Goal: Information Seeking & Learning: Learn about a topic

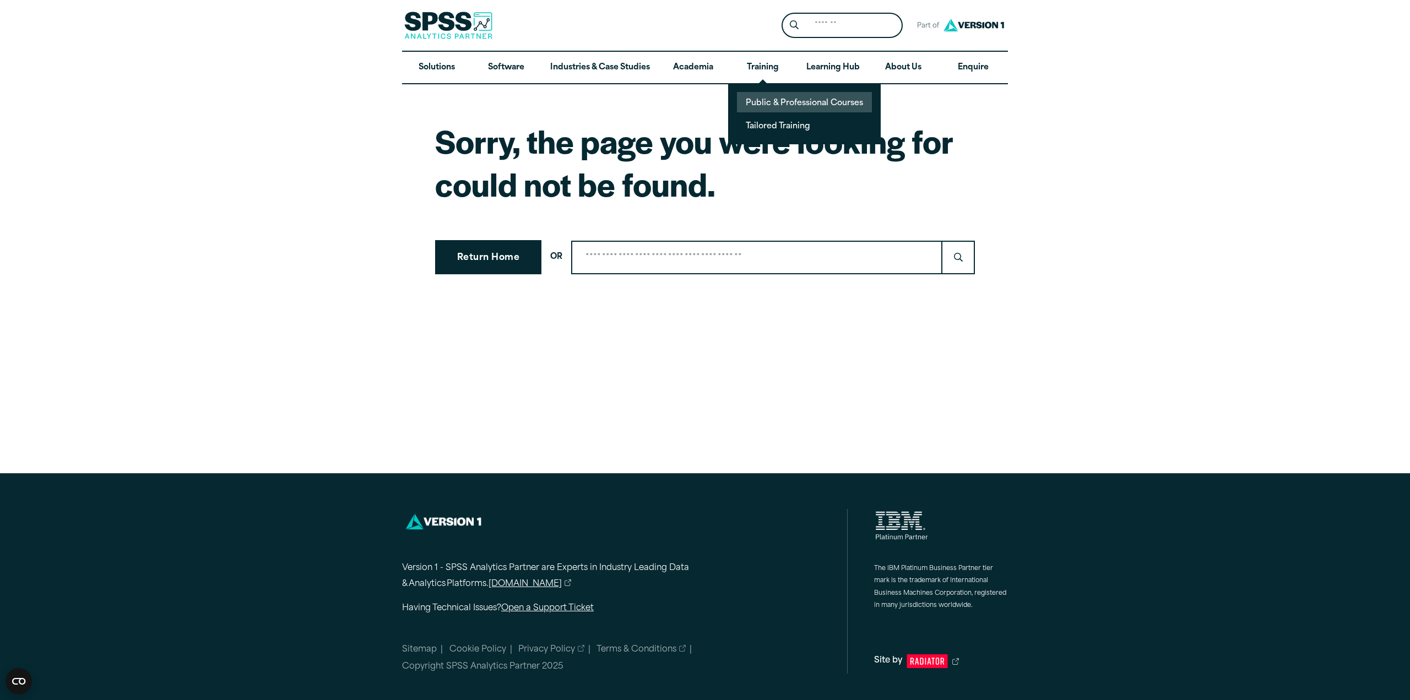
click at [793, 106] on link "Public & Professional Courses" at bounding box center [804, 102] width 135 height 20
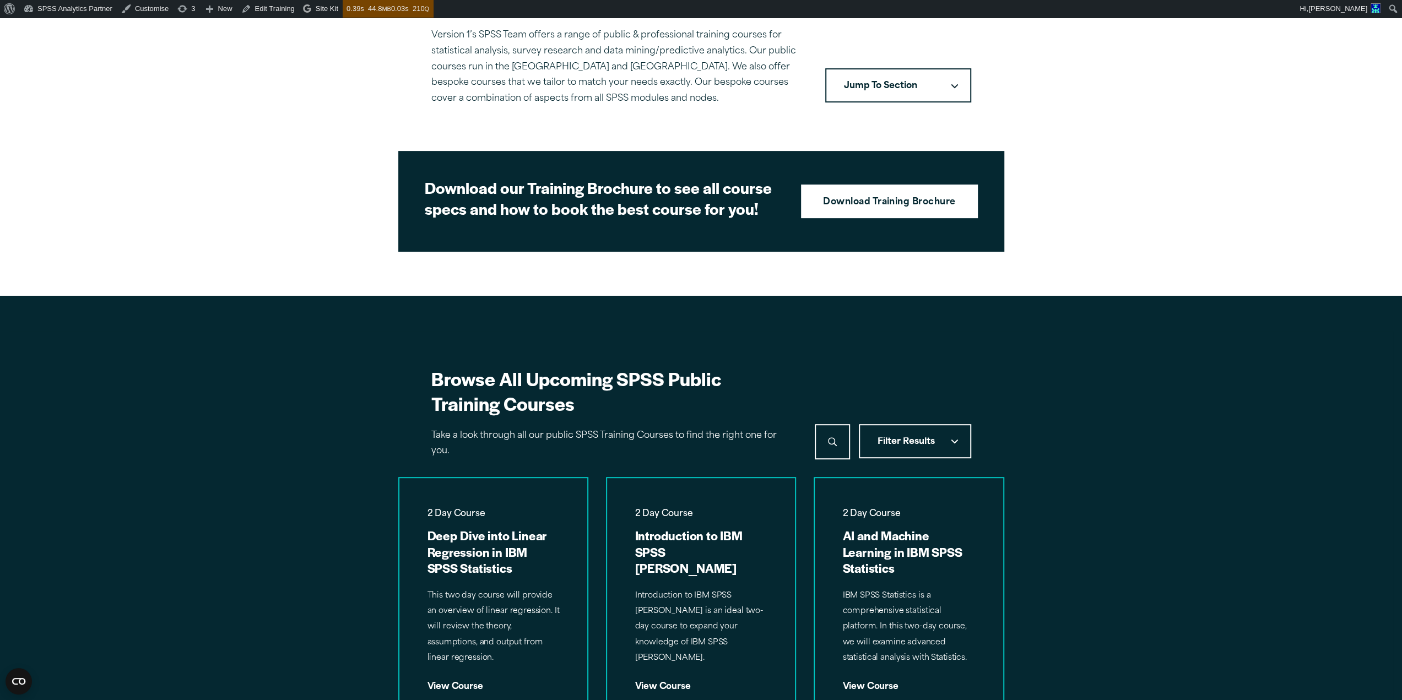
click at [896, 443] on span "Filter Results" at bounding box center [906, 441] width 57 height 9
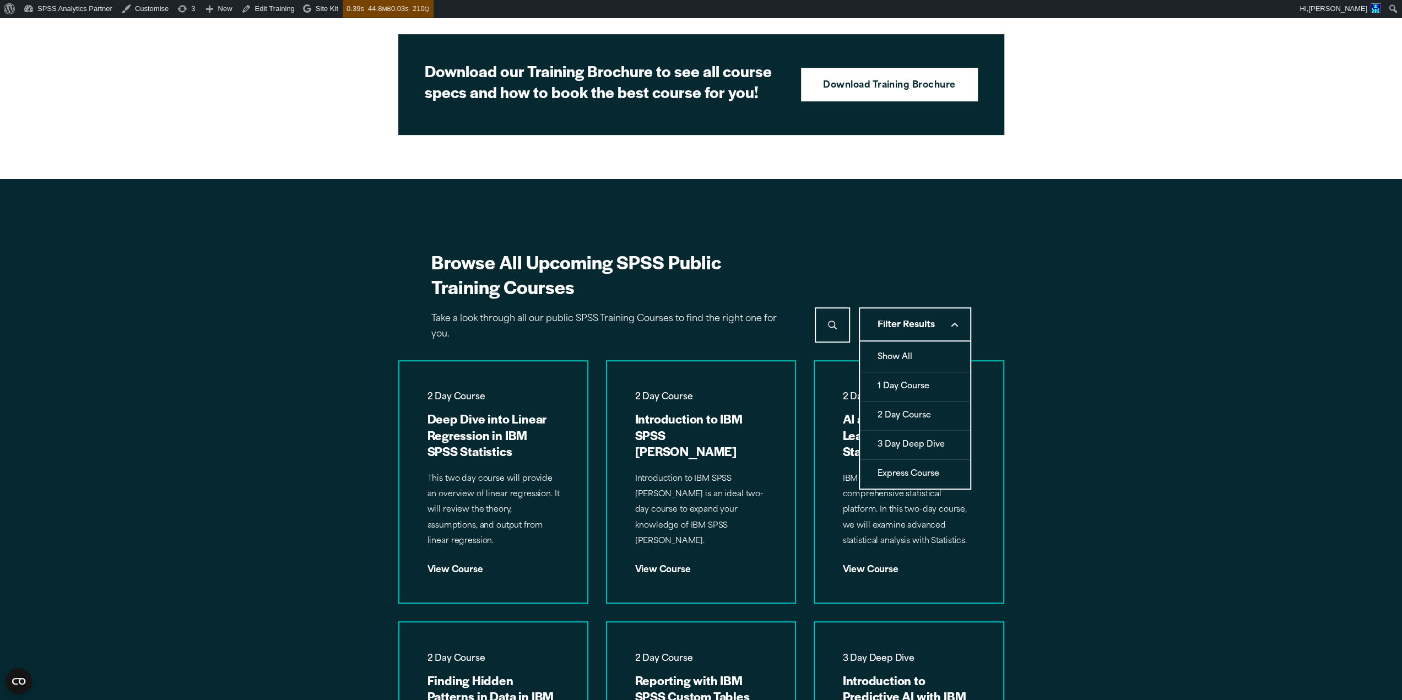
scroll to position [519, 0]
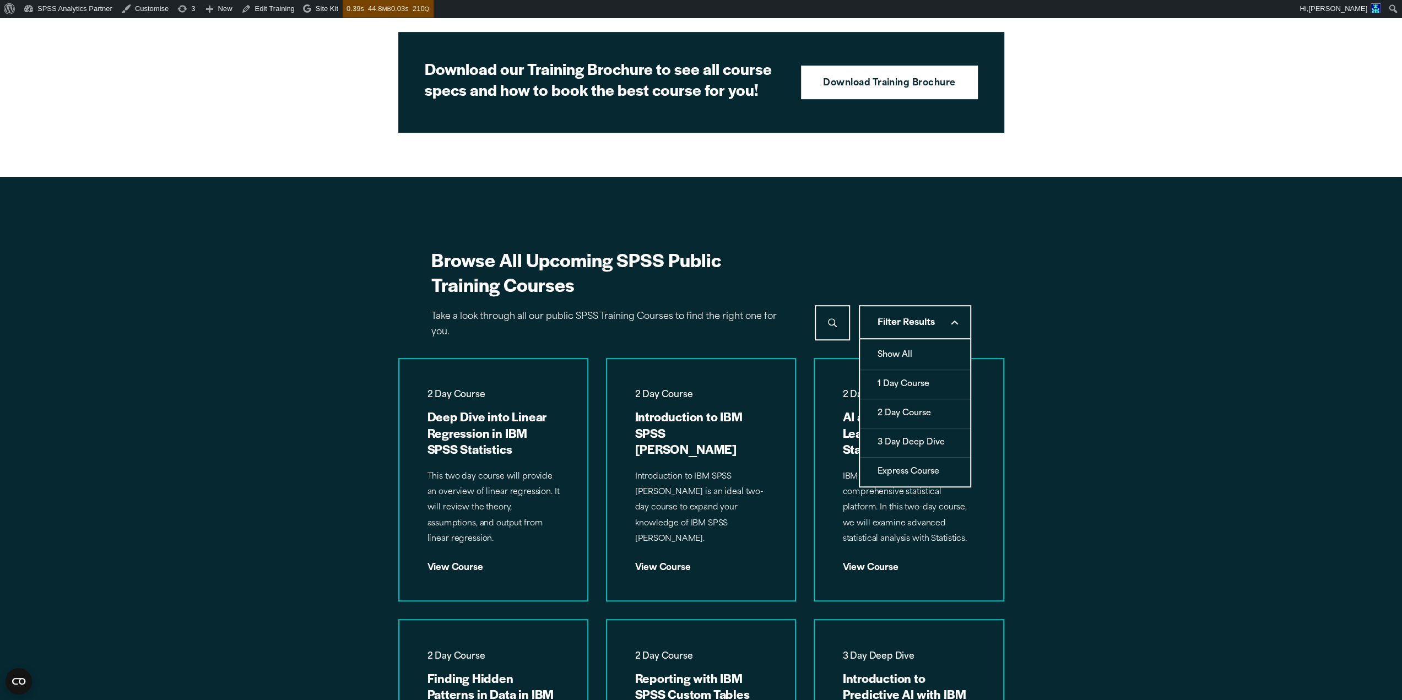
type button "all"
type button "133"
click at [901, 378] on button "1 Day Course" at bounding box center [915, 384] width 110 height 29
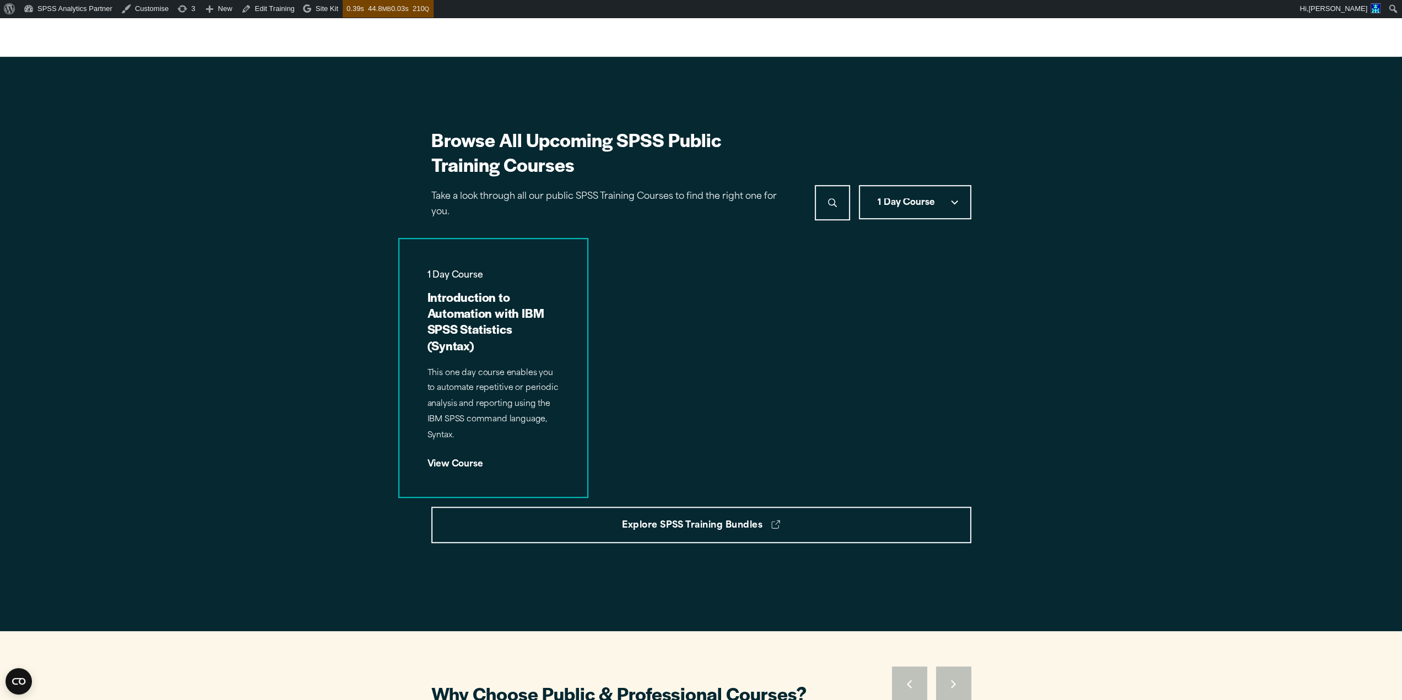
scroll to position [649, 0]
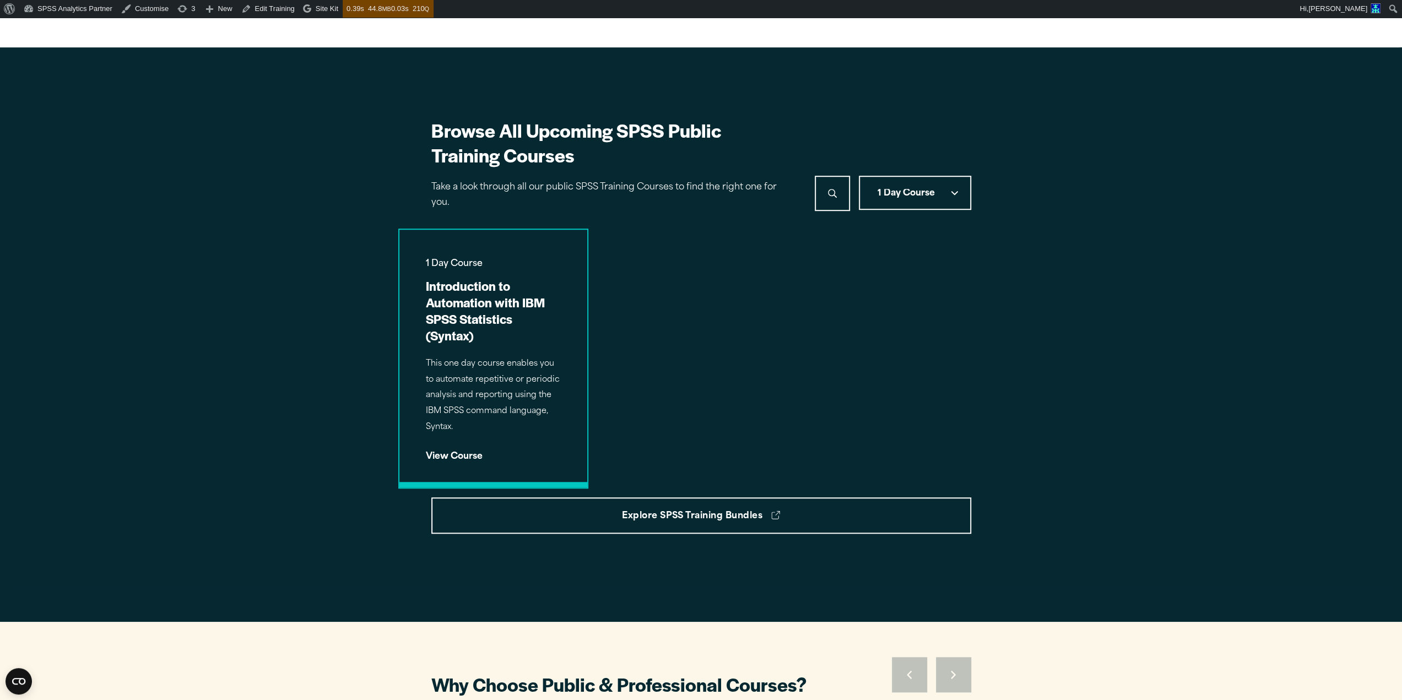
click at [558, 381] on p "This one day course enables you to automate repetitive or periodic analysis and…" at bounding box center [493, 395] width 135 height 79
click at [908, 196] on span "1 Day Course" at bounding box center [906, 193] width 57 height 9
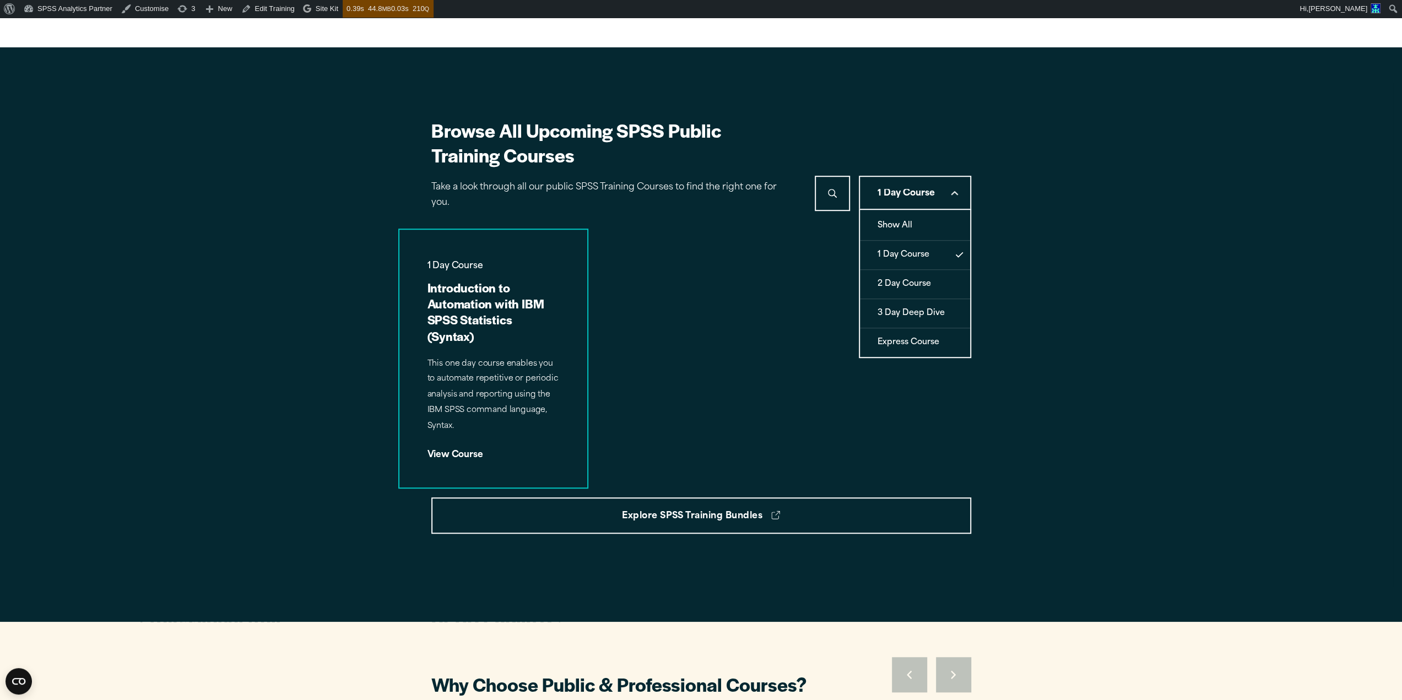
click at [901, 280] on button "2 Day Course" at bounding box center [915, 284] width 110 height 29
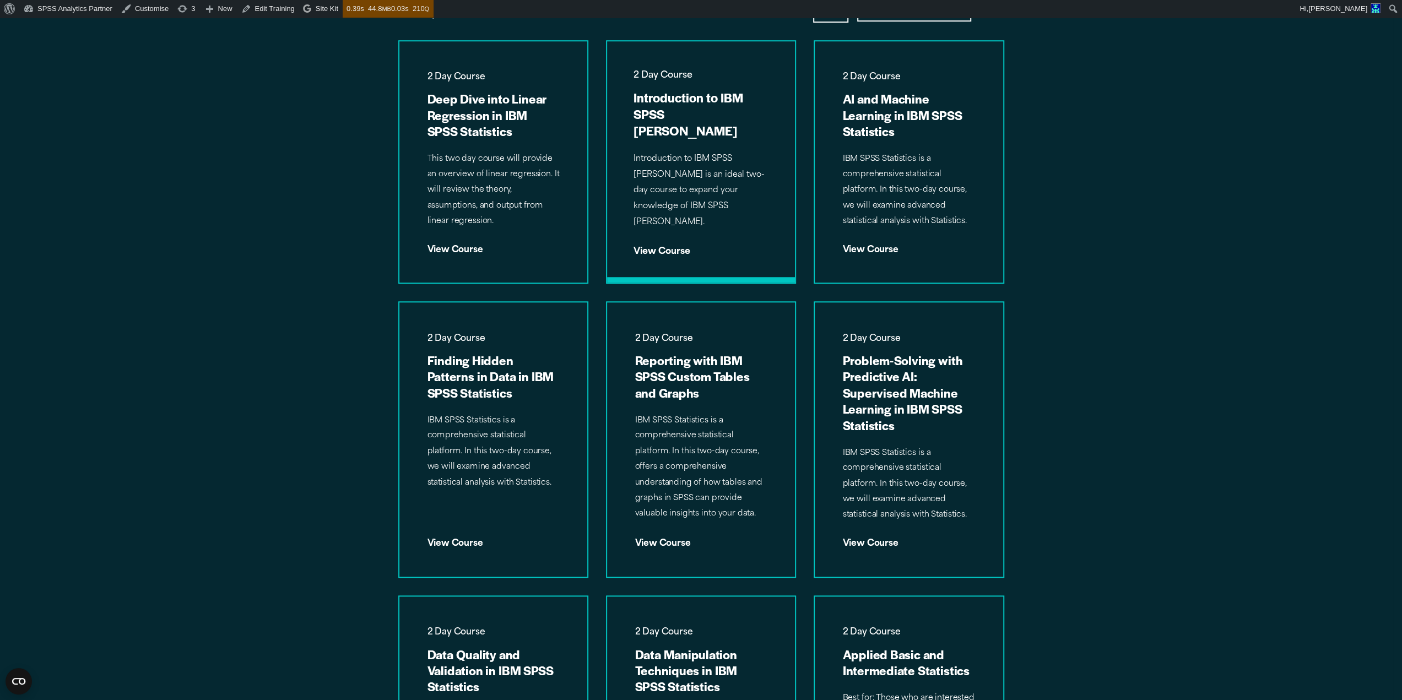
scroll to position [841, 0]
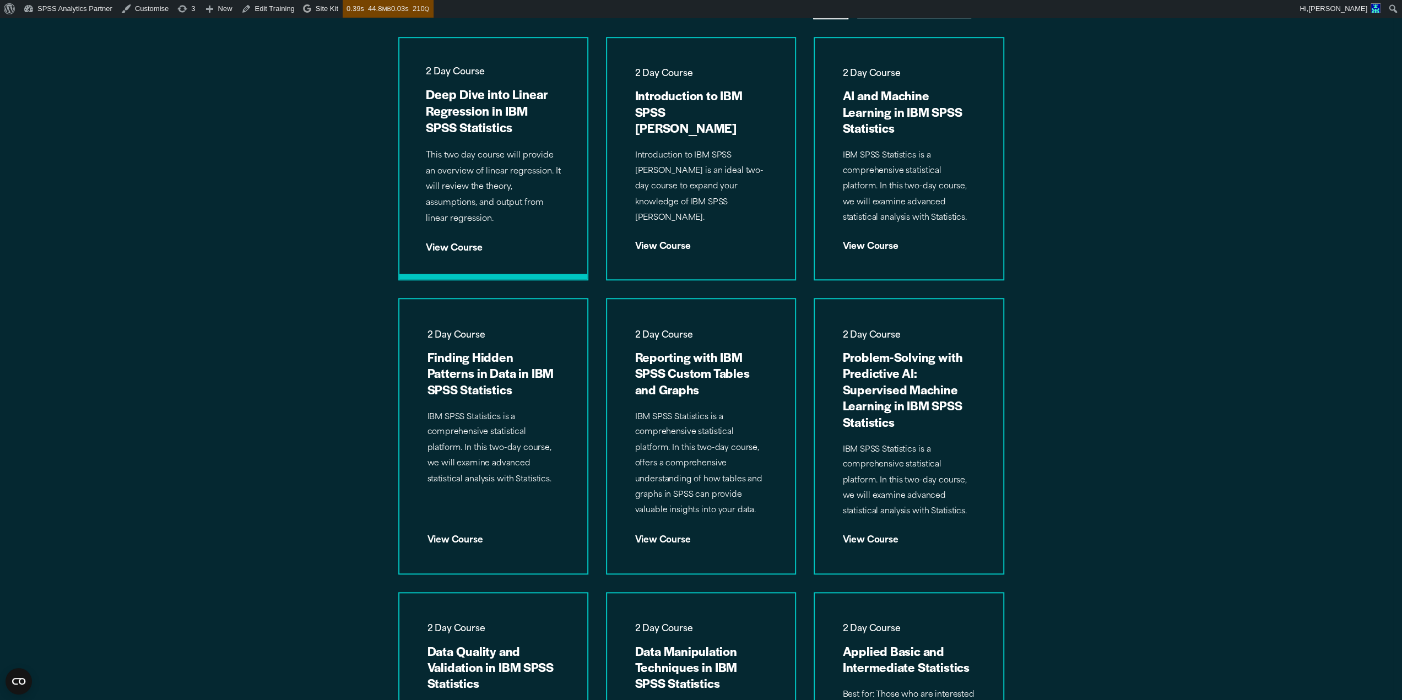
click at [519, 180] on p "This two day course will provide an overview of linear regression. It will revi…" at bounding box center [493, 187] width 135 height 79
click at [707, 175] on p "Introduction to IBM SPSS [PERSON_NAME] is an ideal two-day course to expand you…" at bounding box center [701, 187] width 135 height 79
click at [895, 167] on p "IBM SPSS Statistics is a comprehensive statistical platform. In this two-day co…" at bounding box center [908, 187] width 135 height 79
click at [526, 406] on div "2 Day Course Finding Hidden Patterns in Data in IBM SPSS Statistics IBM SPSS St…" at bounding box center [493, 436] width 188 height 274
click at [655, 414] on p "IBM SPSS Statistics is a comprehensive statistical platform. In this two-day co…" at bounding box center [701, 464] width 135 height 111
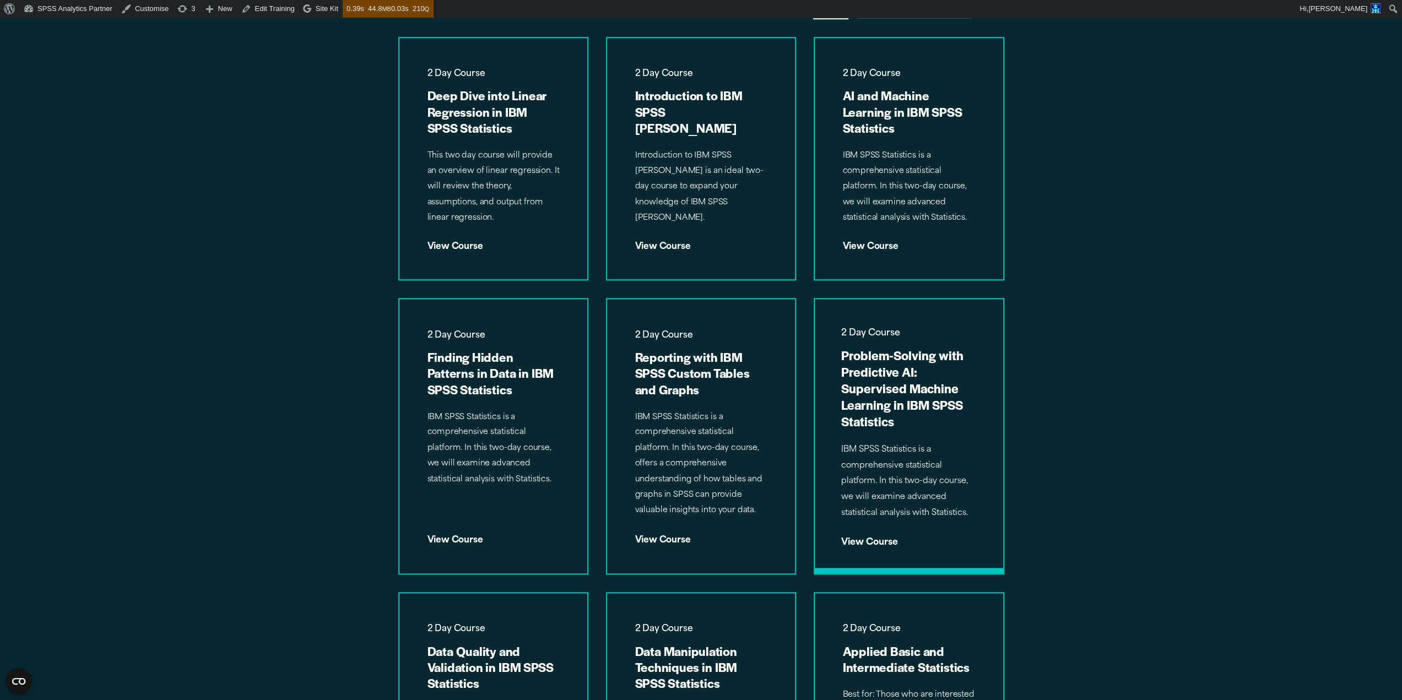
click at [918, 394] on h3 "Problem-Solving with Predictive AI: Supervised Machine Learning in IBM SPSS Sta…" at bounding box center [908, 388] width 135 height 83
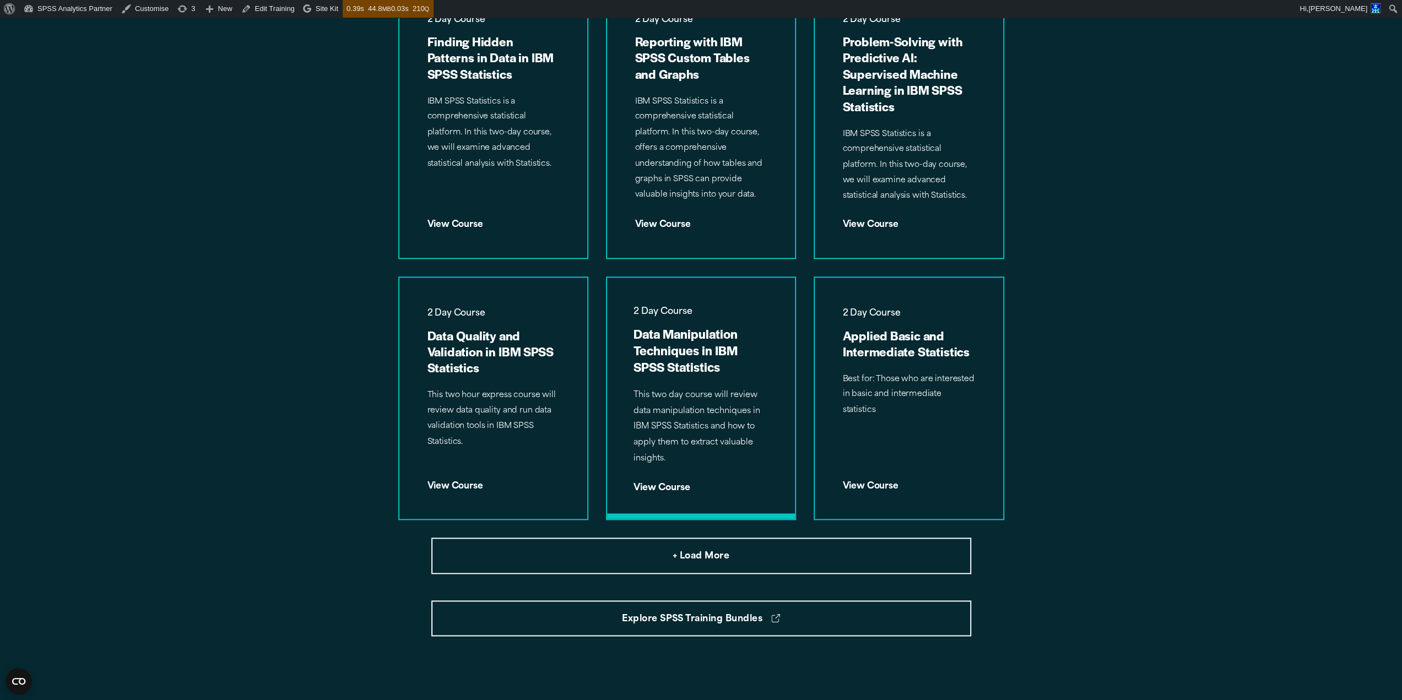
scroll to position [1265, 0]
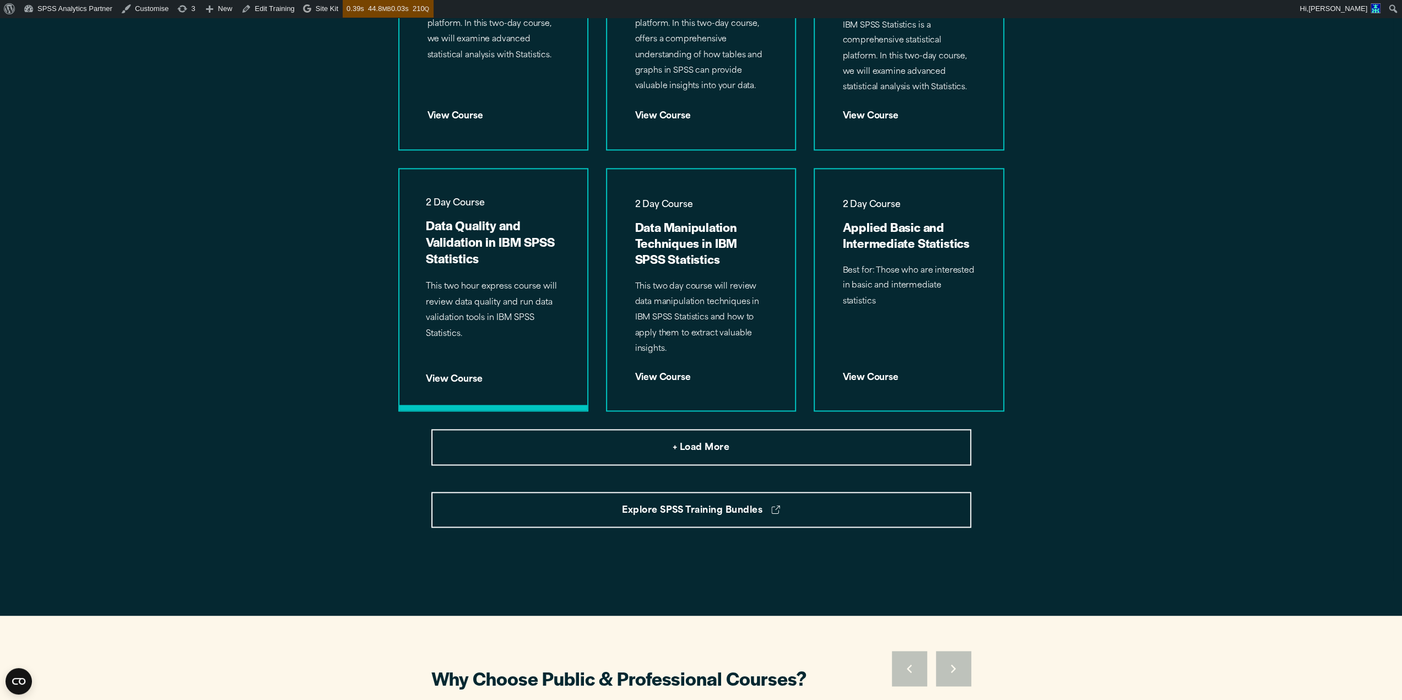
click at [522, 335] on p "This two hour express course will review data quality and run data validation t…" at bounding box center [493, 310] width 135 height 63
click at [711, 327] on p "This two day course will review data manipulation techniques in IBM SPSS Statis…" at bounding box center [701, 318] width 135 height 79
click at [923, 352] on div "2 Day Course Applied Basic and Intermediate Statistics Best for: Those who are …" at bounding box center [909, 289] width 188 height 241
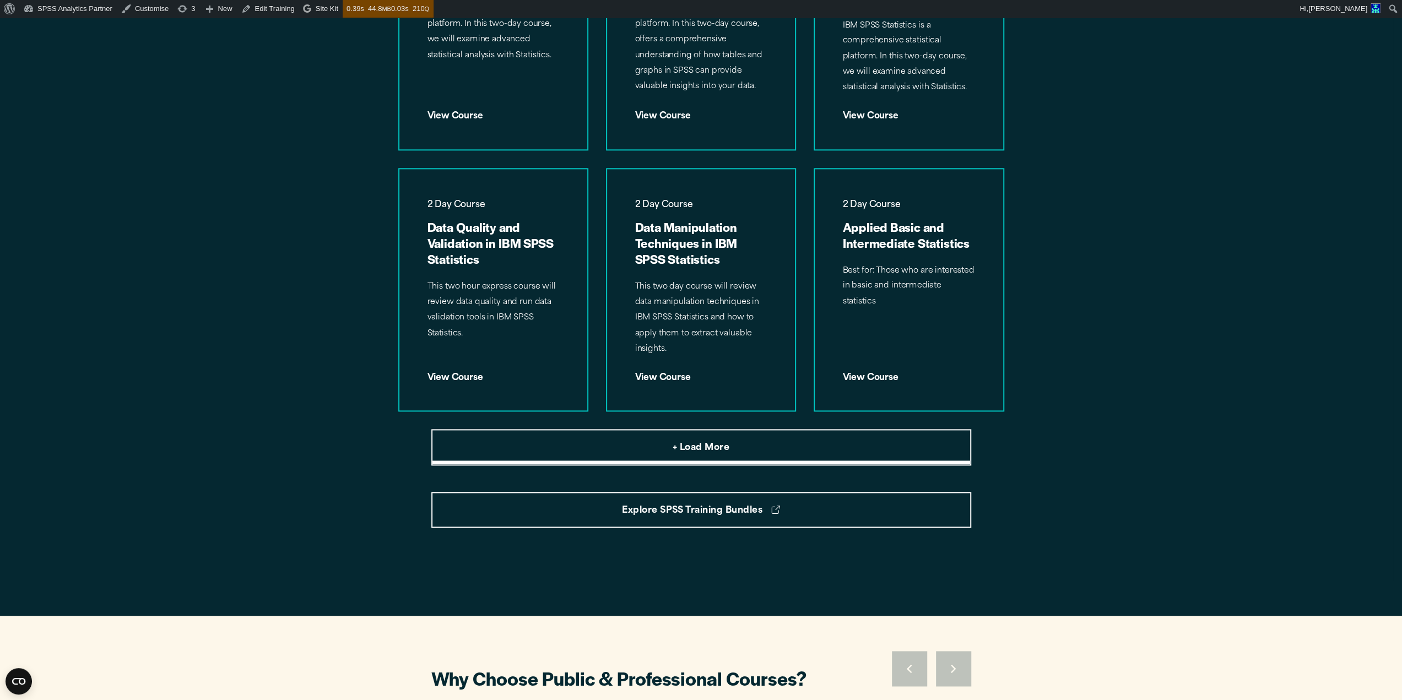
click at [792, 450] on button "+ Load More" at bounding box center [701, 447] width 540 height 36
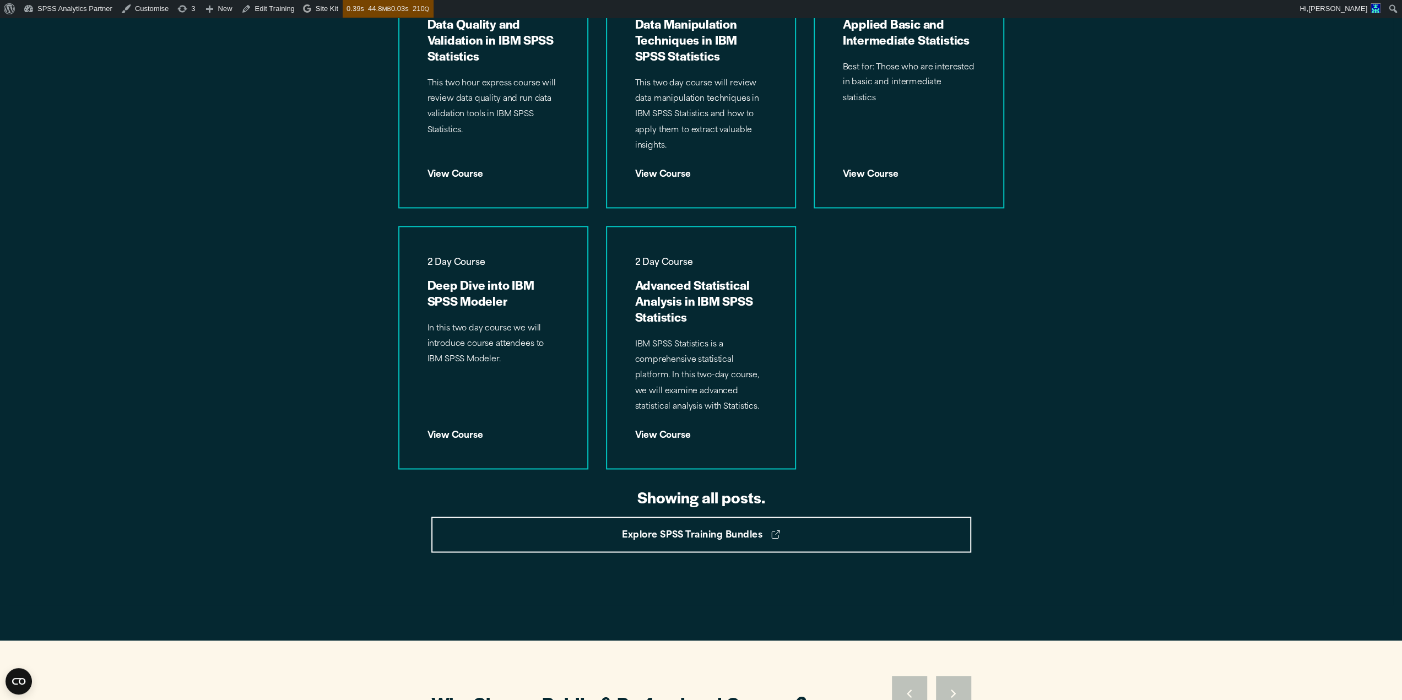
scroll to position [1469, 0]
click at [512, 372] on div "2 Day Course Deep Dive into IBM SPSS Modeler In this two day course we will int…" at bounding box center [493, 346] width 188 height 241
click at [656, 377] on p "IBM SPSS Statistics is a comprehensive statistical platform. In this two-day co…" at bounding box center [701, 376] width 135 height 79
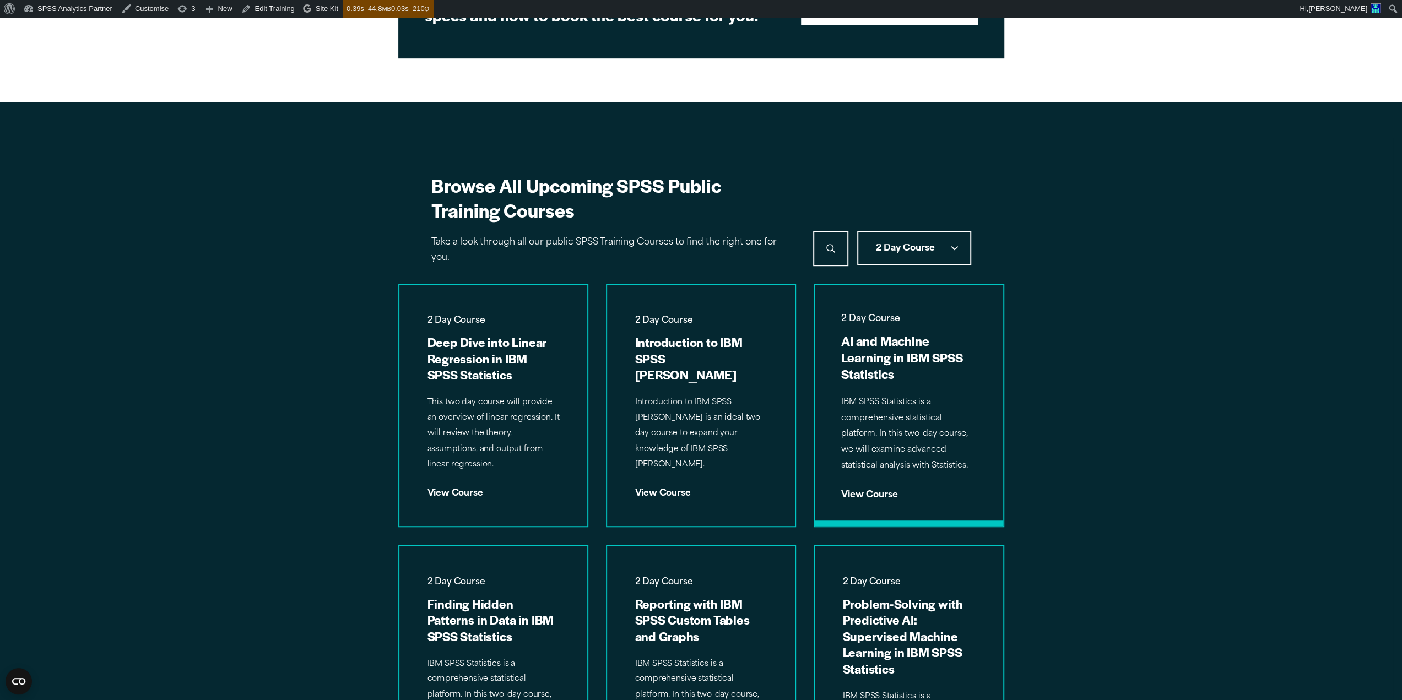
scroll to position [593, 0]
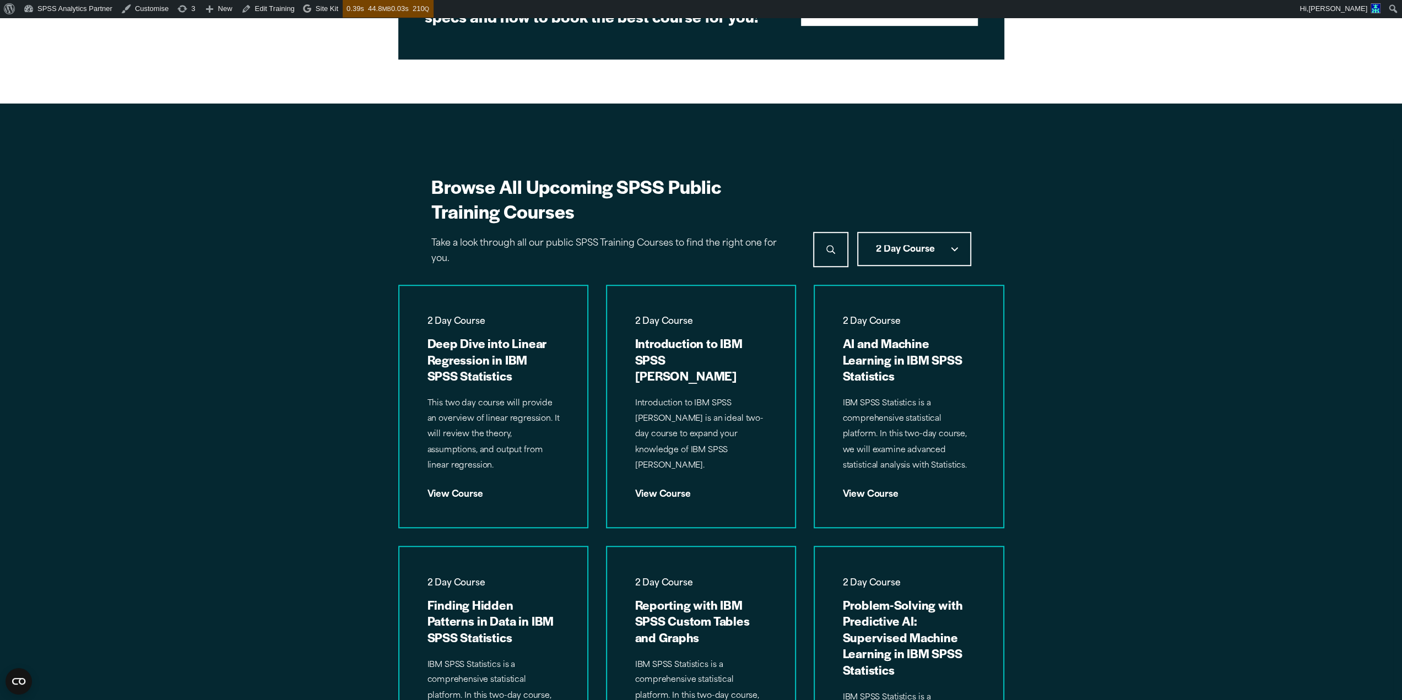
click at [906, 264] on button "2 Day Course" at bounding box center [914, 249] width 114 height 34
click at [897, 365] on button "3 Day Deep Dive" at bounding box center [914, 369] width 112 height 29
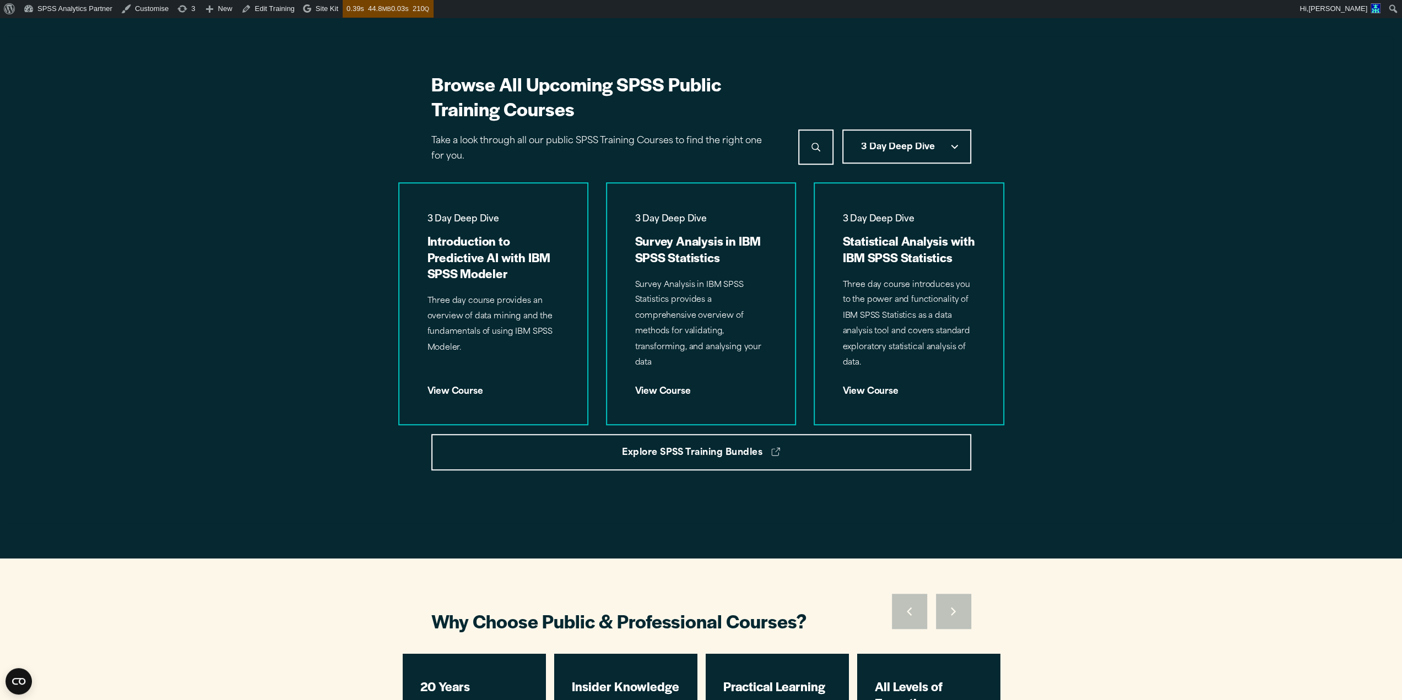
scroll to position [741, 0]
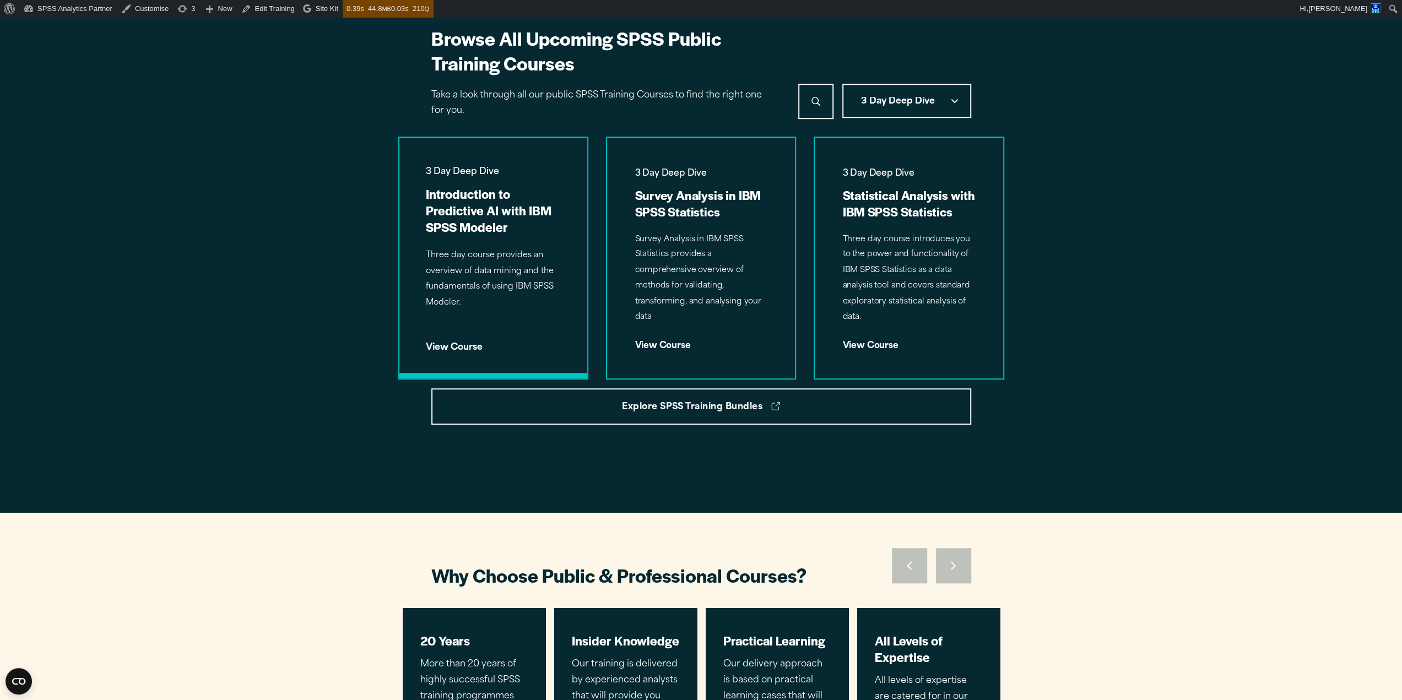
click at [494, 246] on div "3 Day Deep Dive Introduction to Predictive AI with IBM SPSS Modeler Three day c…" at bounding box center [493, 258] width 188 height 241
click at [752, 247] on p "Survey Analysis in IBM SPSS Statistics provides a comprehensive overview of met…" at bounding box center [701, 278] width 135 height 95
click at [944, 247] on p "Three day course introduces you to the power and functionality of IBM SPSS Stat…" at bounding box center [908, 278] width 135 height 95
click at [894, 93] on button "3 Day Deep Dive" at bounding box center [906, 101] width 129 height 34
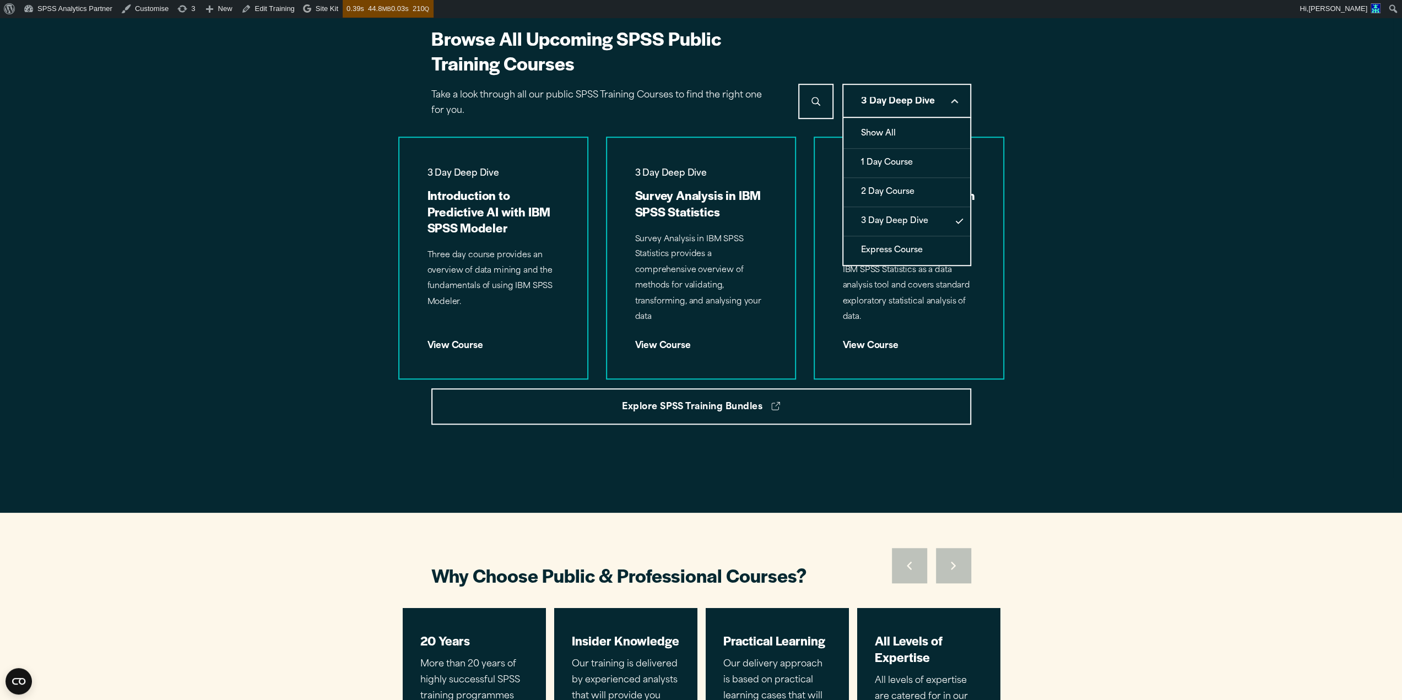
click at [887, 245] on button "Express Course" at bounding box center [906, 250] width 127 height 29
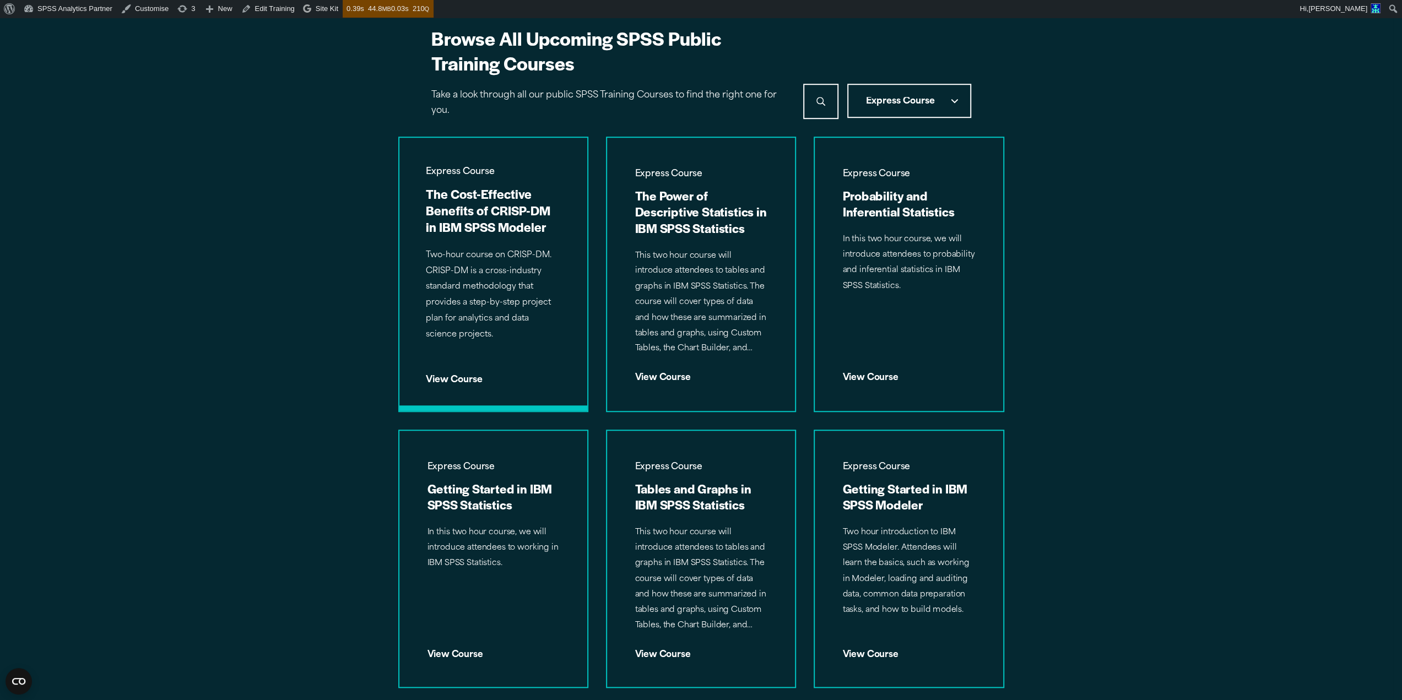
click at [524, 290] on p "Two-hour course on CRISP-DM. CRISP-DM is a cross-industry standard methodology …" at bounding box center [493, 295] width 135 height 95
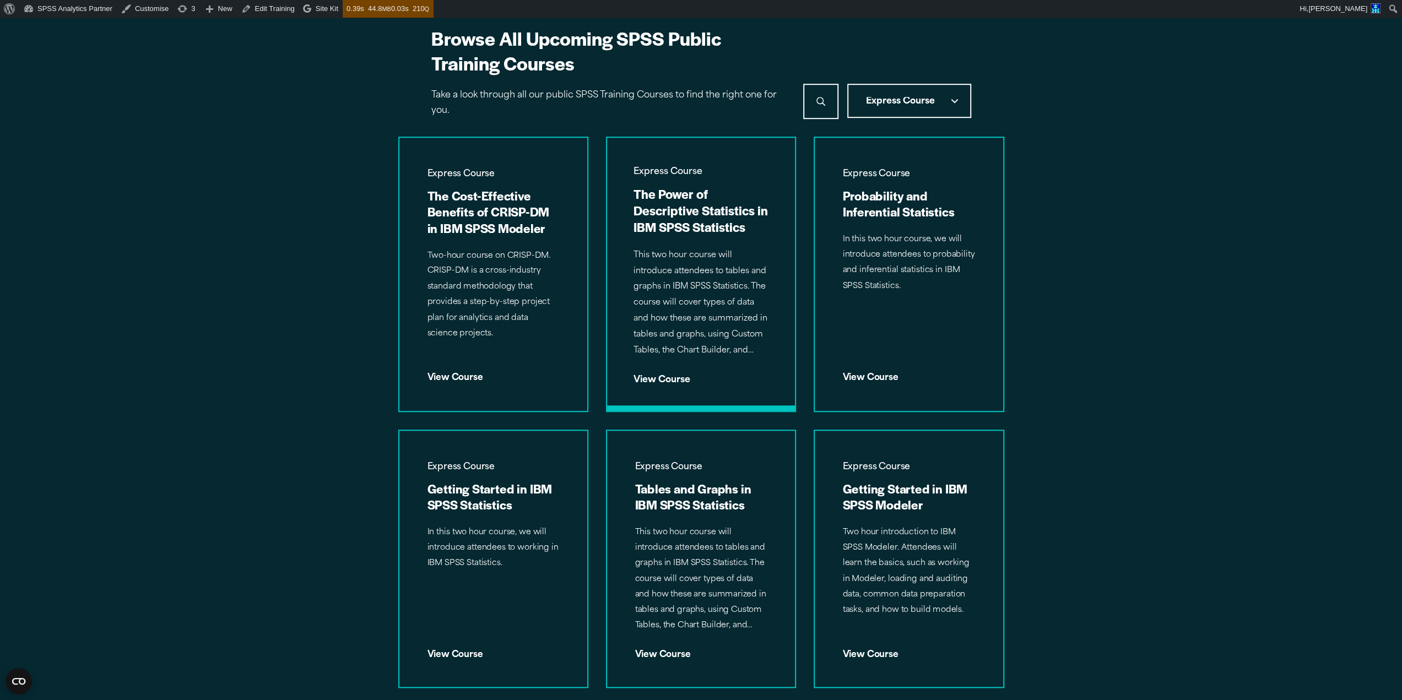
click at [679, 299] on p "This two hour course will introduce attendees to tables and graphs in IBM SPSS …" at bounding box center [701, 303] width 135 height 111
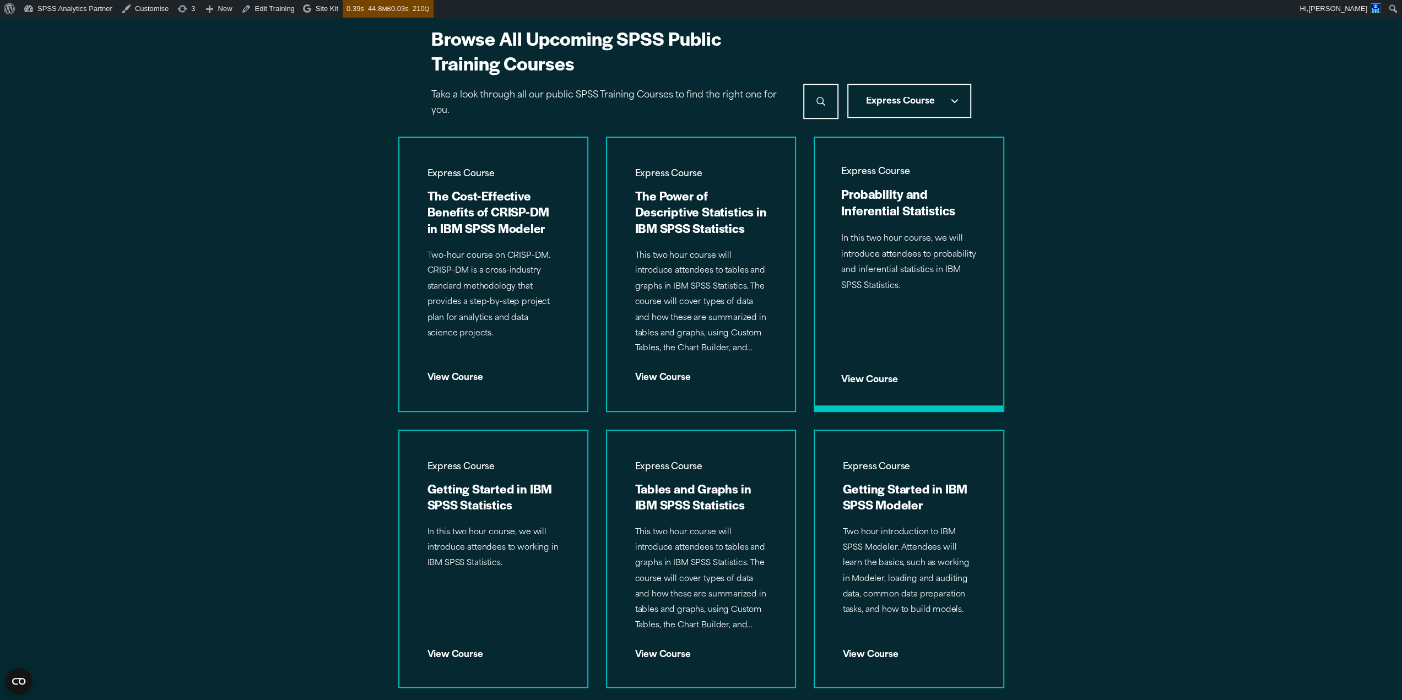
click at [878, 311] on div "Express Course Probability and Inferential Statistics In this two hour course, …" at bounding box center [909, 274] width 188 height 273
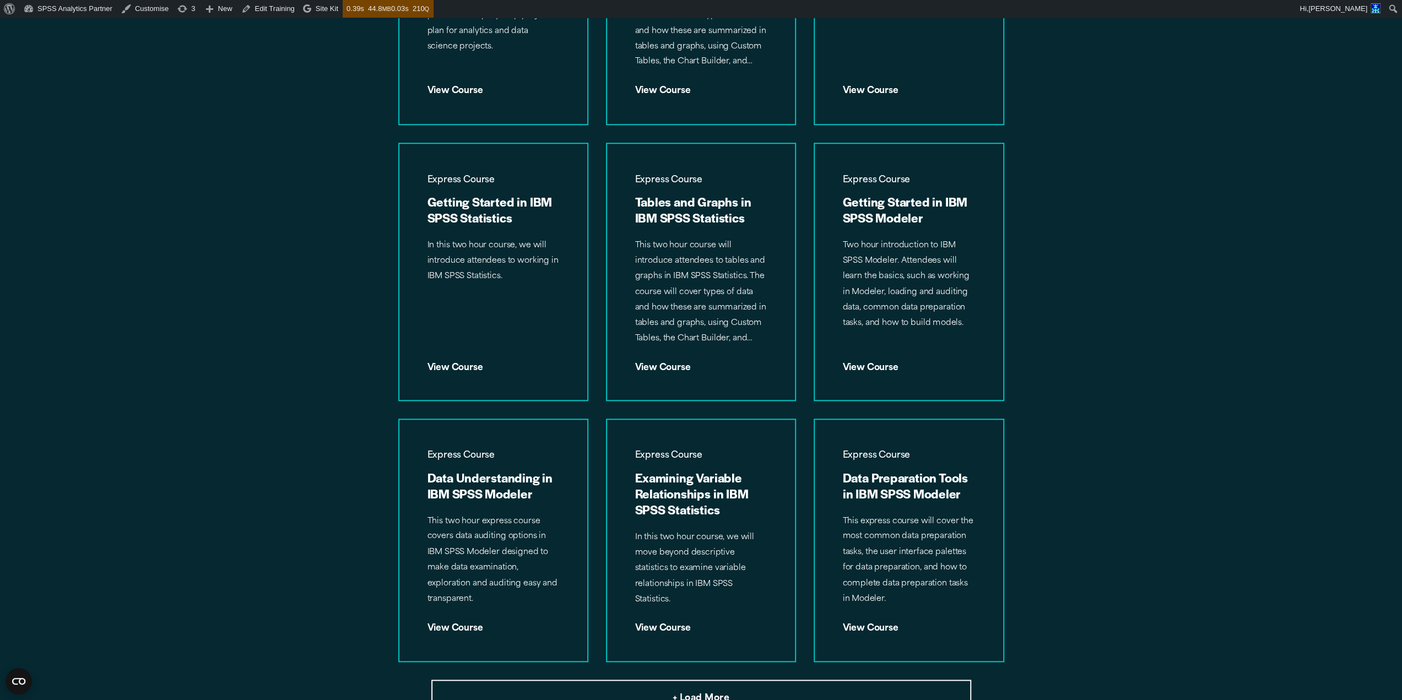
scroll to position [1065, 0]
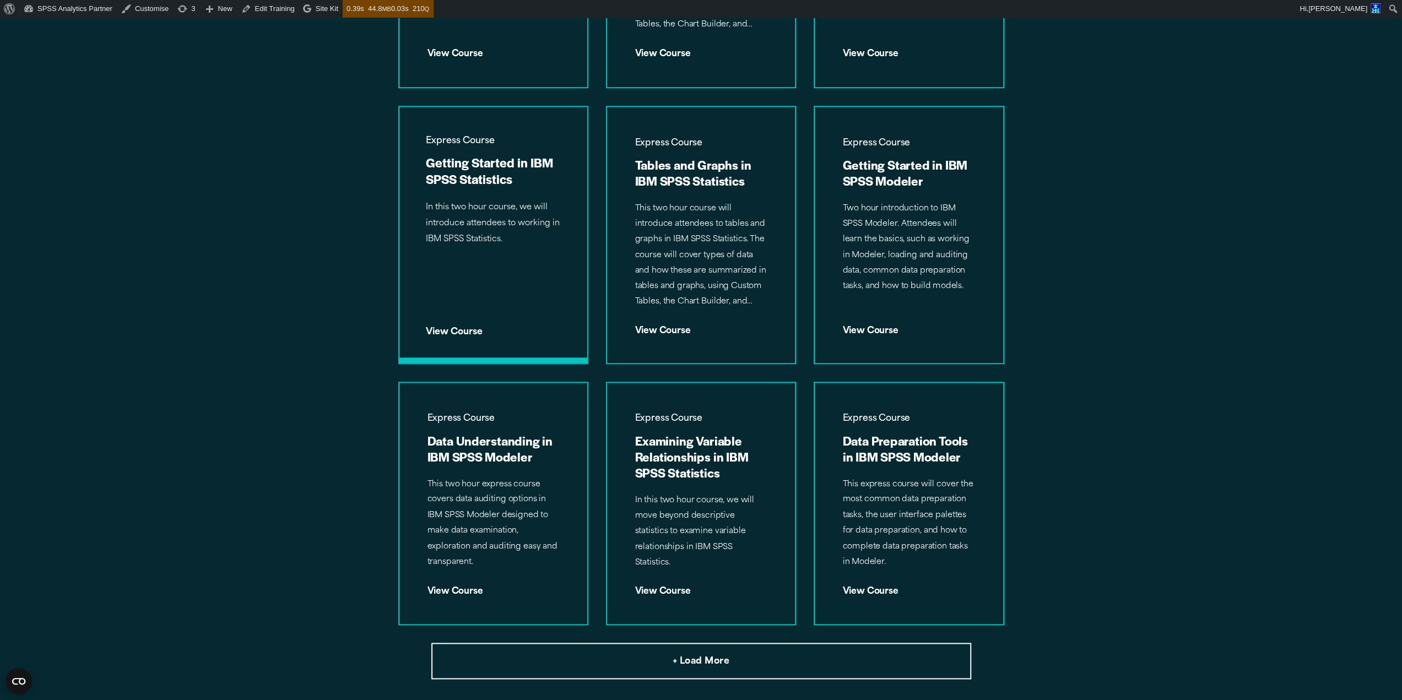
click at [490, 256] on div "Express Course Getting Started in IBM SPSS Statistics In this two hour course, …" at bounding box center [493, 235] width 188 height 257
click at [705, 304] on p "This two hour course will introduce attendees to tables and graphs in IBM SPSS …" at bounding box center [701, 255] width 135 height 111
click at [895, 291] on p "Two hour introduction to IBM SPSS Modeler. Attendees will learn the basics, suc…" at bounding box center [908, 247] width 135 height 95
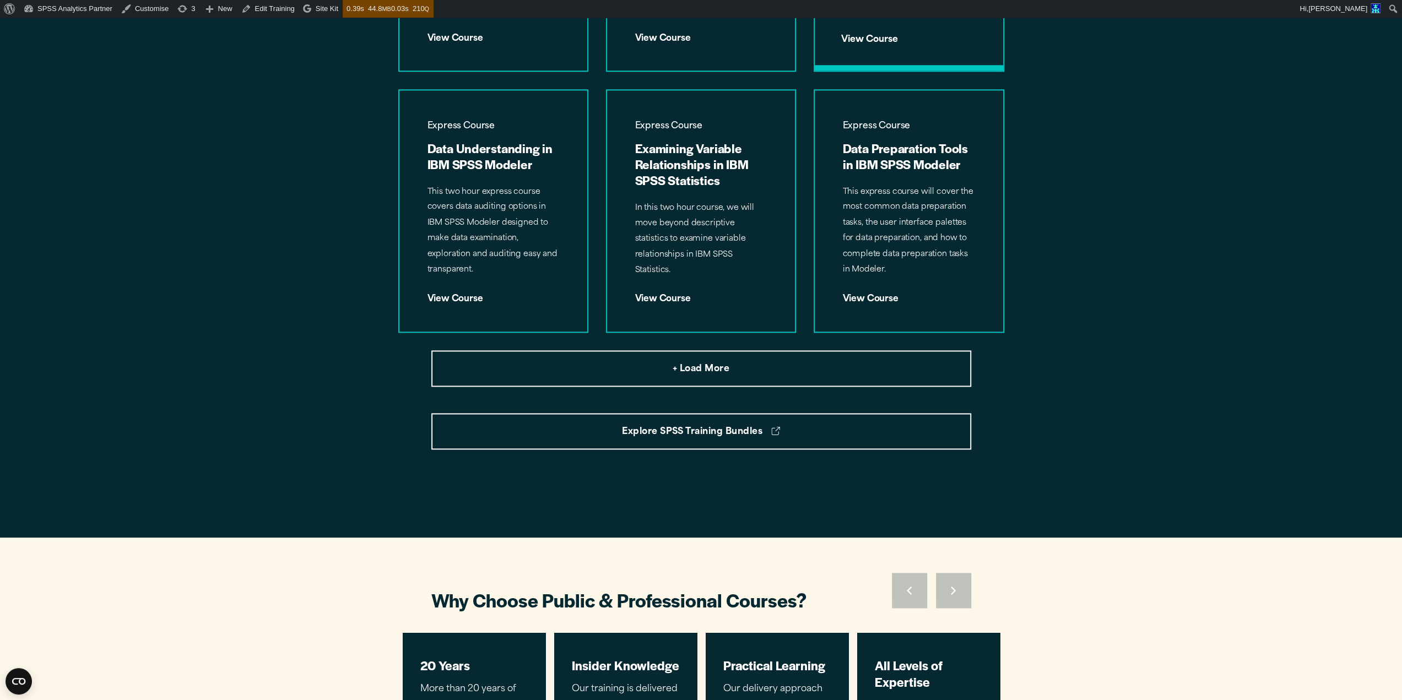
scroll to position [1393, 0]
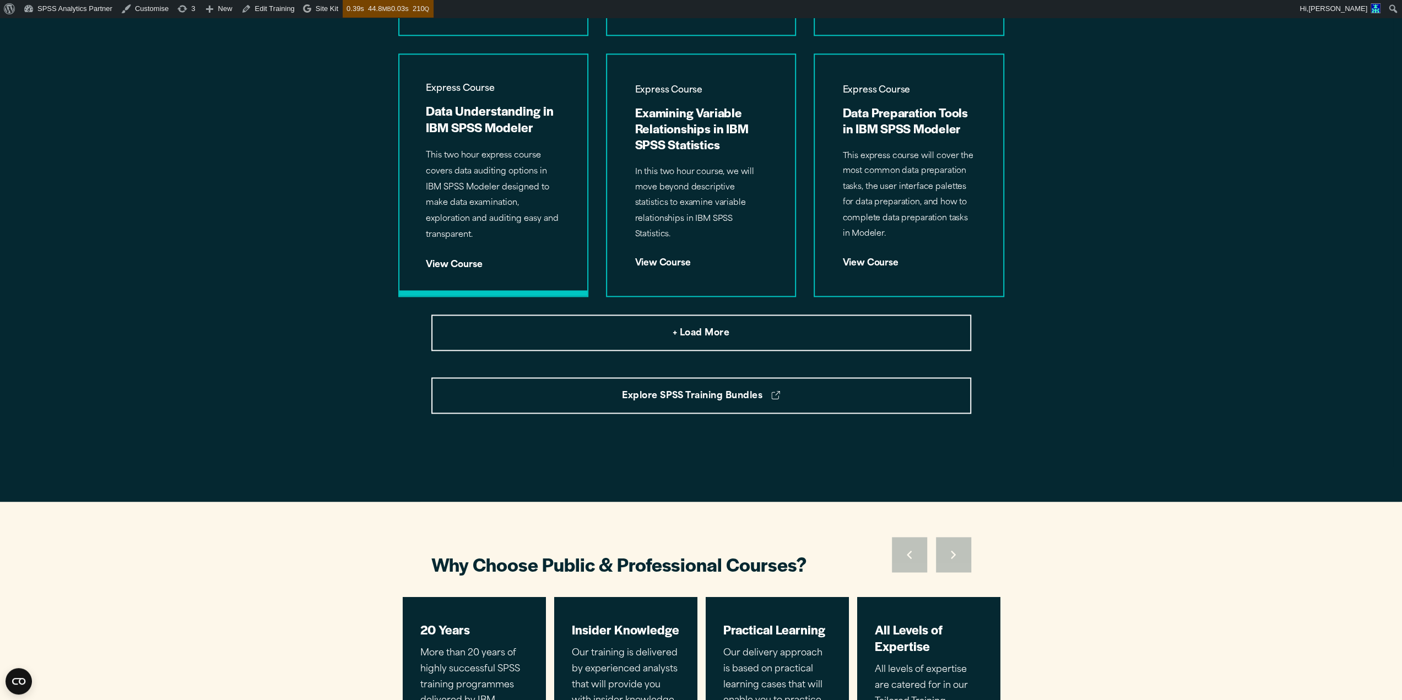
click at [552, 190] on p "This two hour express course covers data auditing options in IBM SPSS Modeler d…" at bounding box center [493, 195] width 135 height 95
click at [676, 205] on p "In this two hour course, we will move beyond descriptive statistics to examine …" at bounding box center [701, 204] width 135 height 79
click at [885, 215] on p "This express course will cover the most common data preparation tasks, the user…" at bounding box center [908, 195] width 135 height 95
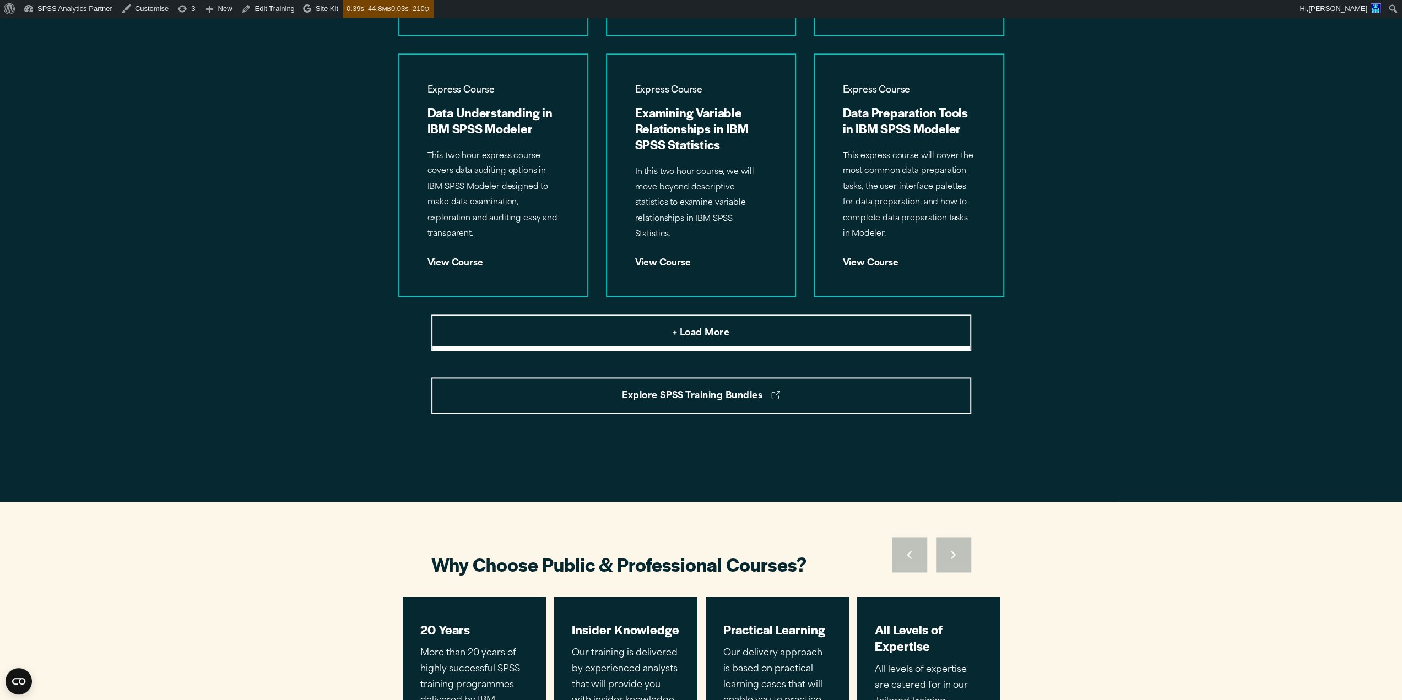
click at [733, 332] on button "+ Load More" at bounding box center [701, 333] width 540 height 36
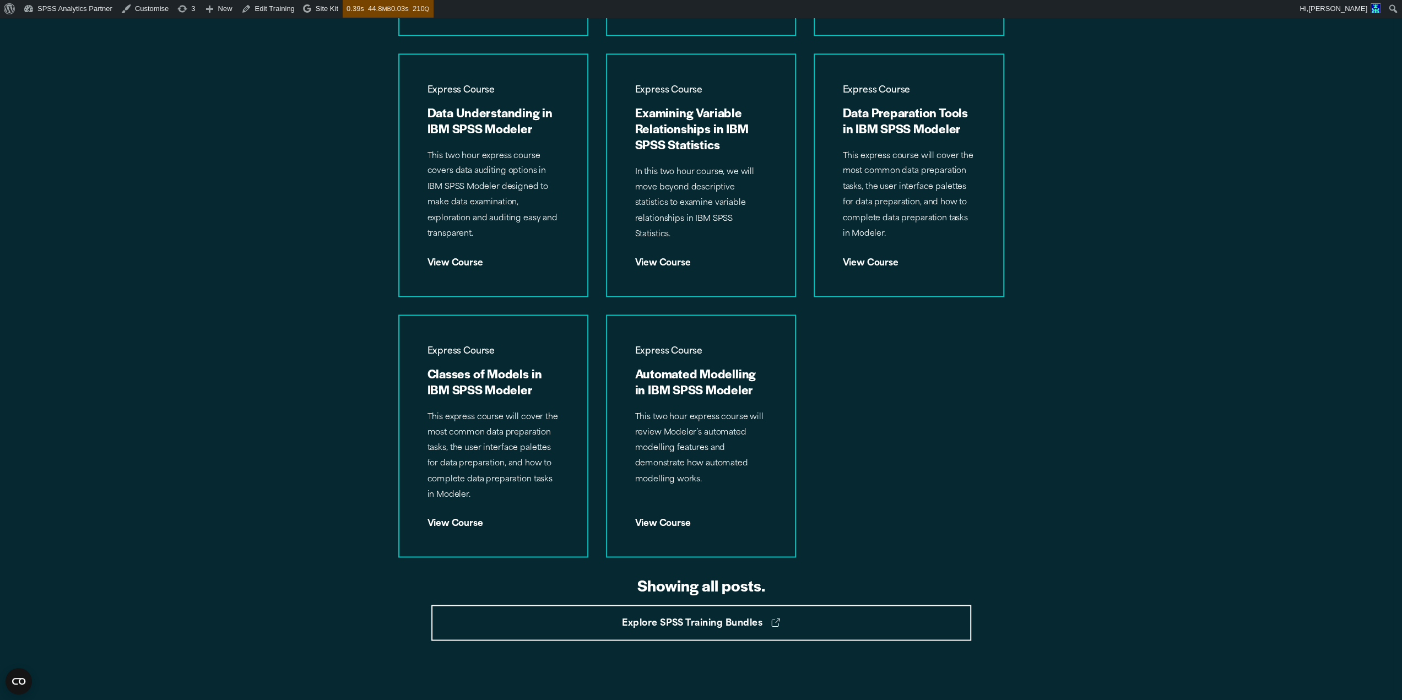
scroll to position [1552, 0]
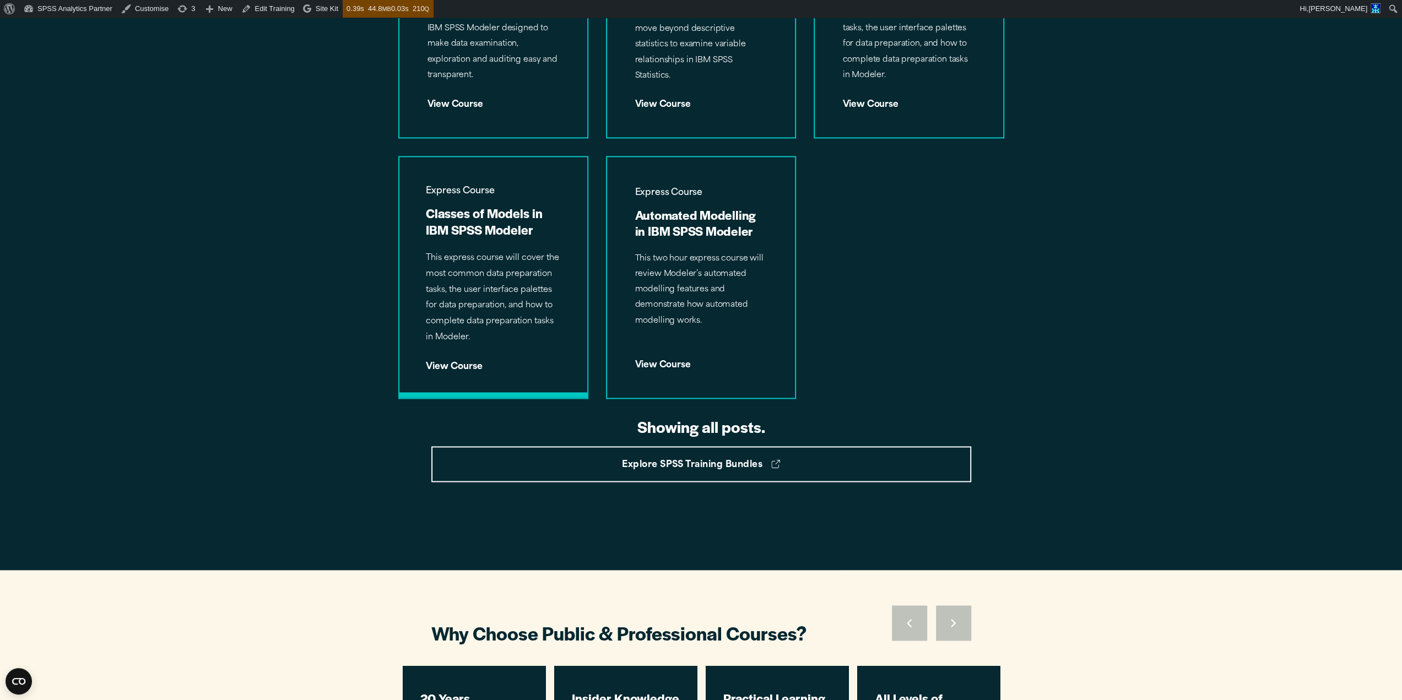
click at [466, 326] on p "This express course will cover the most common data preparation tasks, the user…" at bounding box center [493, 298] width 135 height 95
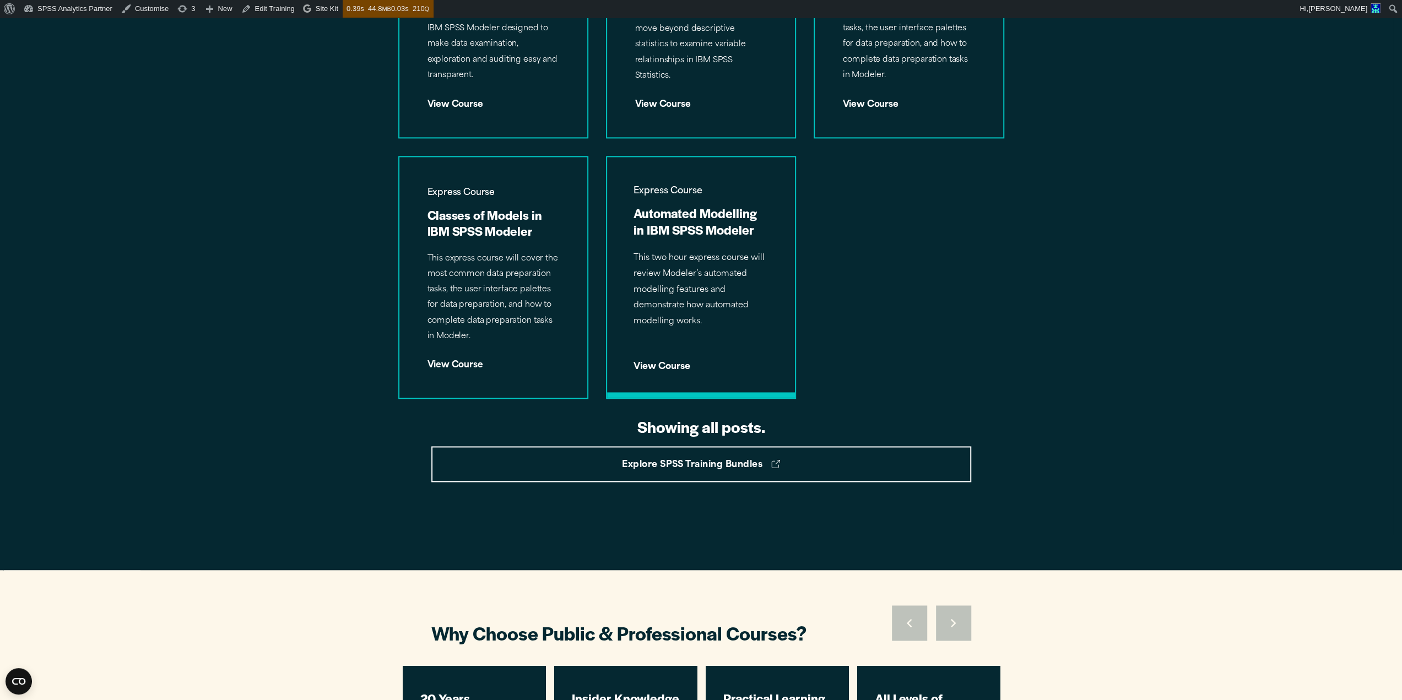
click at [652, 332] on div "Express Course Automated Modelling in IBM SPSS Modeler This two hour express co…" at bounding box center [701, 277] width 188 height 241
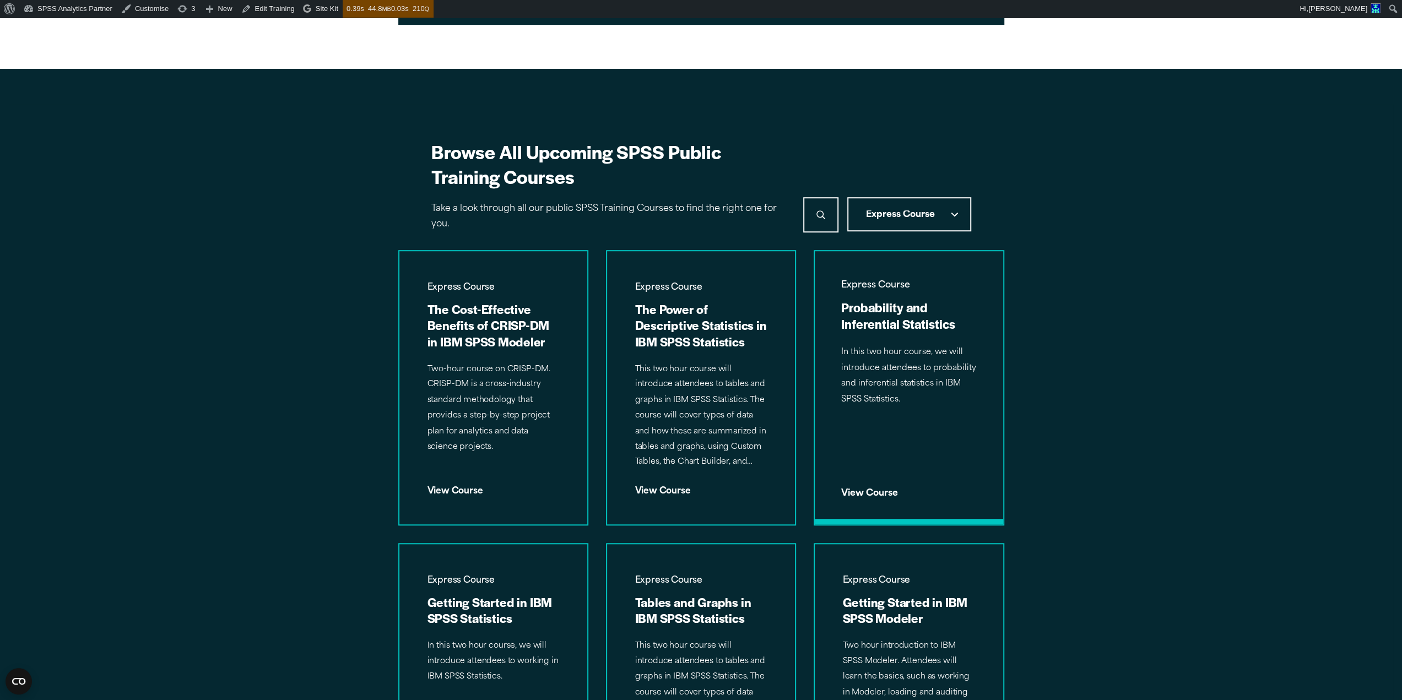
scroll to position [627, 0]
click at [916, 214] on span "Express Course" at bounding box center [900, 215] width 69 height 9
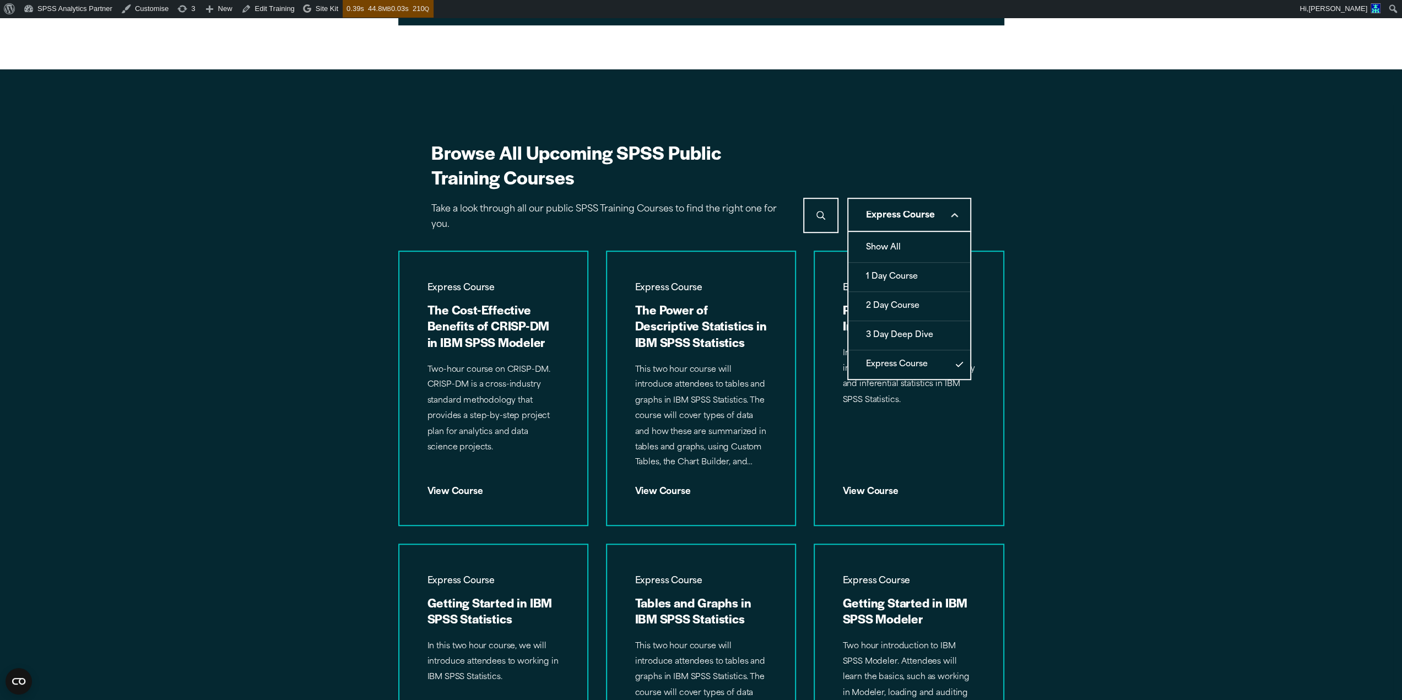
click at [895, 330] on button "3 Day Deep Dive" at bounding box center [909, 335] width 122 height 29
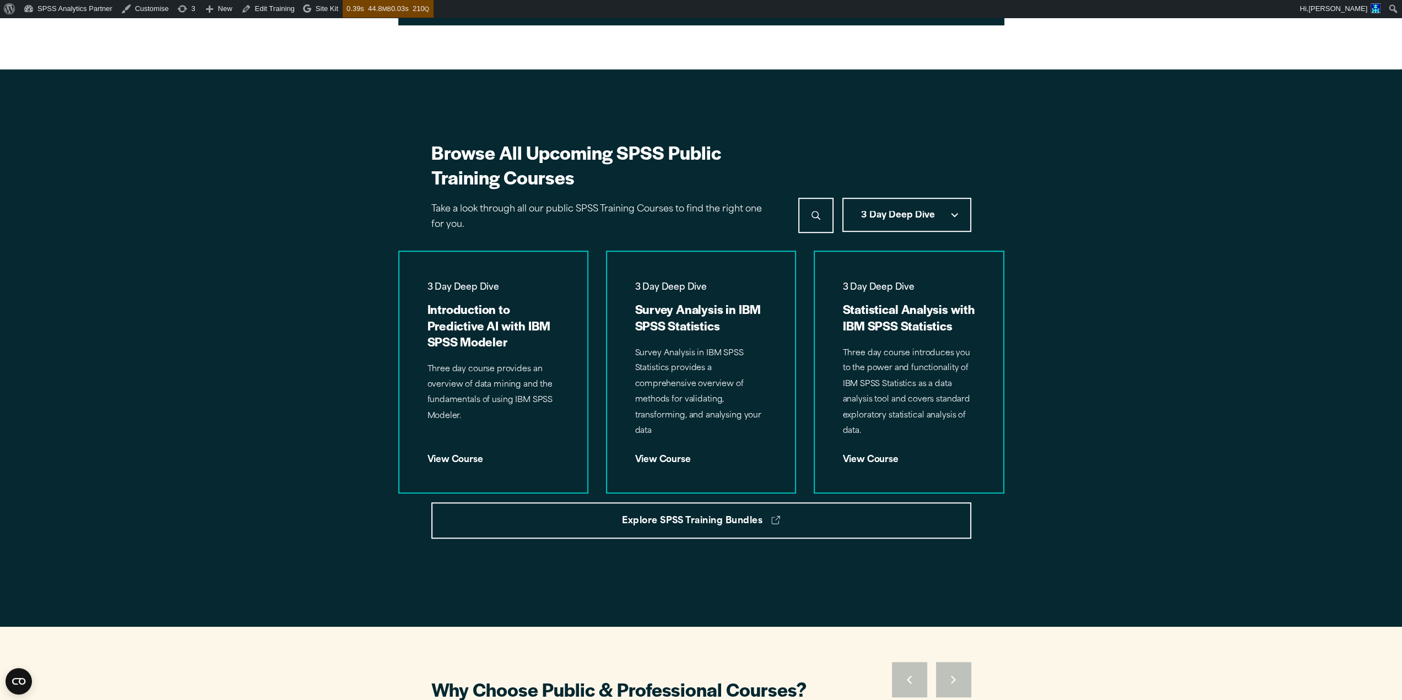
click at [889, 229] on button "3 Day Deep Dive" at bounding box center [906, 215] width 129 height 34
click at [888, 298] on button "2 Day Course" at bounding box center [906, 306] width 127 height 29
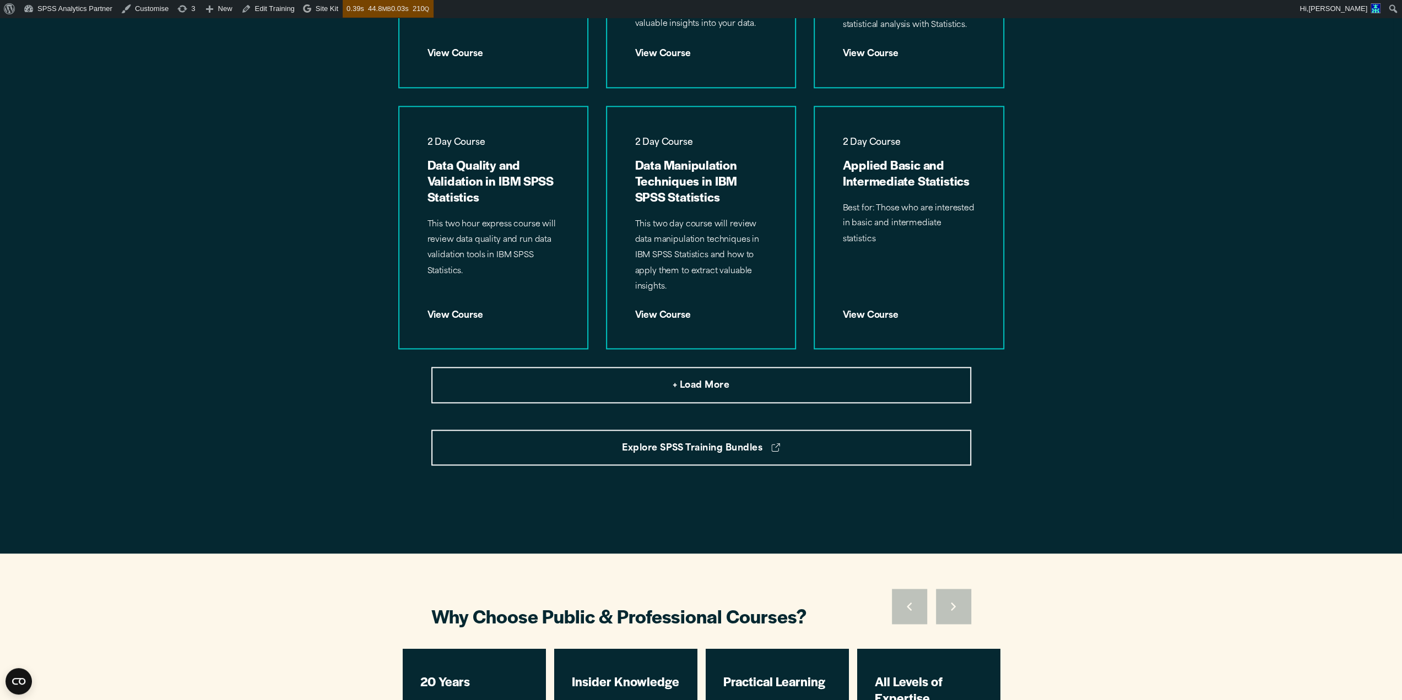
scroll to position [1340, 0]
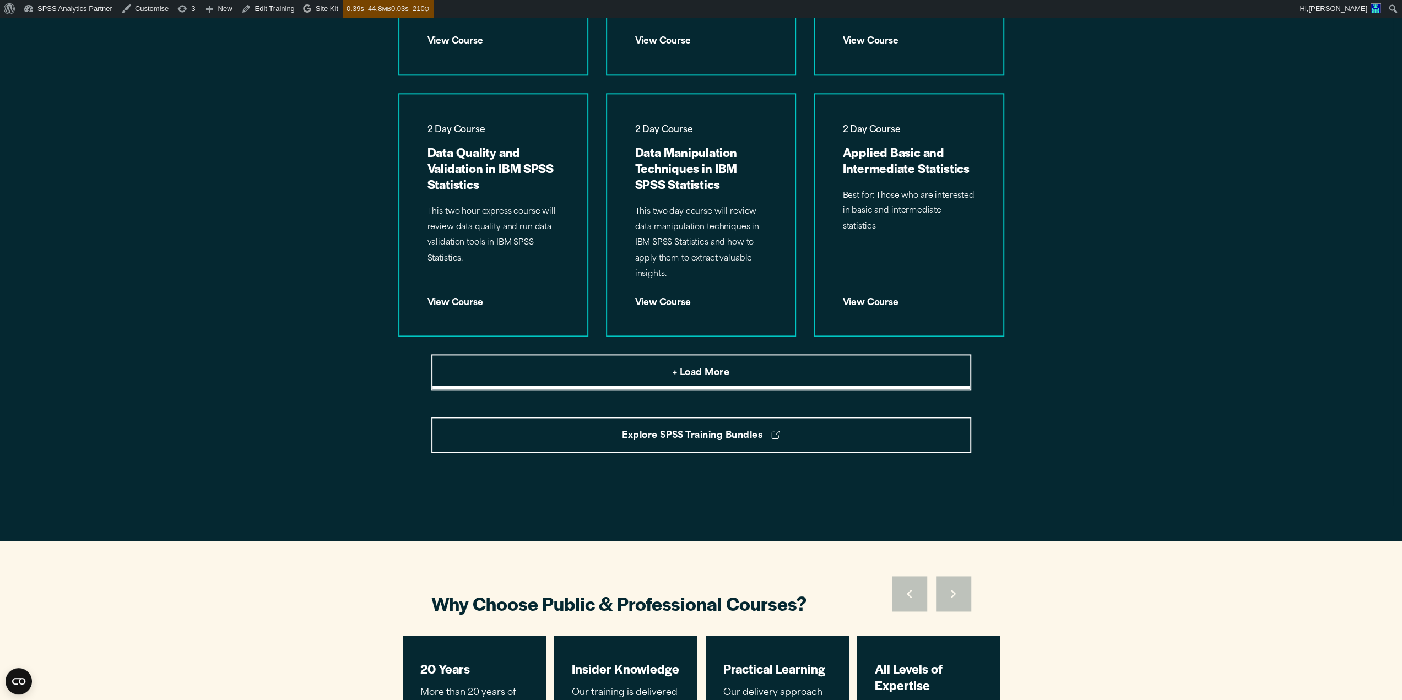
click at [905, 380] on button "+ Load More" at bounding box center [701, 372] width 540 height 36
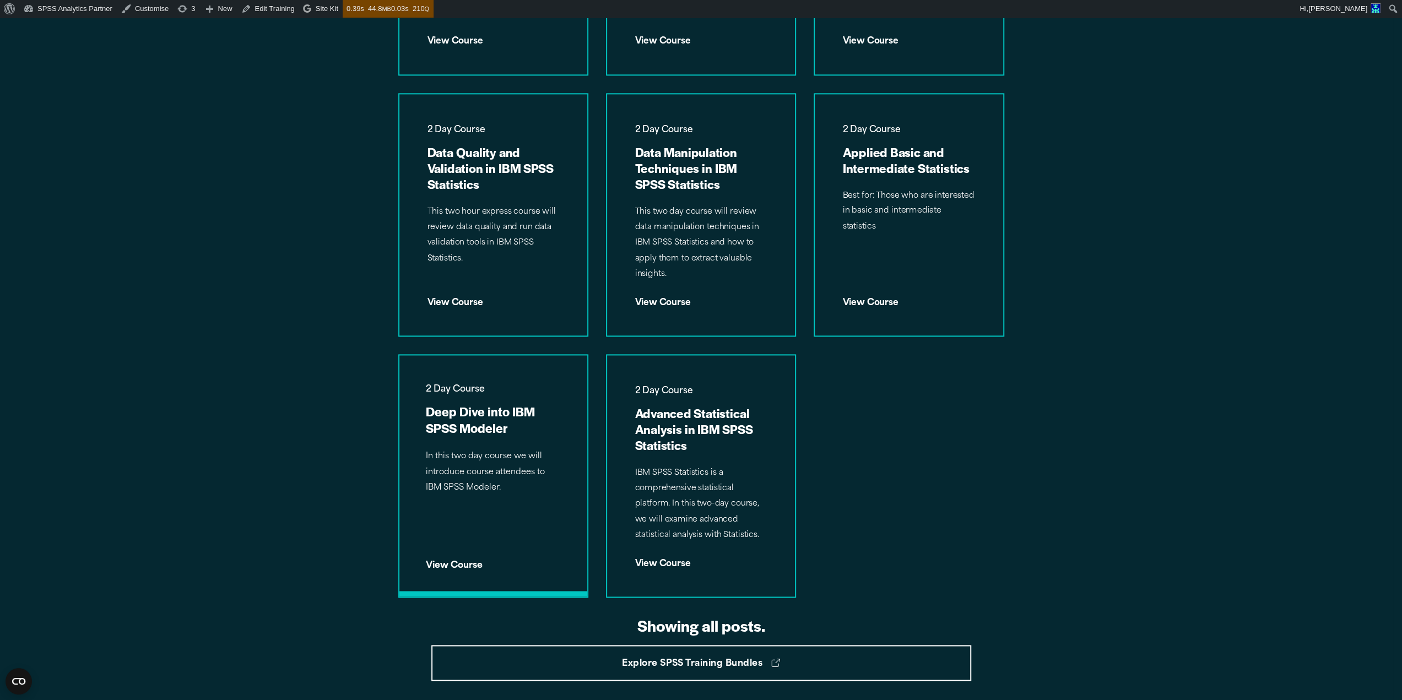
click at [478, 494] on p "In this two day course we will introduce course attendees to IBM SPSS Modeler." at bounding box center [493, 472] width 135 height 47
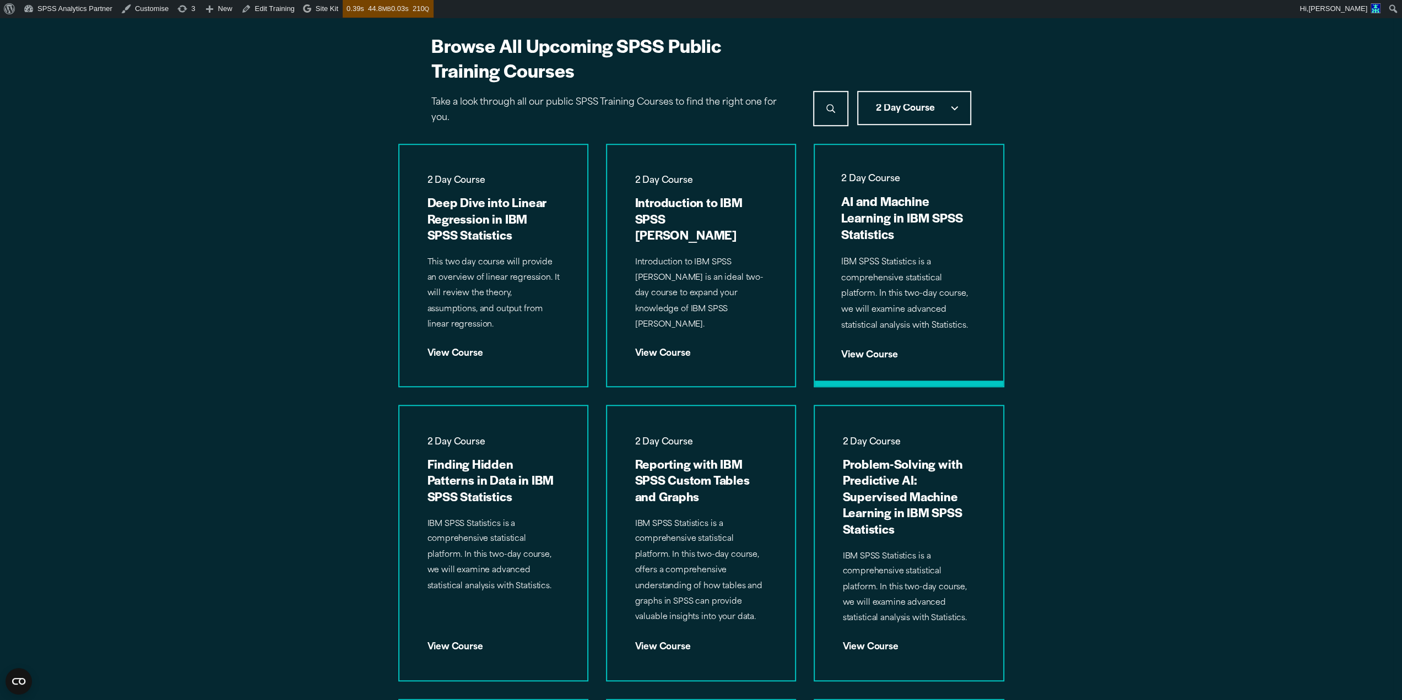
scroll to position [703, 0]
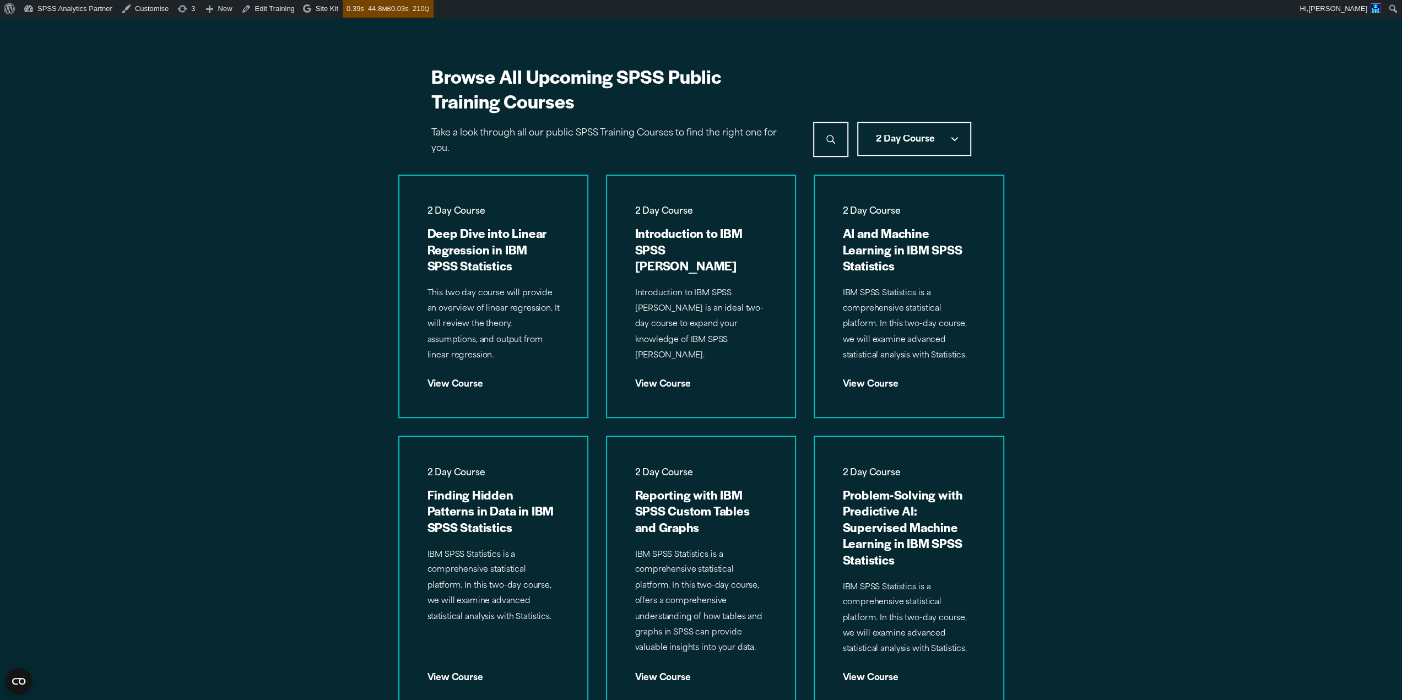
click at [929, 133] on button "2 Day Course" at bounding box center [914, 139] width 114 height 34
click at [894, 285] on button "Express Course" at bounding box center [914, 288] width 112 height 29
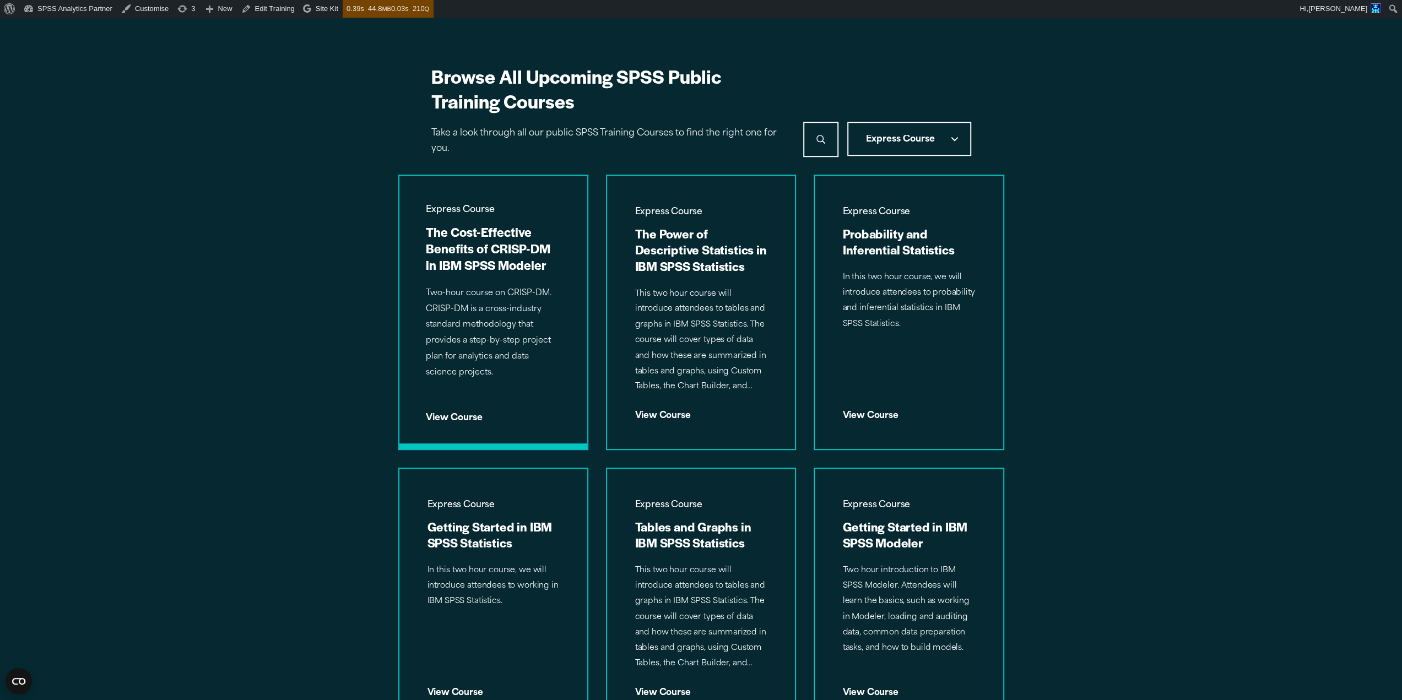
click at [507, 307] on p "Two-hour course on CRISP-DM. CRISP-DM is a cross-industry standard methodology …" at bounding box center [493, 333] width 135 height 95
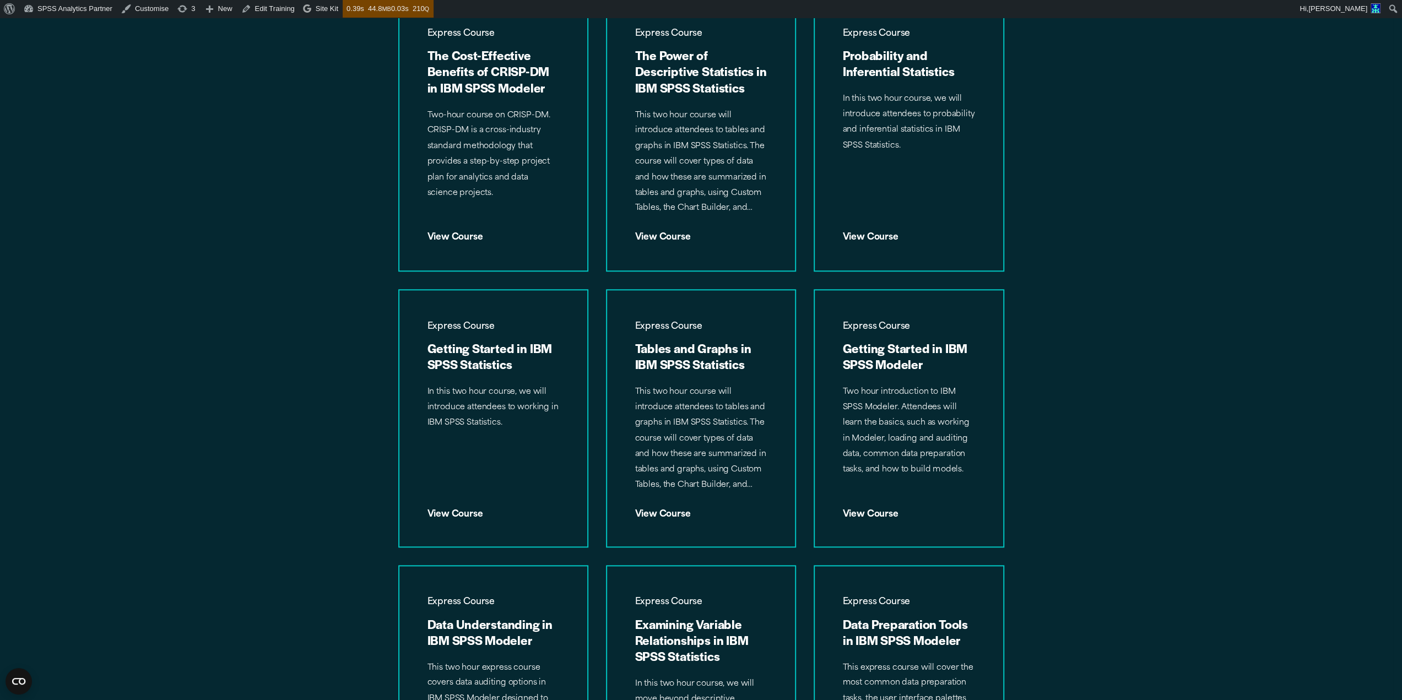
scroll to position [887, 0]
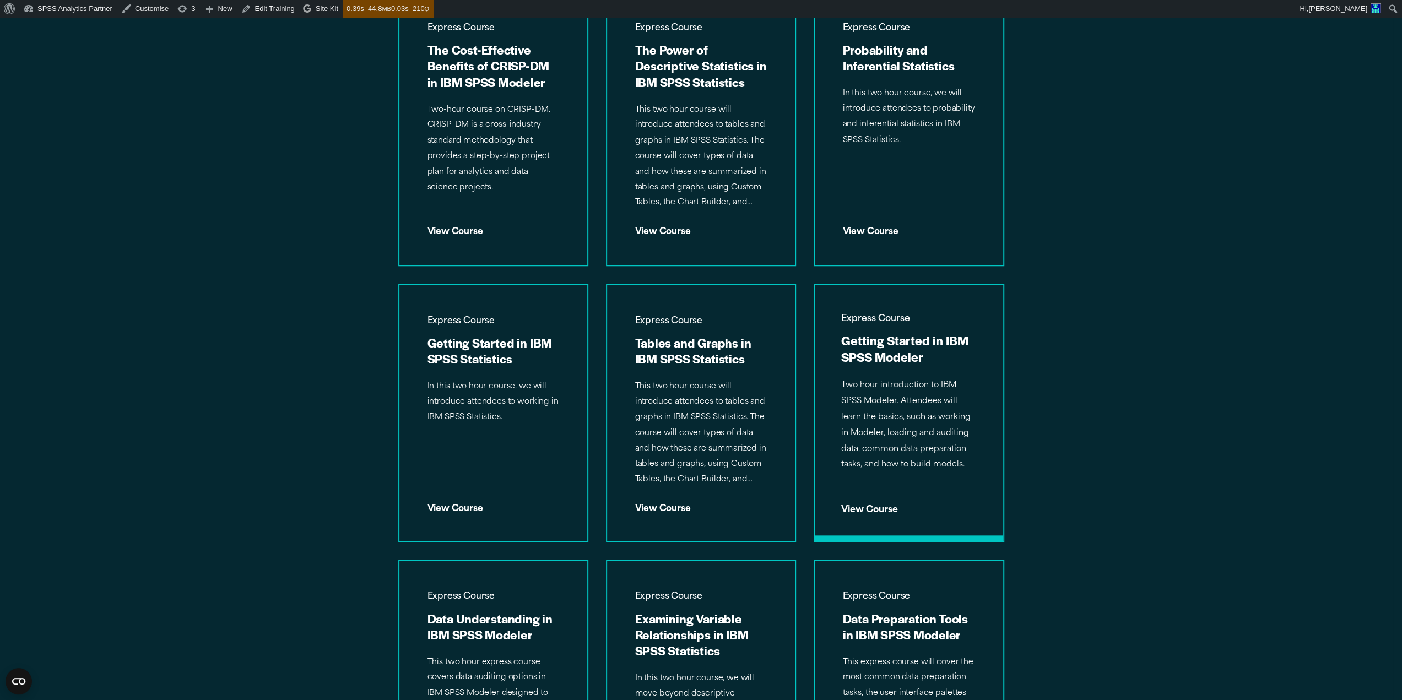
click at [908, 403] on p "Two hour introduction to IBM SPSS Modeler. Attendees will learn the basics, suc…" at bounding box center [908, 425] width 135 height 95
click at [1084, 372] on section "Browse All Upcoming SPSS Public Training Courses Take a look through all our pu…" at bounding box center [701, 409] width 1384 height 1128
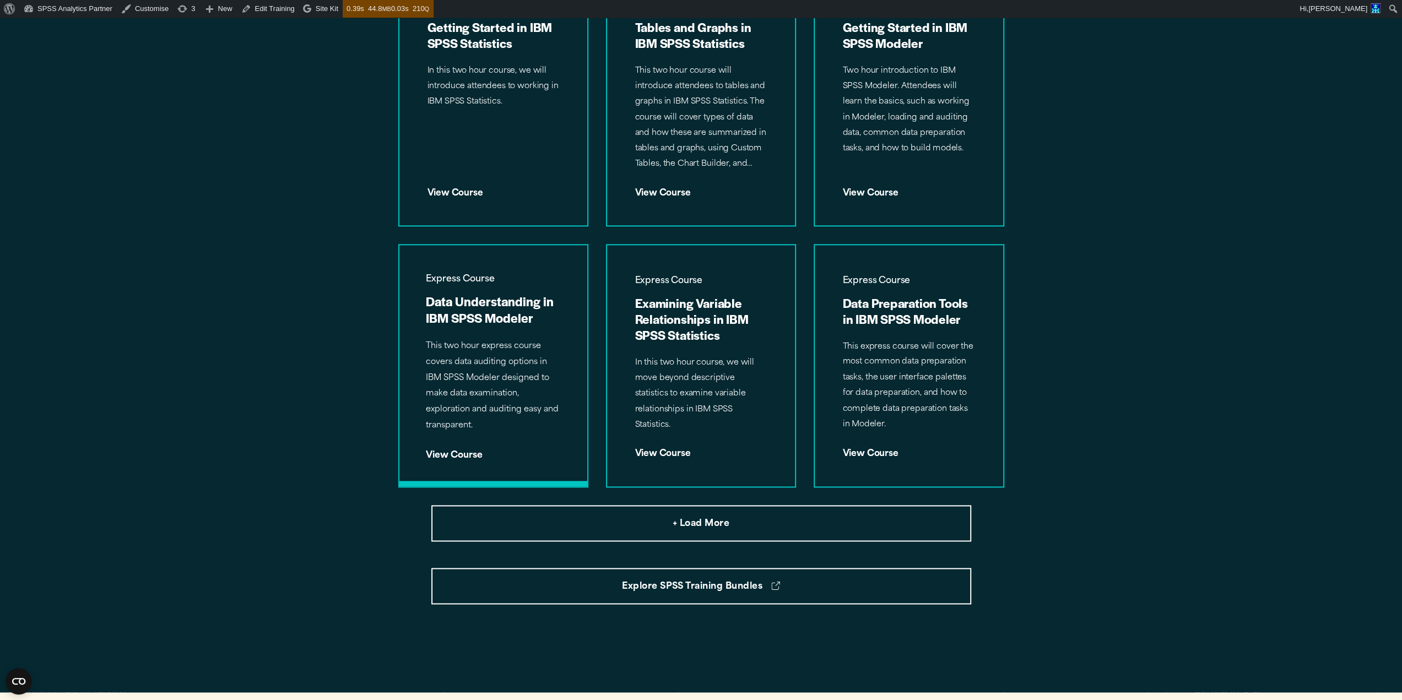
scroll to position [1205, 0]
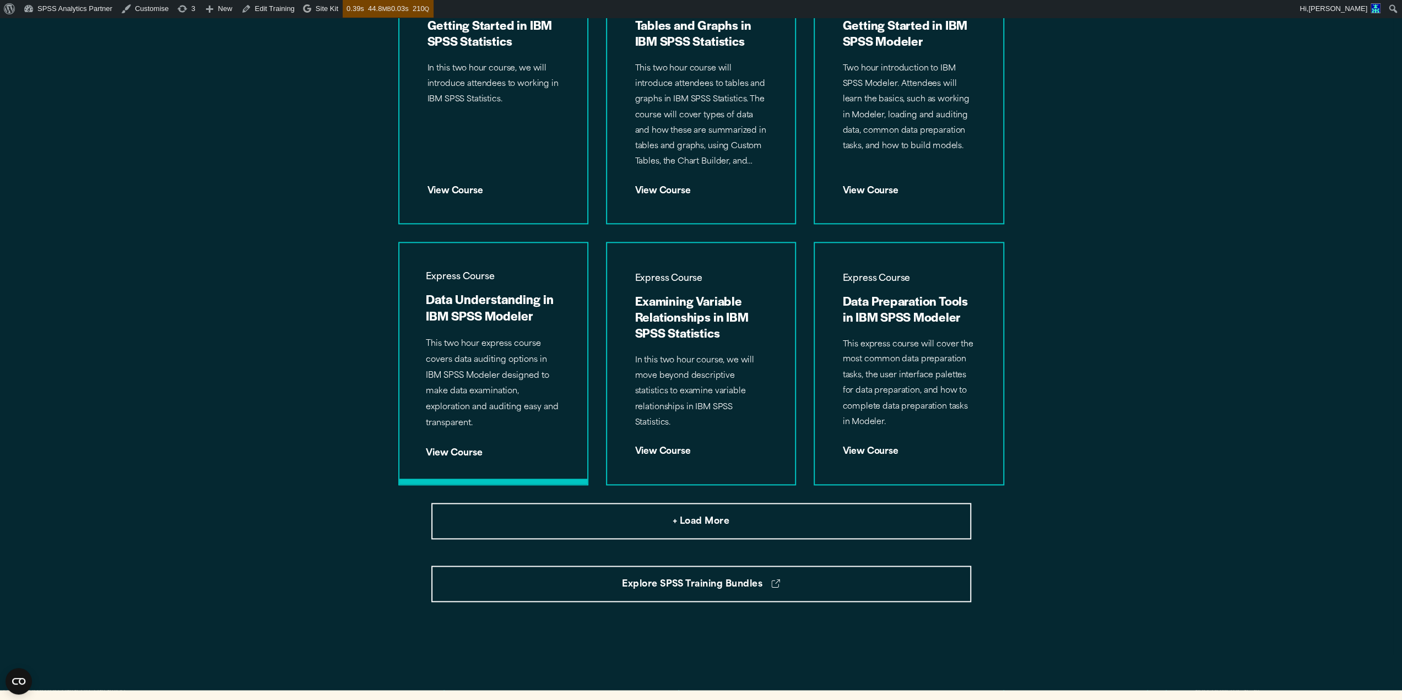
click at [524, 386] on p "This two hour express course covers data auditing options in IBM SPSS Modeler d…" at bounding box center [493, 384] width 135 height 95
click at [944, 339] on p "This express course will cover the most common data preparation tasks, the user…" at bounding box center [908, 384] width 135 height 95
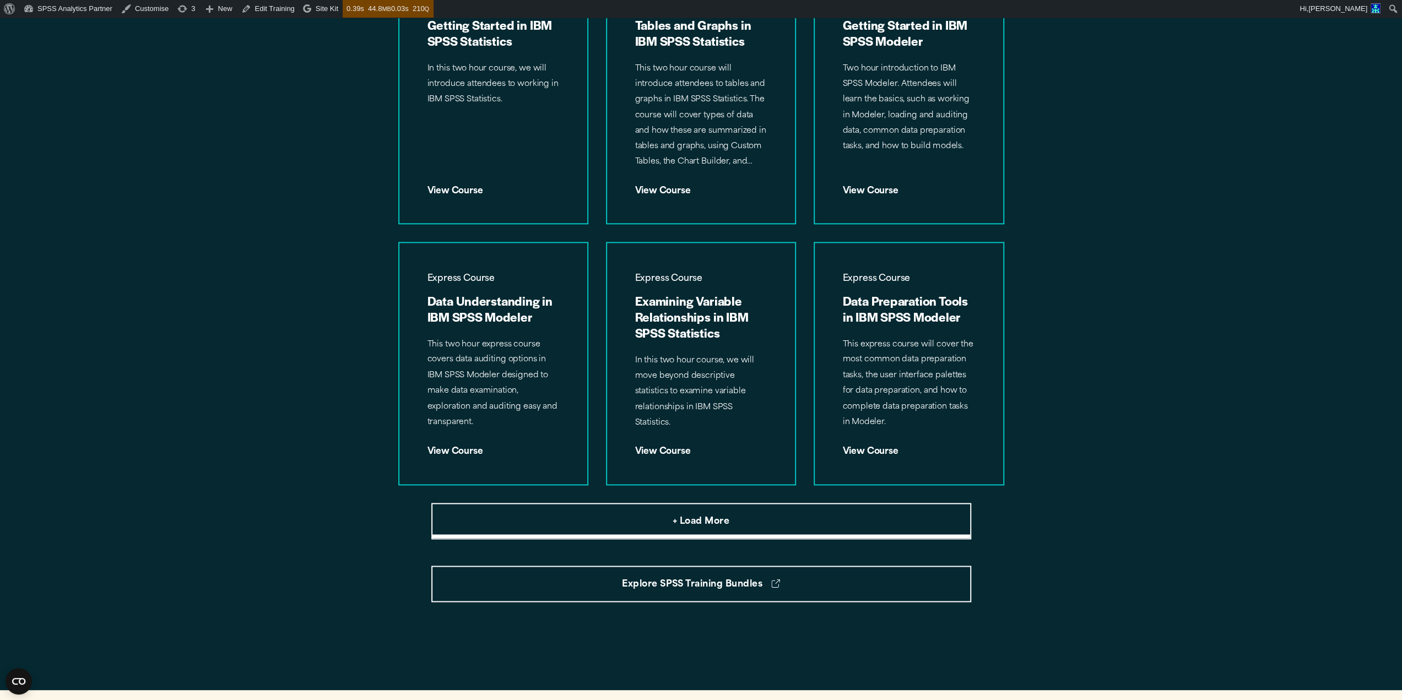
click at [743, 531] on button "+ Load More" at bounding box center [701, 521] width 540 height 36
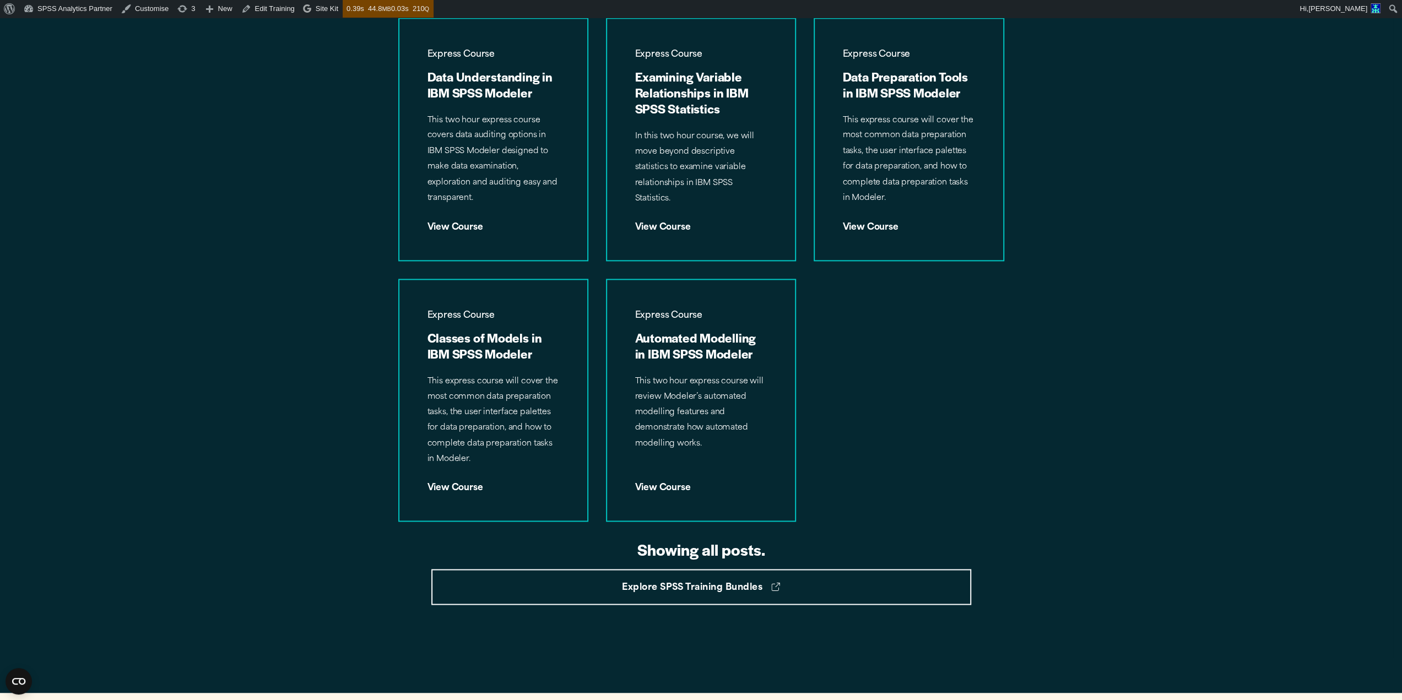
scroll to position [1468, 0]
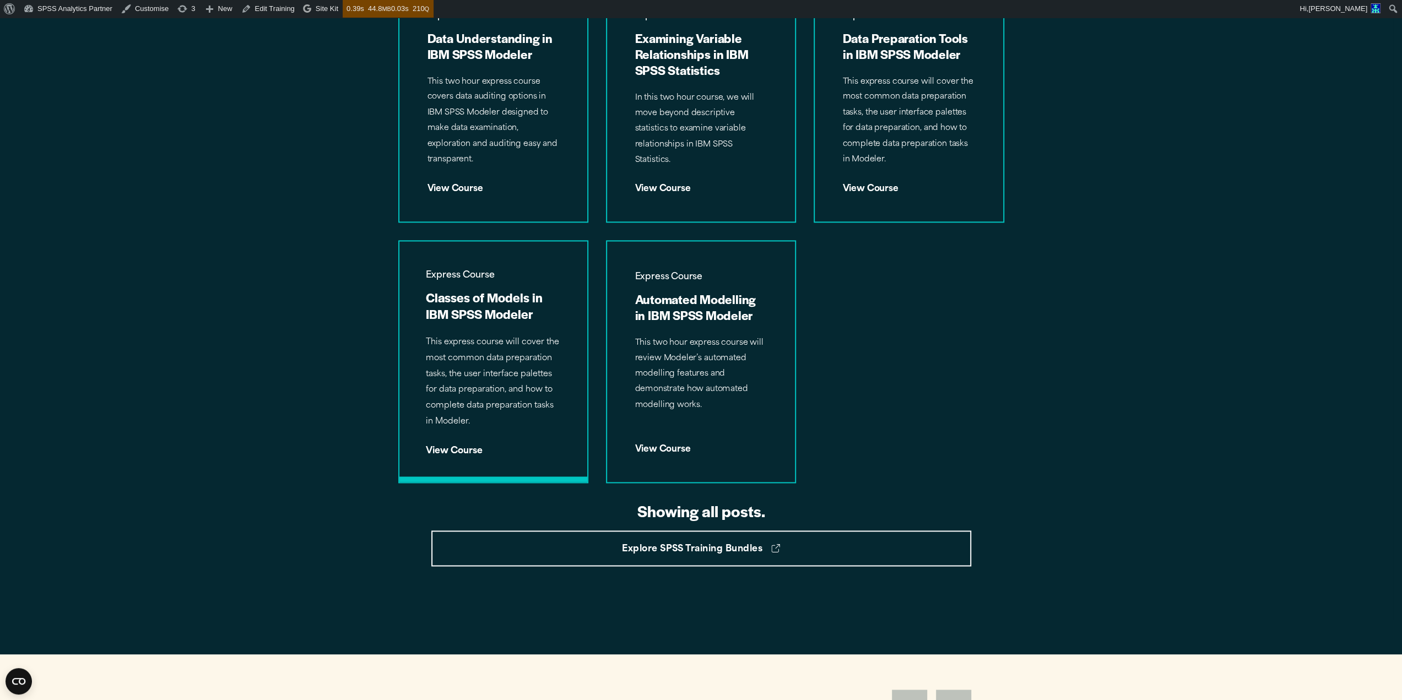
click at [463, 370] on p "This express course will cover the most common data preparation tasks, the user…" at bounding box center [493, 382] width 135 height 95
click at [726, 347] on p "This two hour express course will review Modeler’s automated modelling features…" at bounding box center [701, 374] width 135 height 79
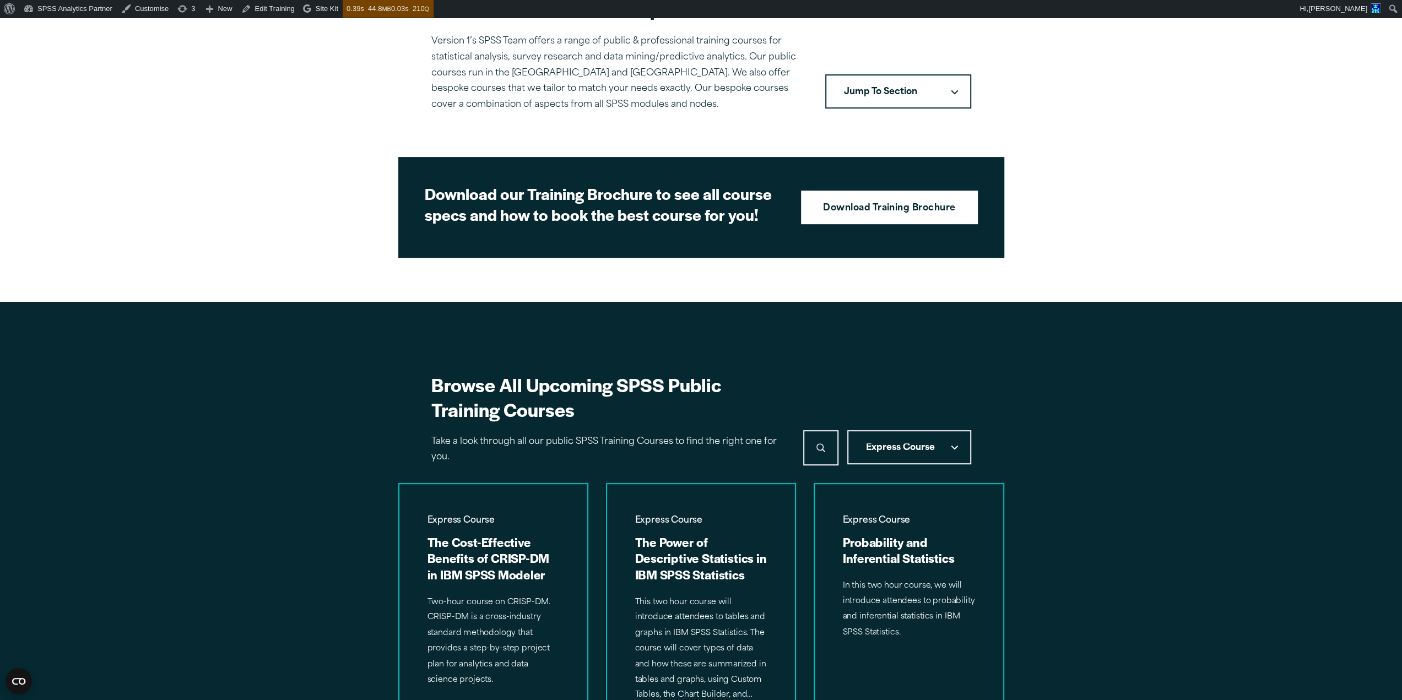
scroll to position [388, 0]
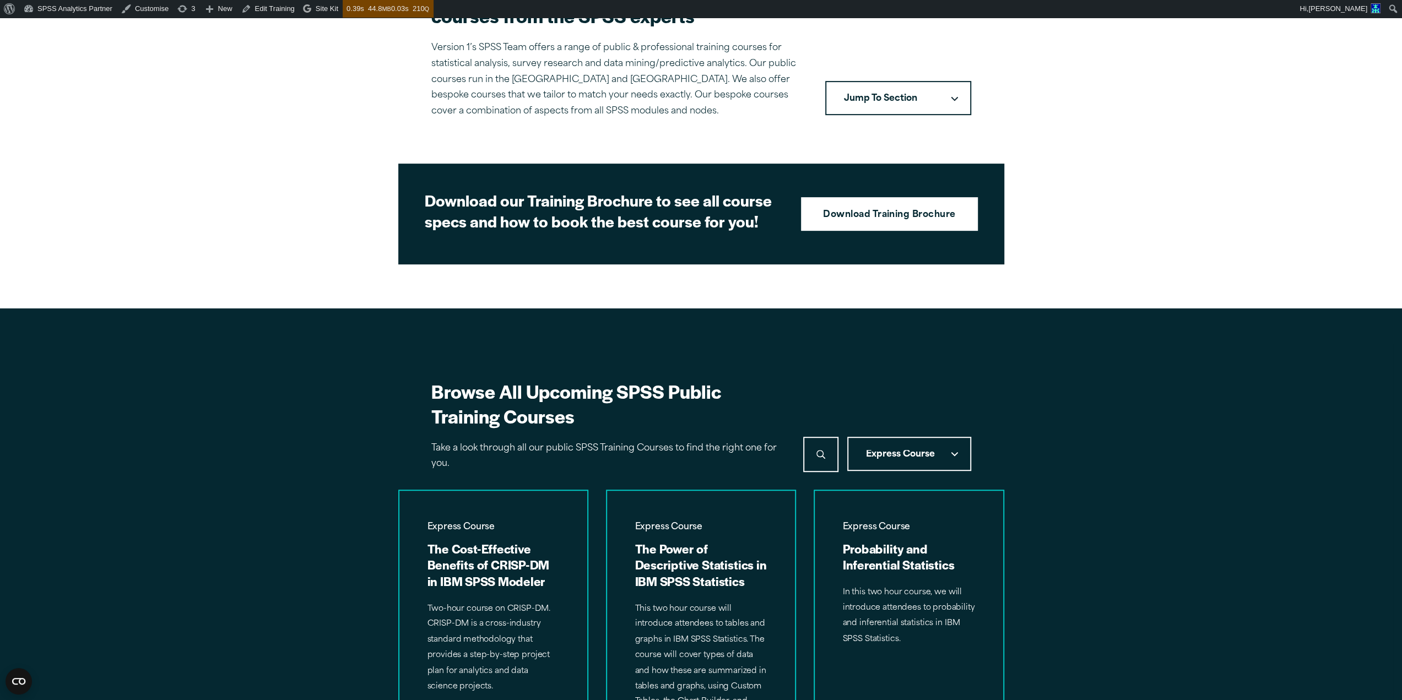
click at [888, 453] on span "Express Course" at bounding box center [900, 454] width 69 height 9
click at [891, 566] on button "3 Day Deep Dive" at bounding box center [909, 574] width 122 height 29
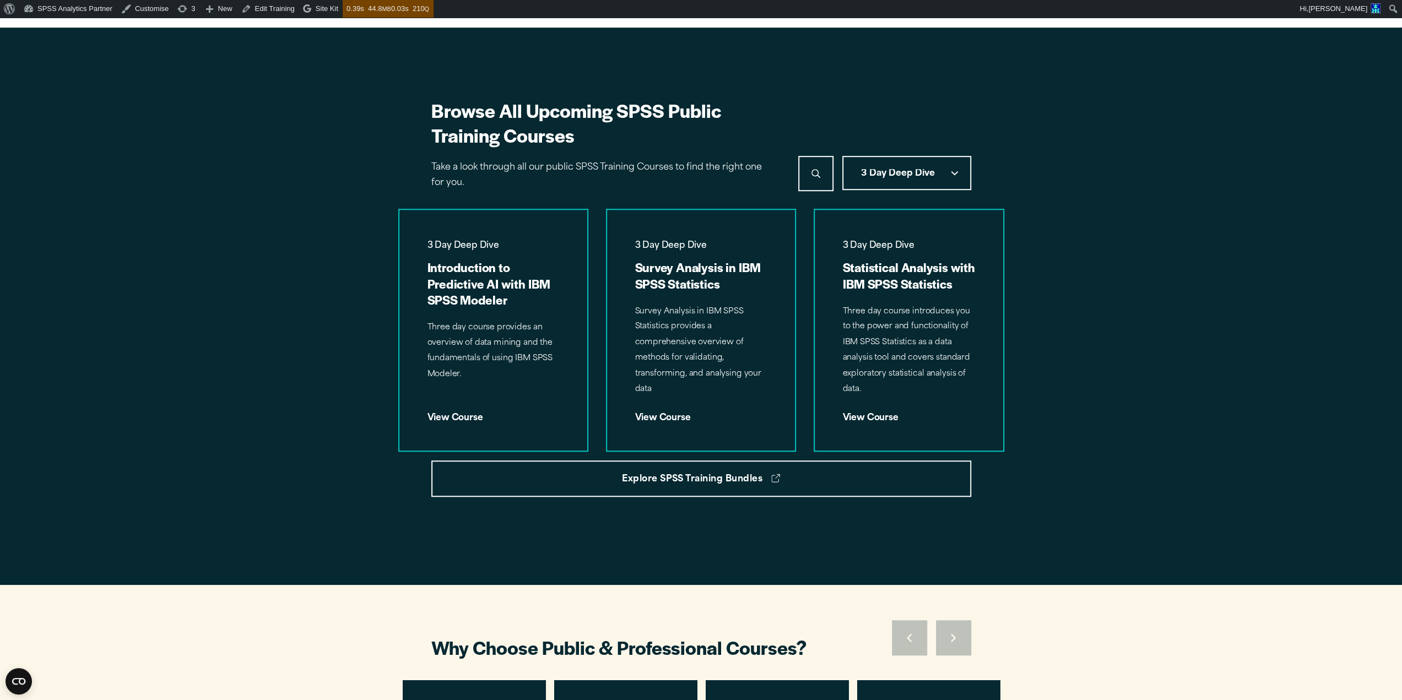
scroll to position [669, 0]
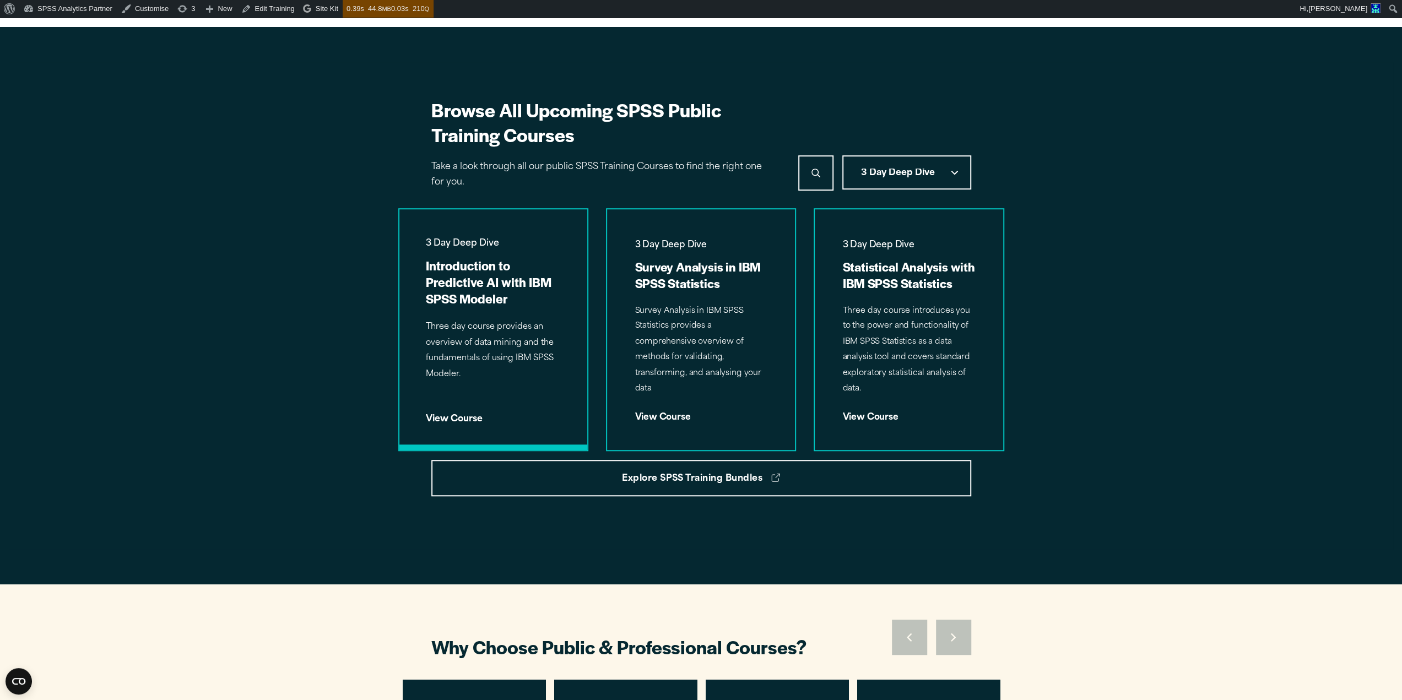
click at [470, 338] on p "Three day course provides an overview of data mining and the fundamentals of us…" at bounding box center [493, 351] width 135 height 63
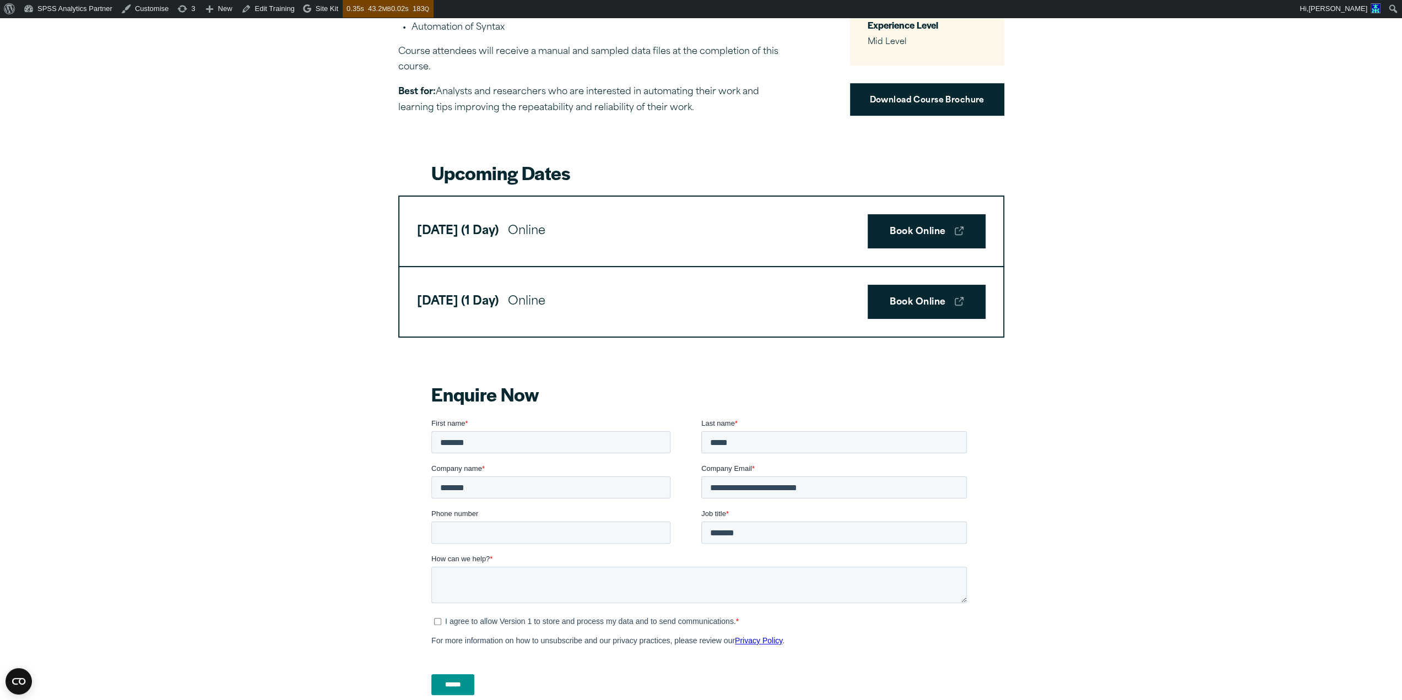
scroll to position [793, 0]
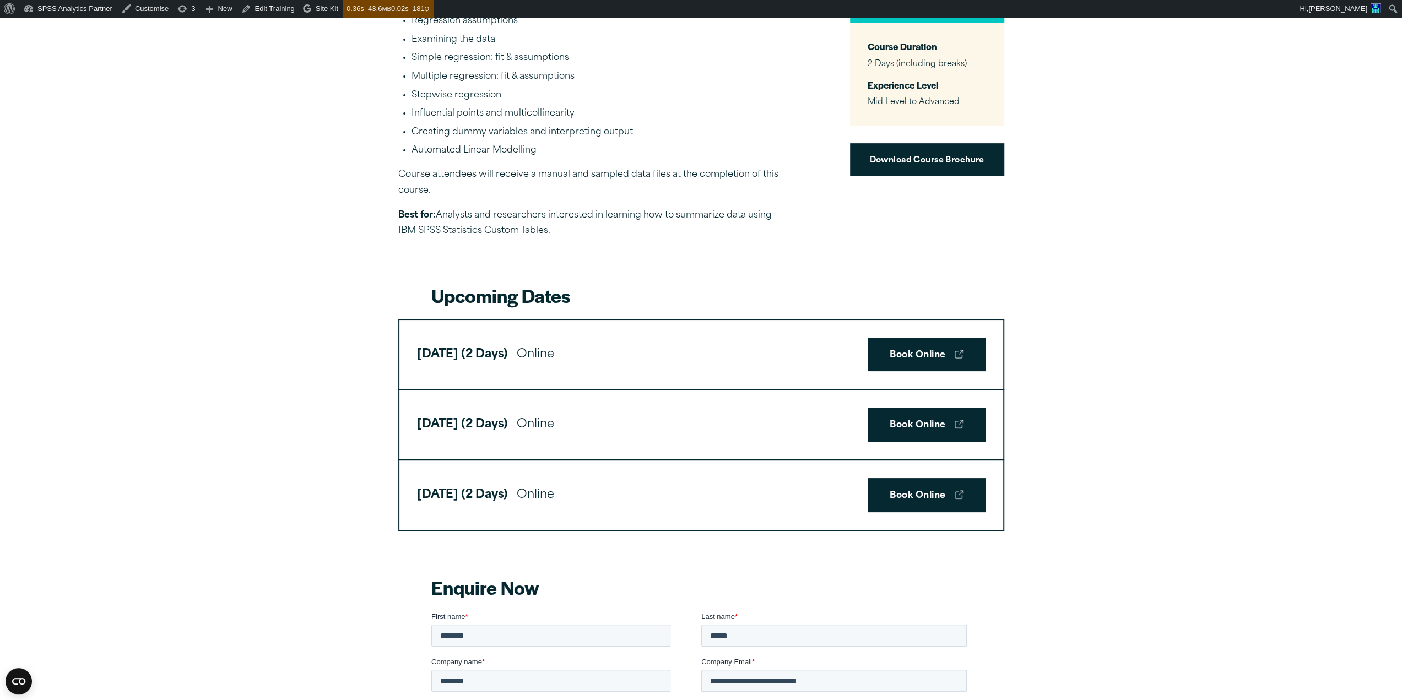
scroll to position [401, 0]
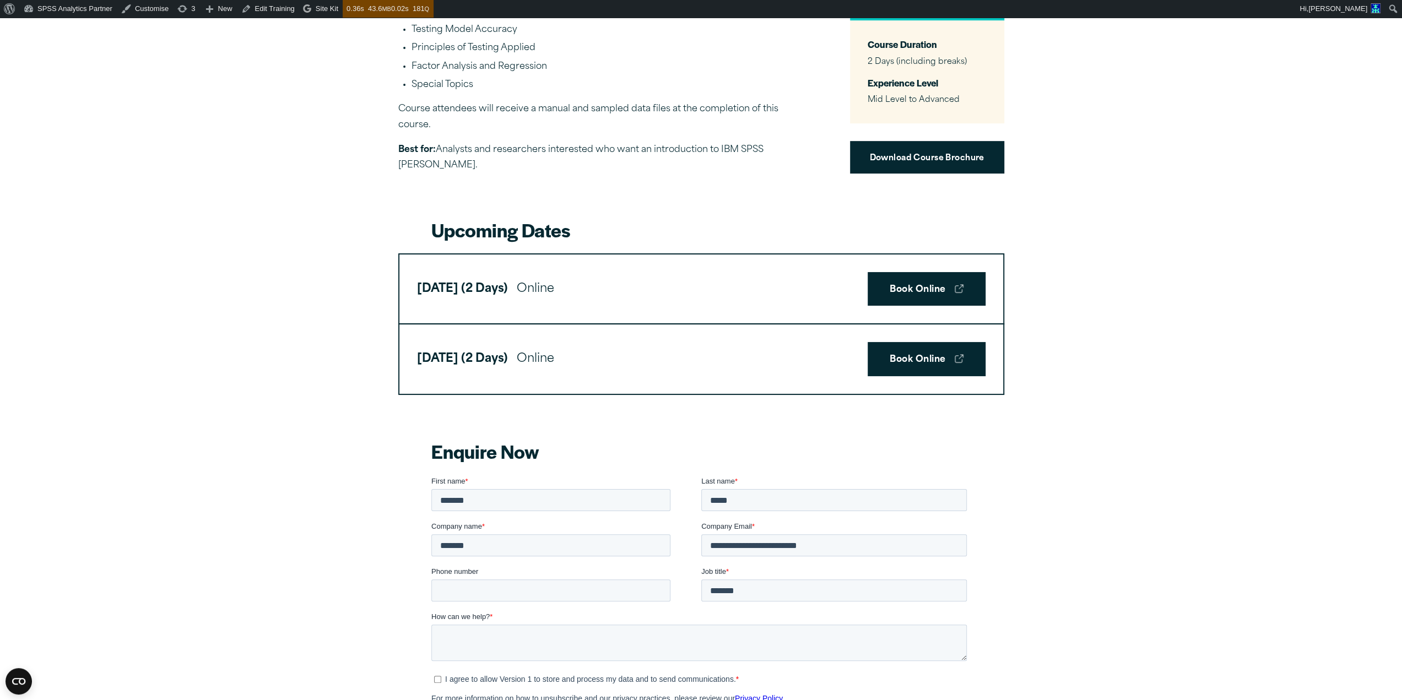
scroll to position [442, 0]
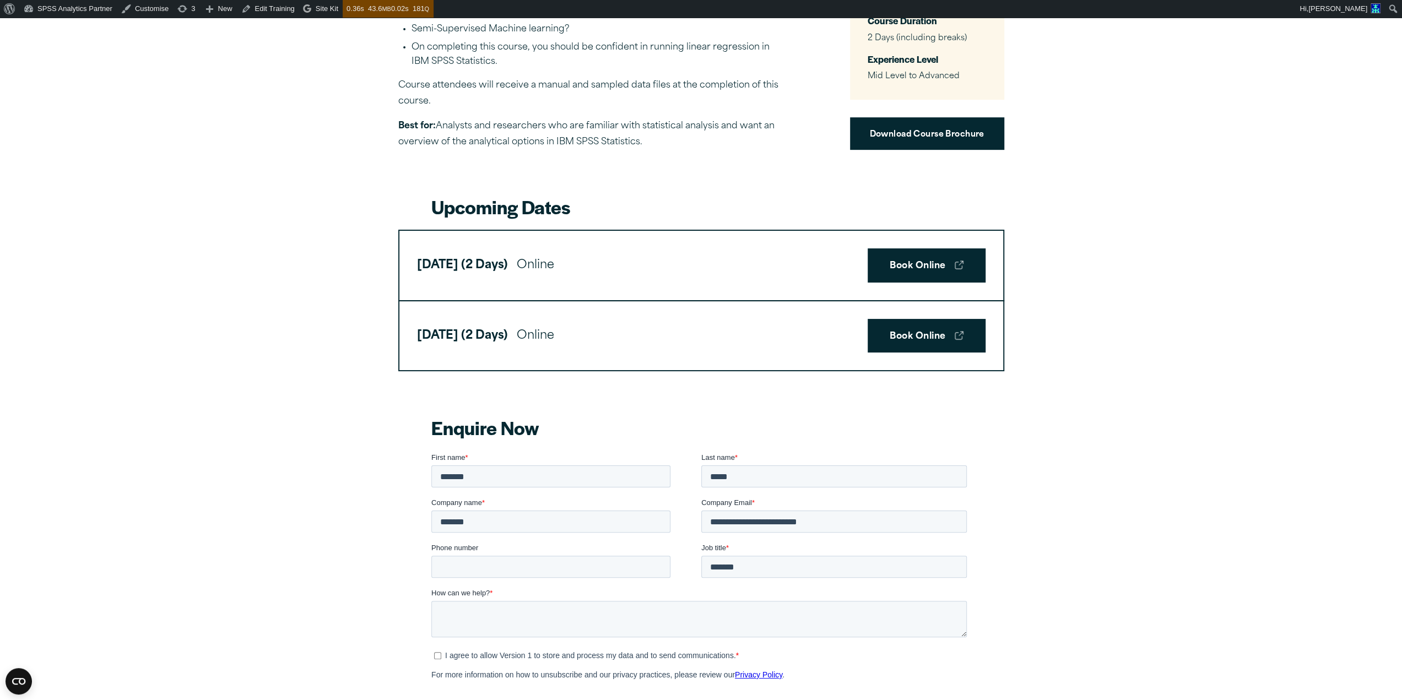
scroll to position [458, 0]
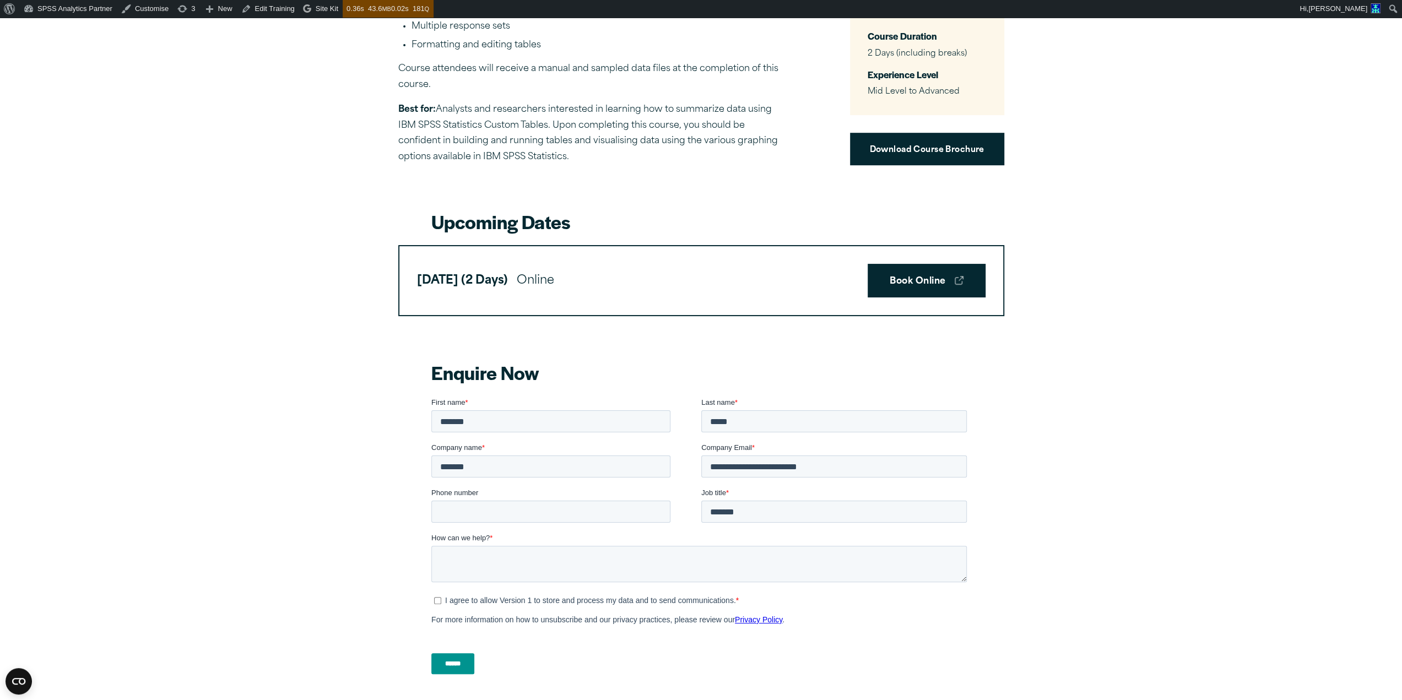
scroll to position [596, 0]
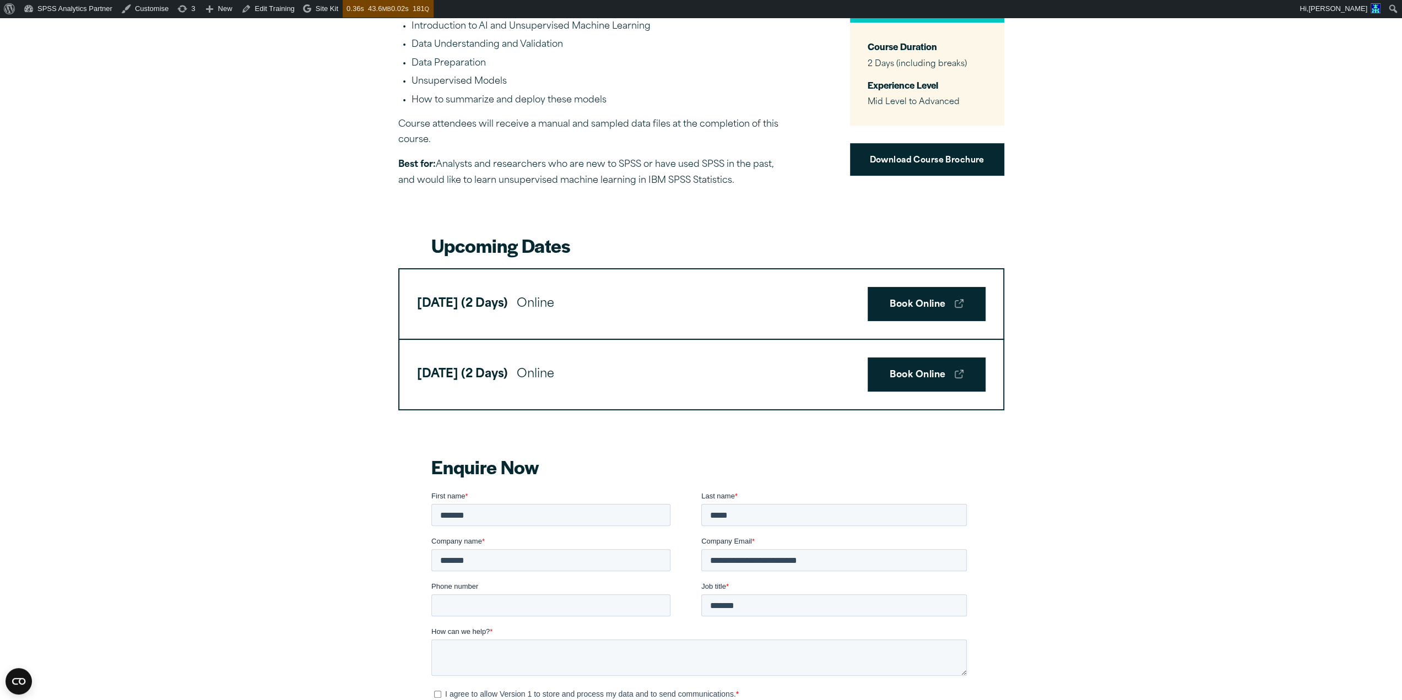
scroll to position [476, 0]
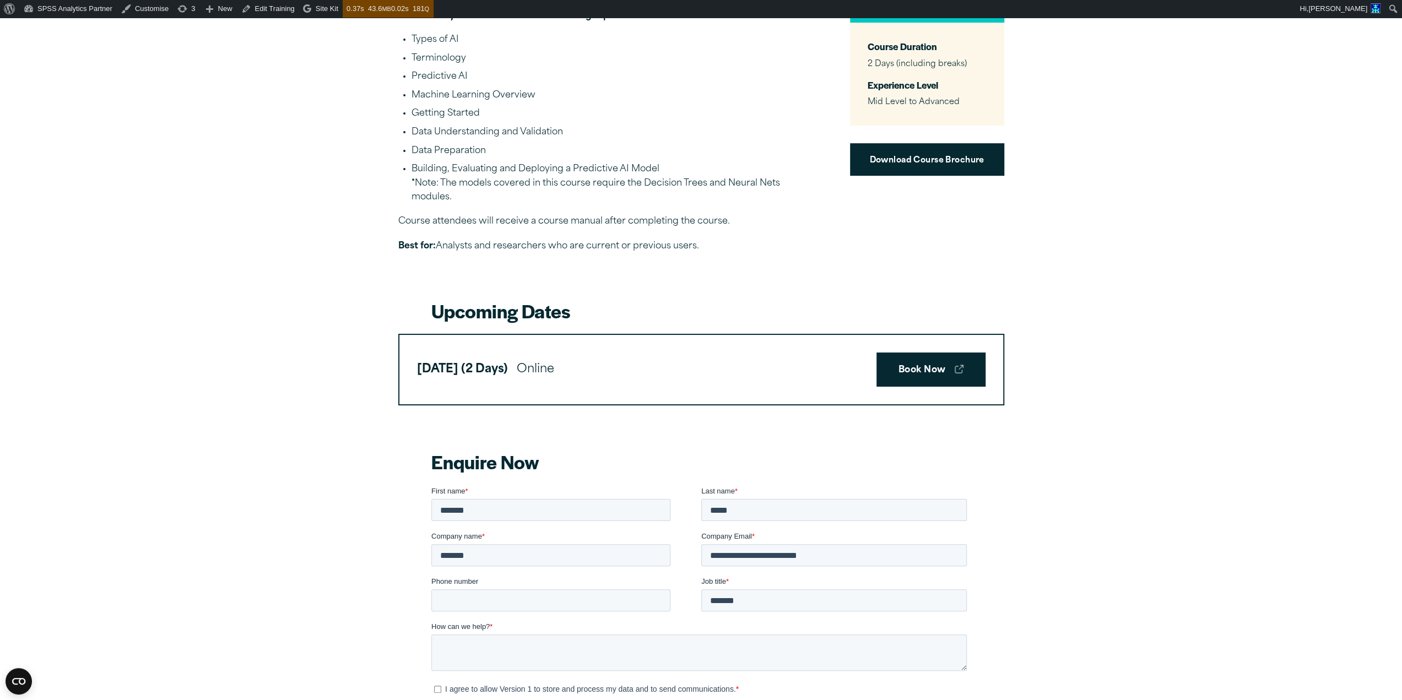
scroll to position [519, 0]
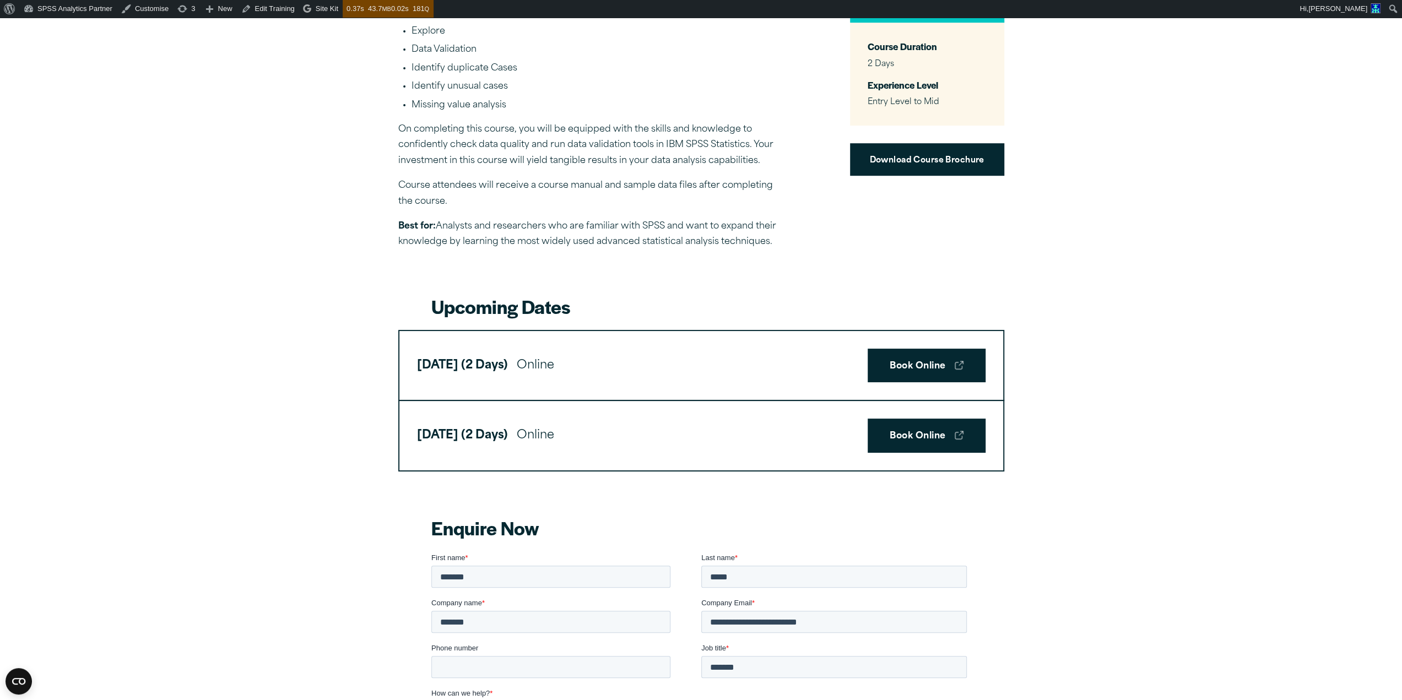
scroll to position [608, 0]
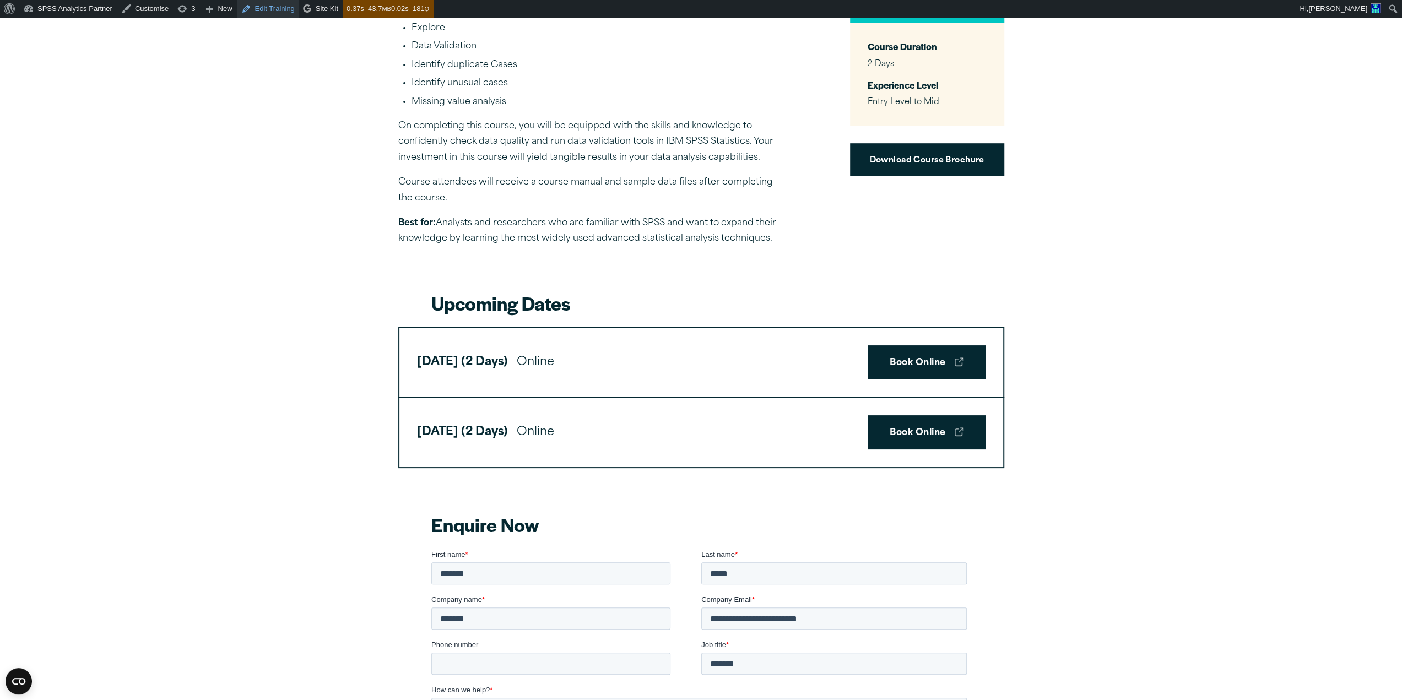
click at [273, 10] on link "Edit Training" at bounding box center [268, 9] width 62 height 18
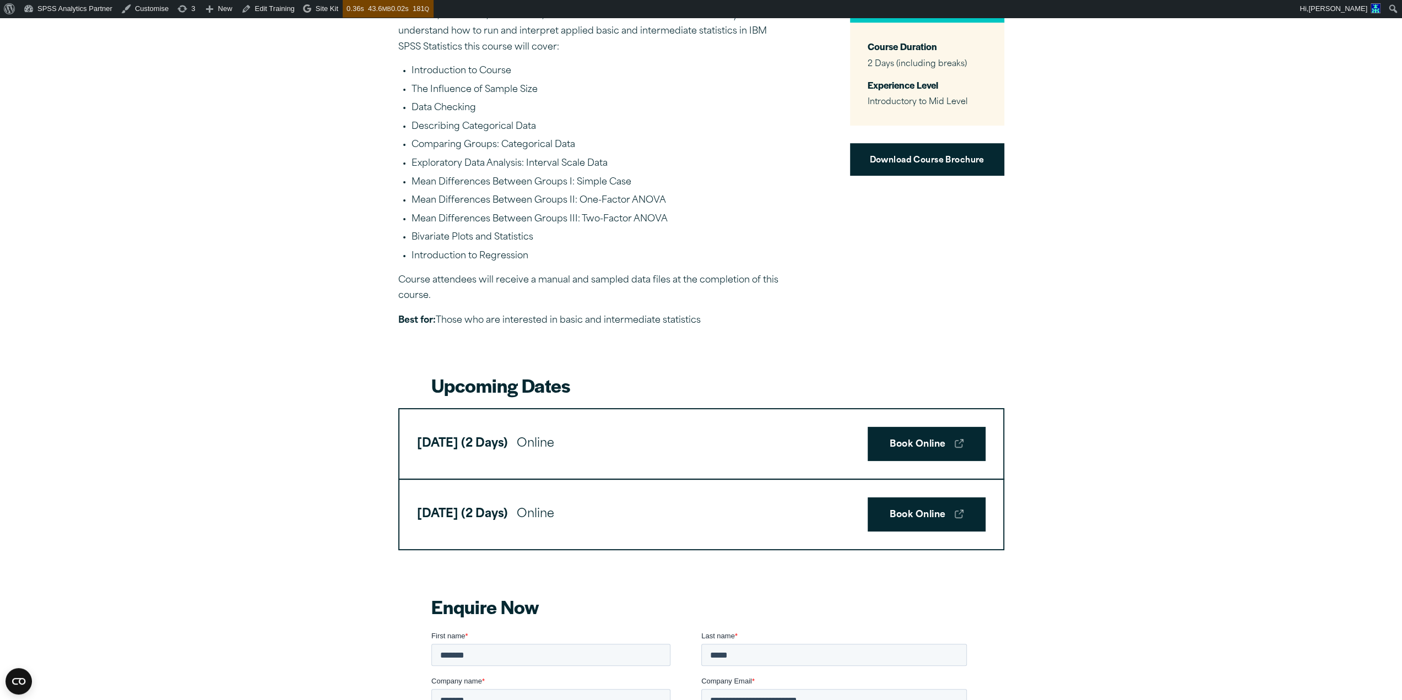
scroll to position [473, 0]
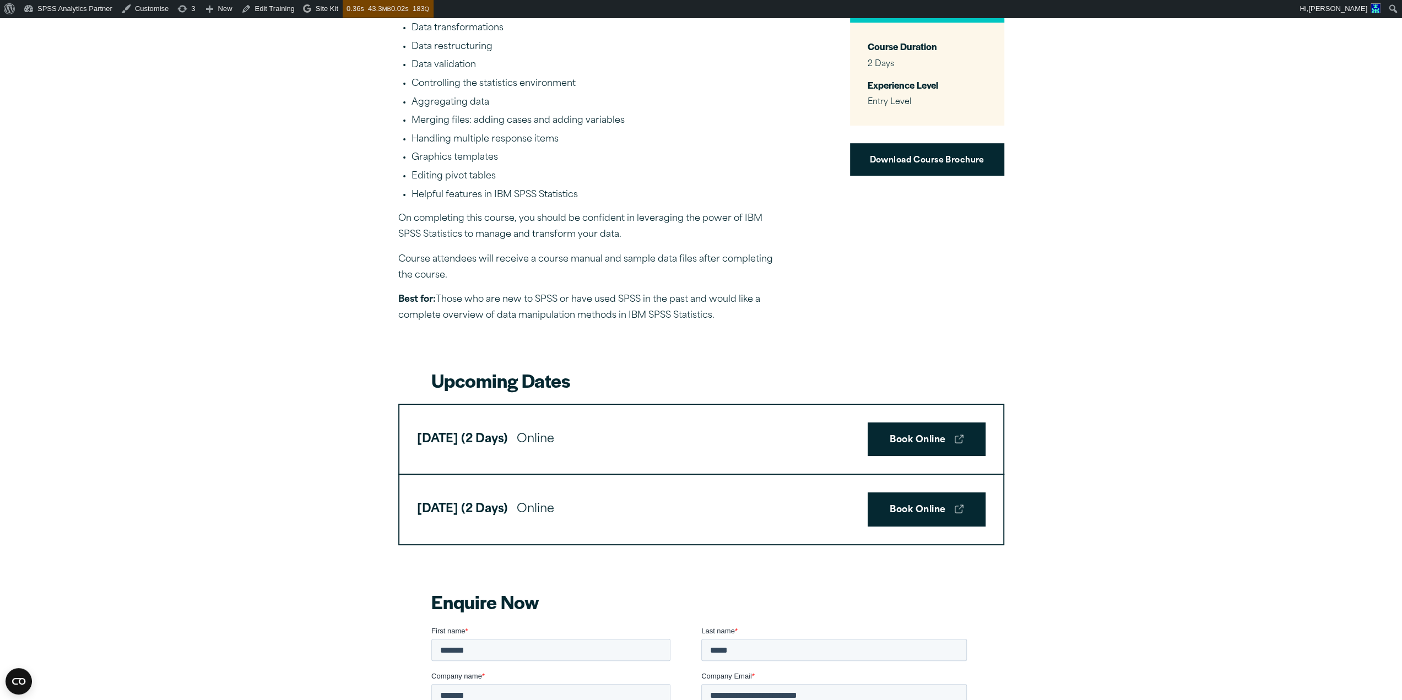
scroll to position [646, 0]
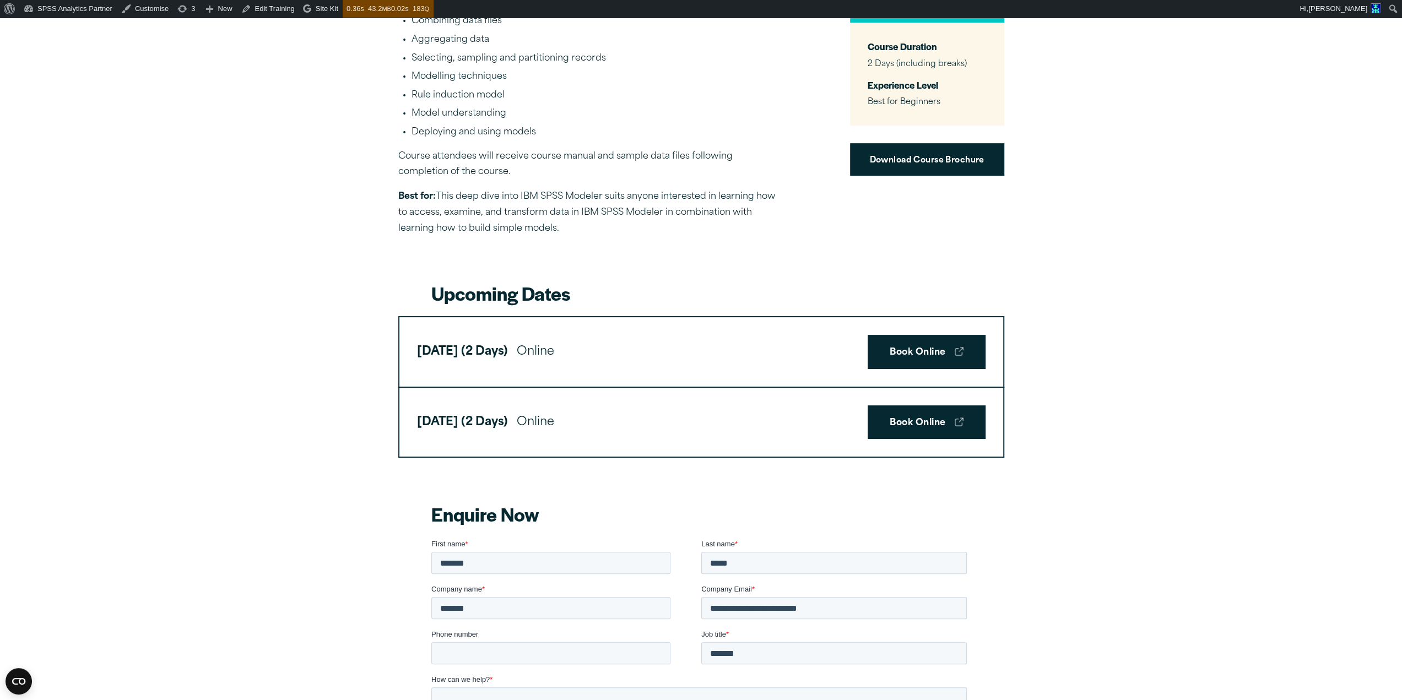
scroll to position [451, 0]
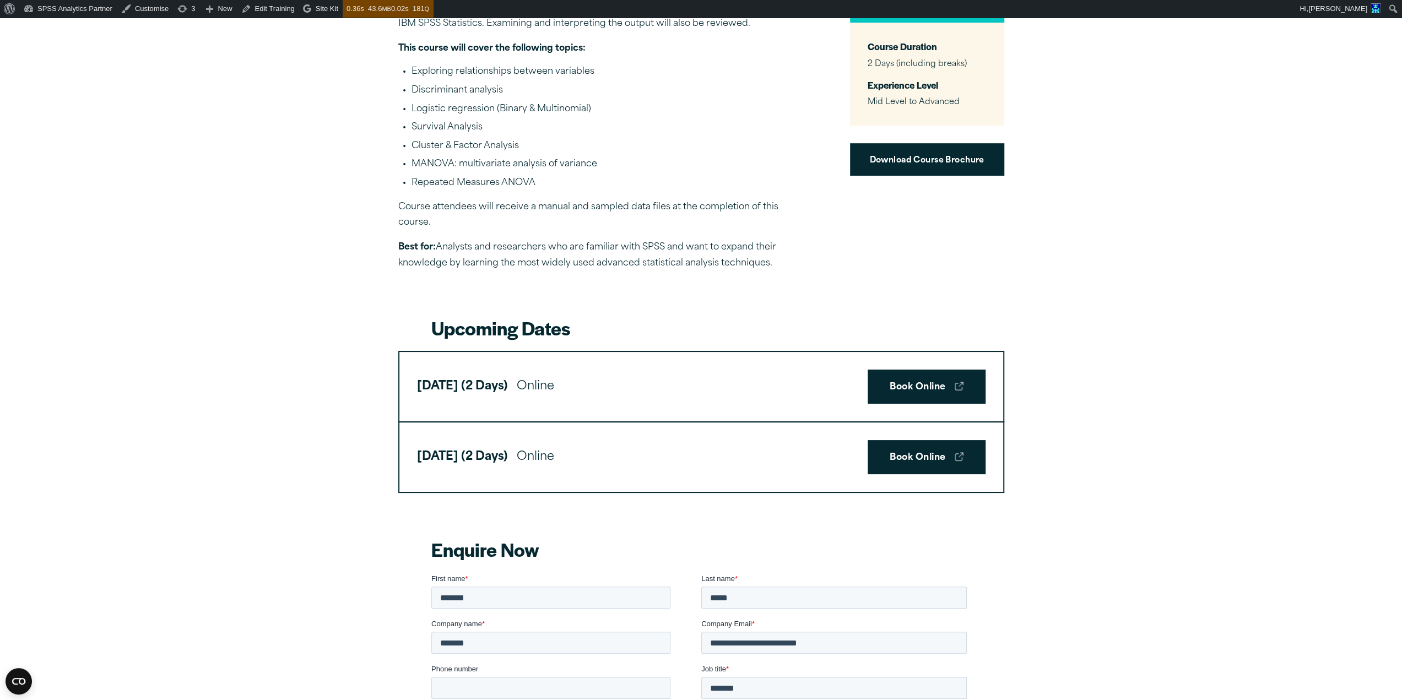
scroll to position [603, 0]
click at [270, 7] on link "Edit Training" at bounding box center [268, 9] width 62 height 18
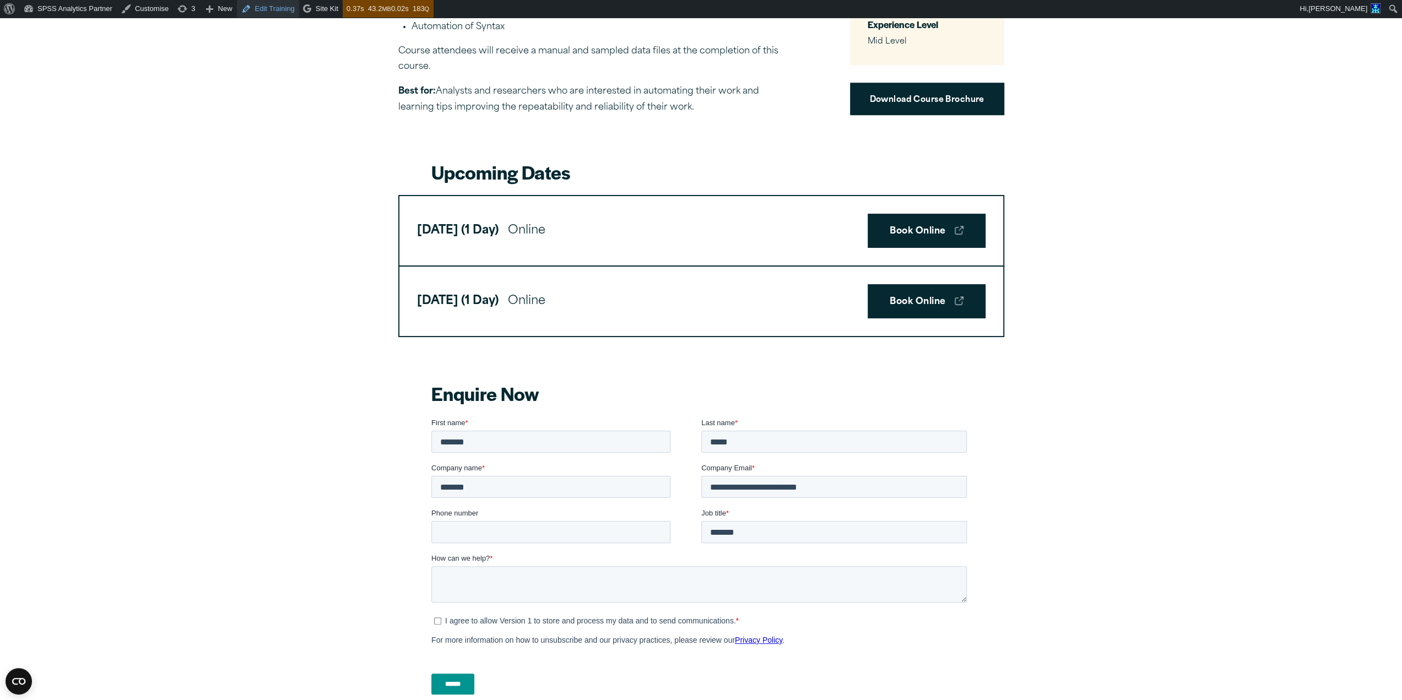
click at [261, 6] on link "Edit Training" at bounding box center [268, 9] width 62 height 18
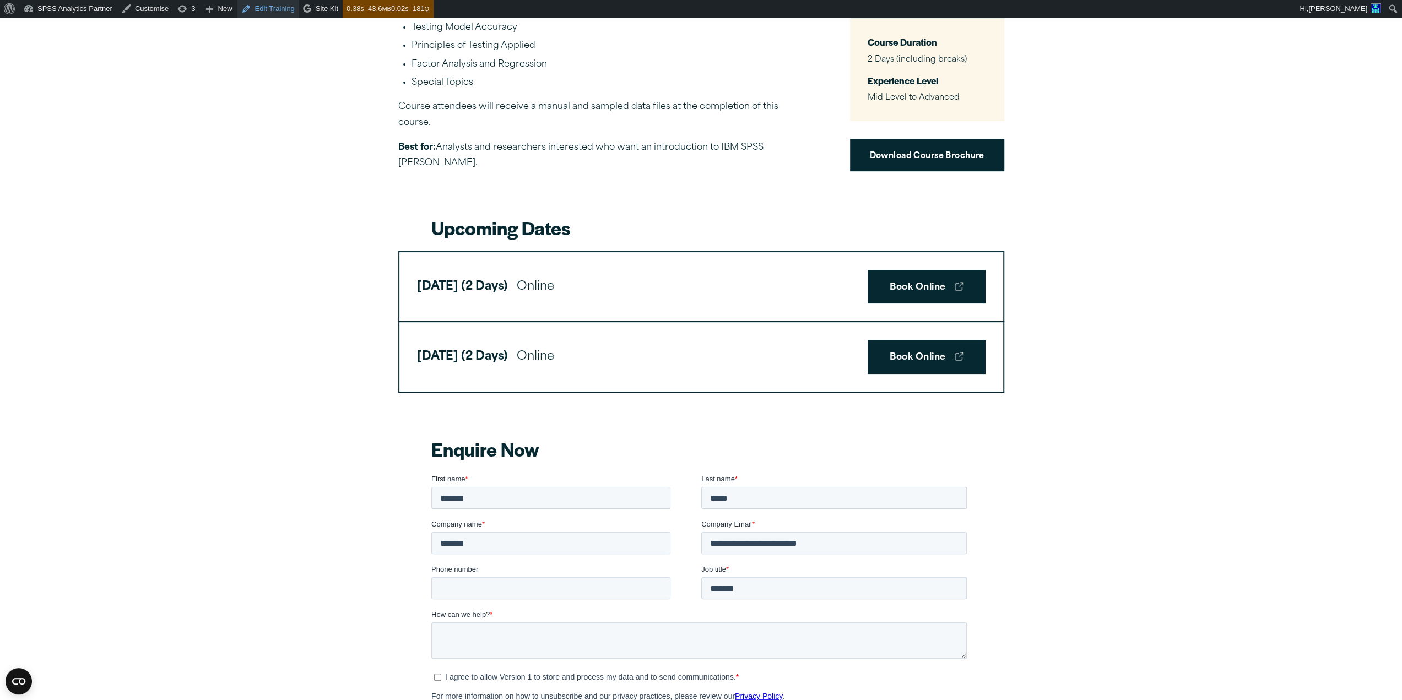
click at [284, 12] on link "Edit Training" at bounding box center [268, 9] width 62 height 18
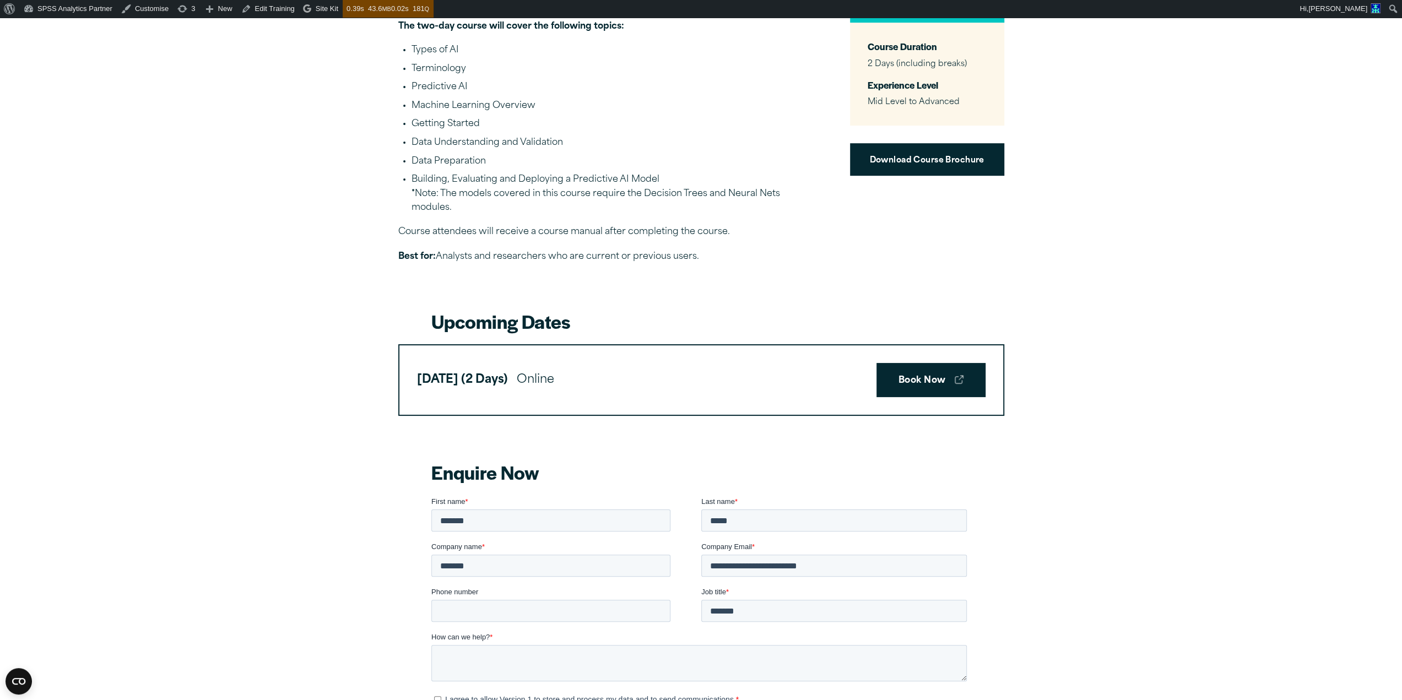
scroll to position [519, 0]
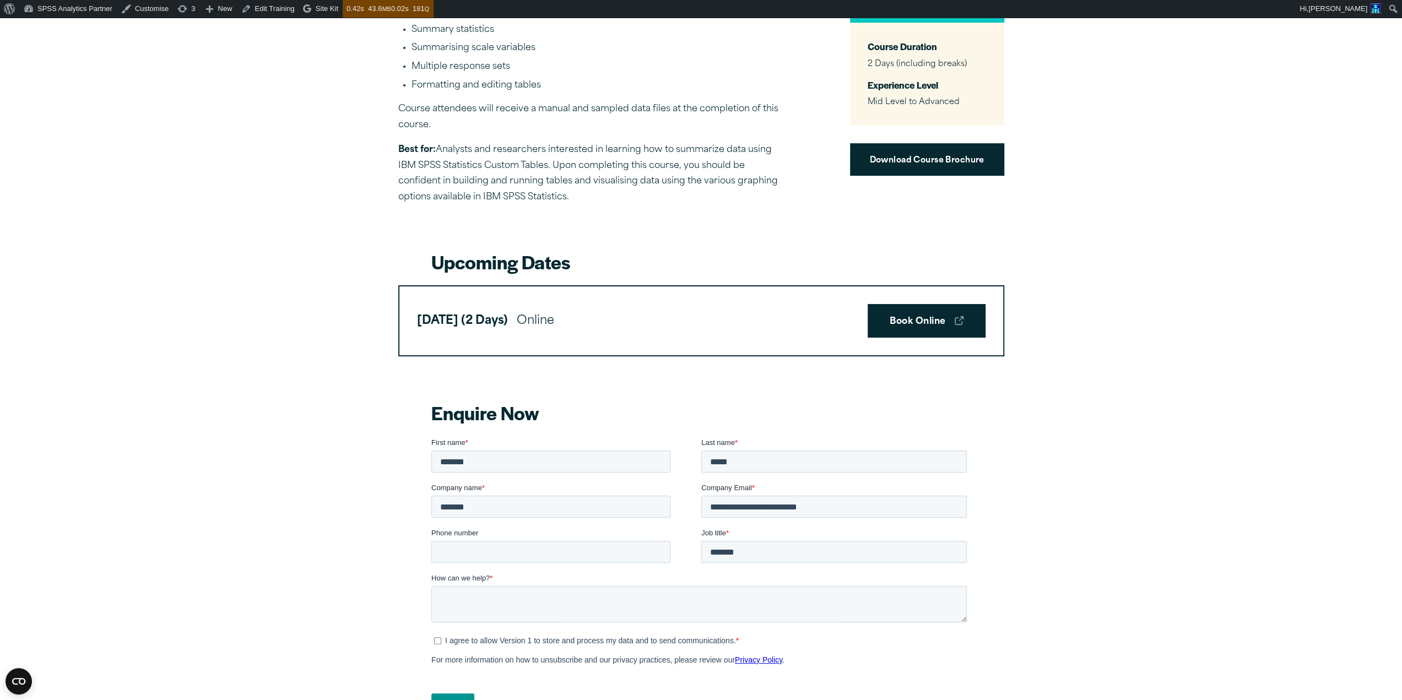
scroll to position [596, 0]
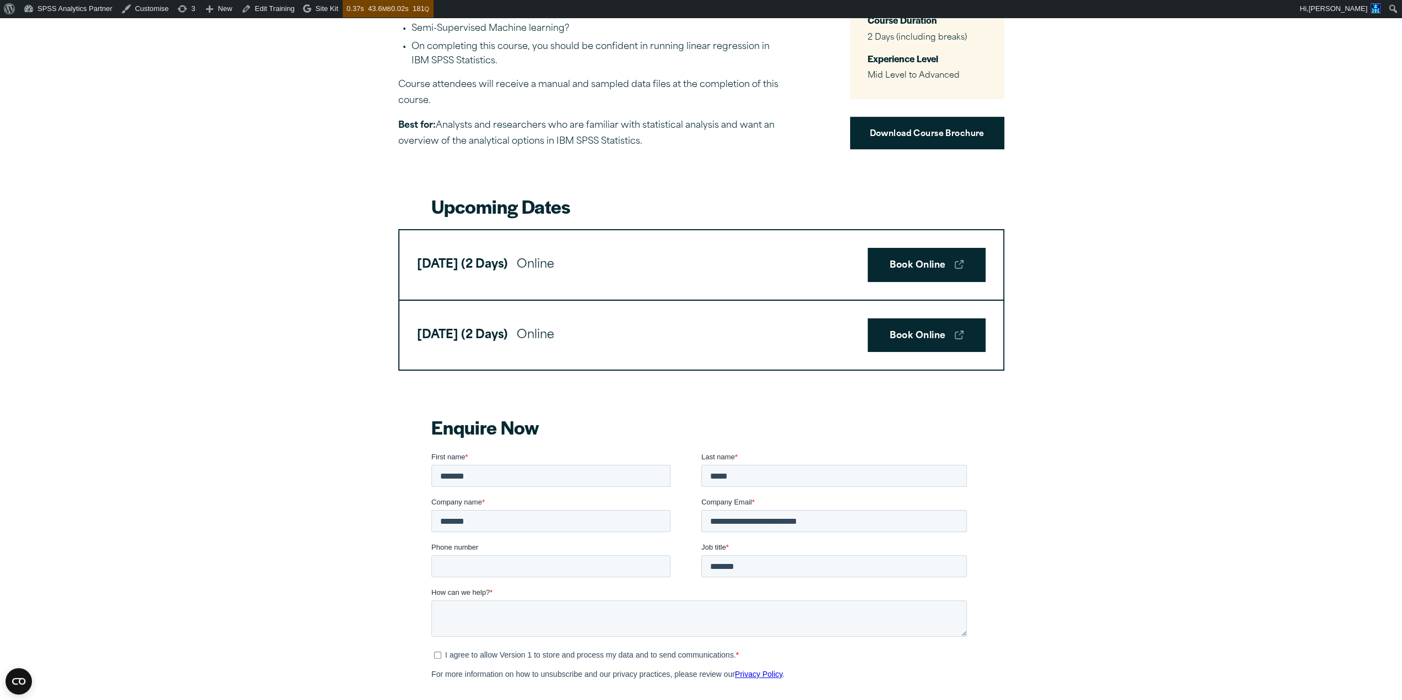
scroll to position [458, 0]
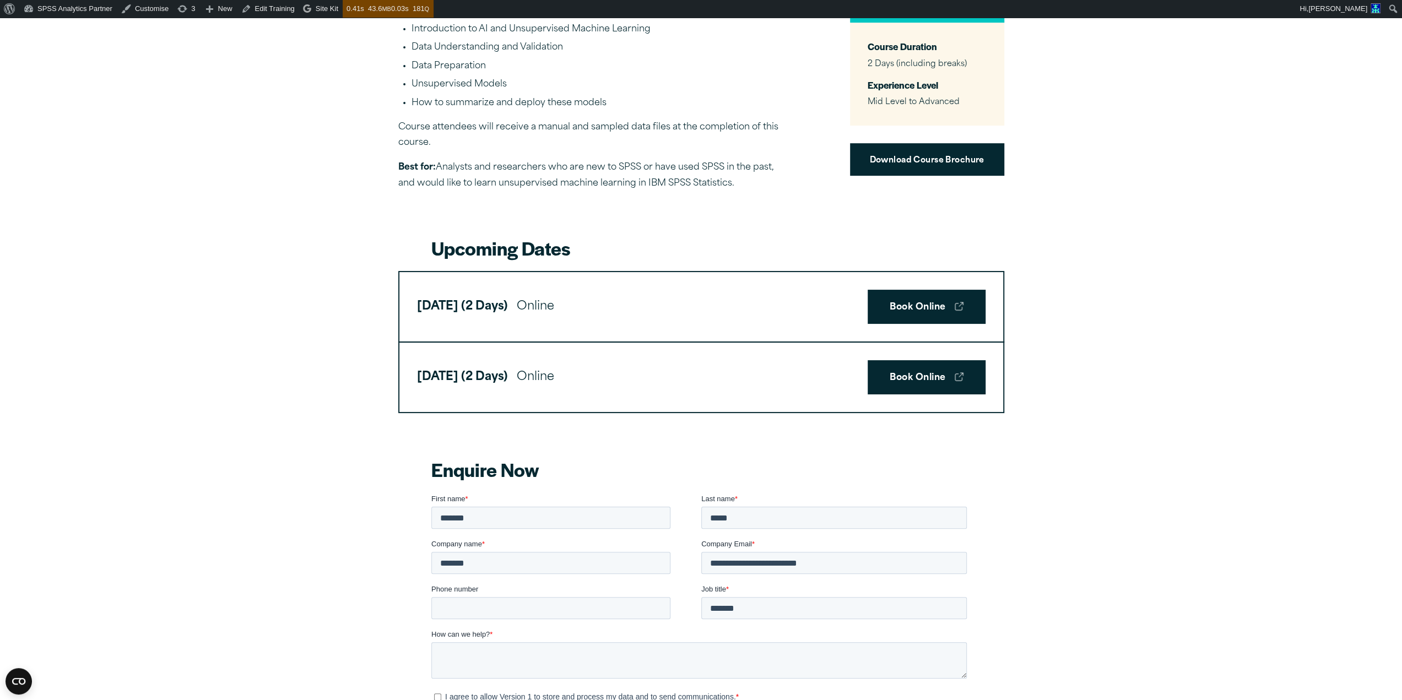
scroll to position [476, 0]
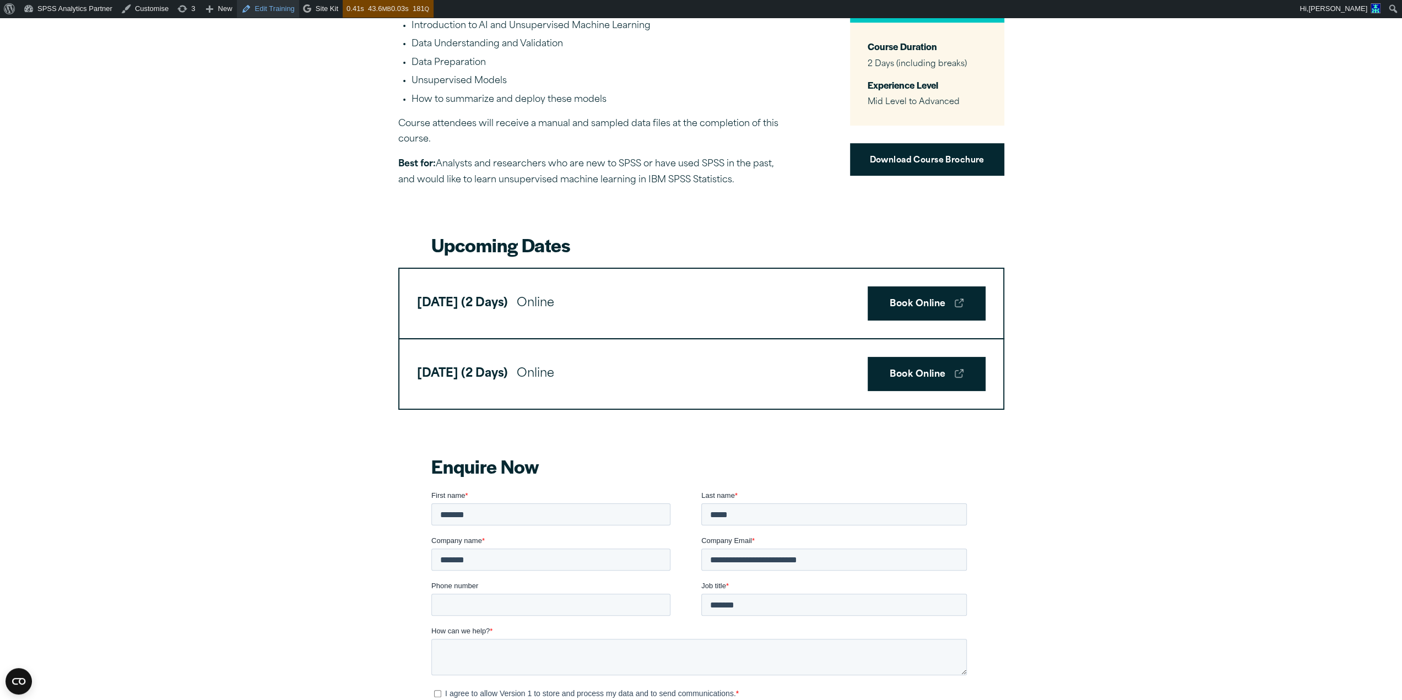
click at [260, 6] on link "Edit Training" at bounding box center [268, 9] width 62 height 18
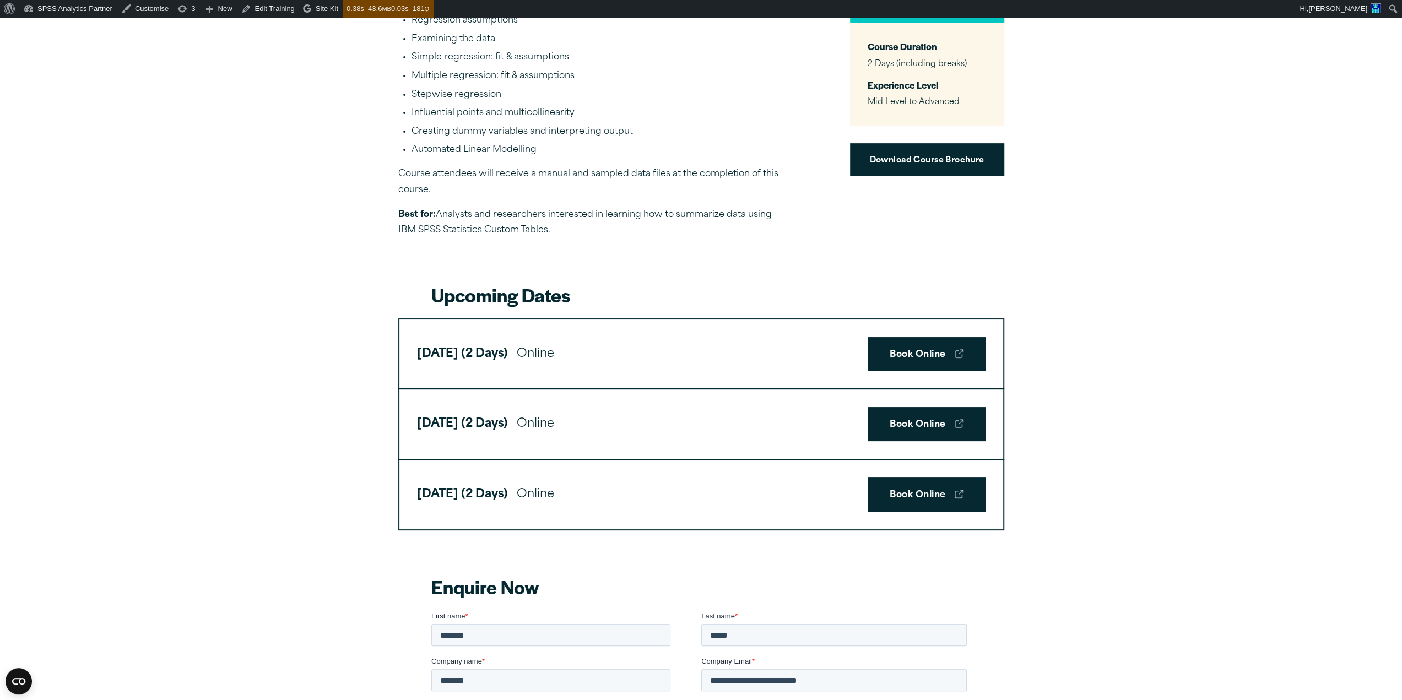
click at [357, 421] on article "Public Professional Training Courses | 2 Day Course Deep Dive into Linear Regre…" at bounding box center [701, 697] width 1402 height 1993
click at [261, 8] on link "Edit Training" at bounding box center [268, 9] width 62 height 18
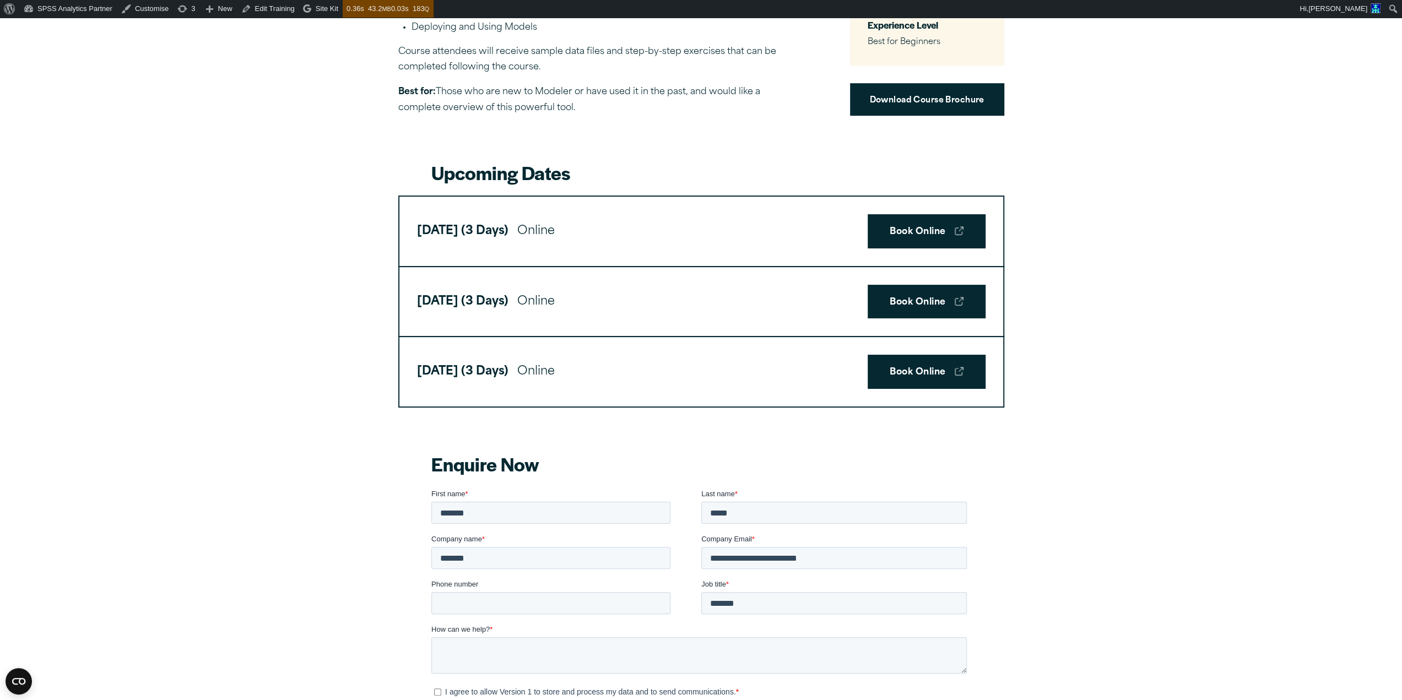
scroll to position [612, 0]
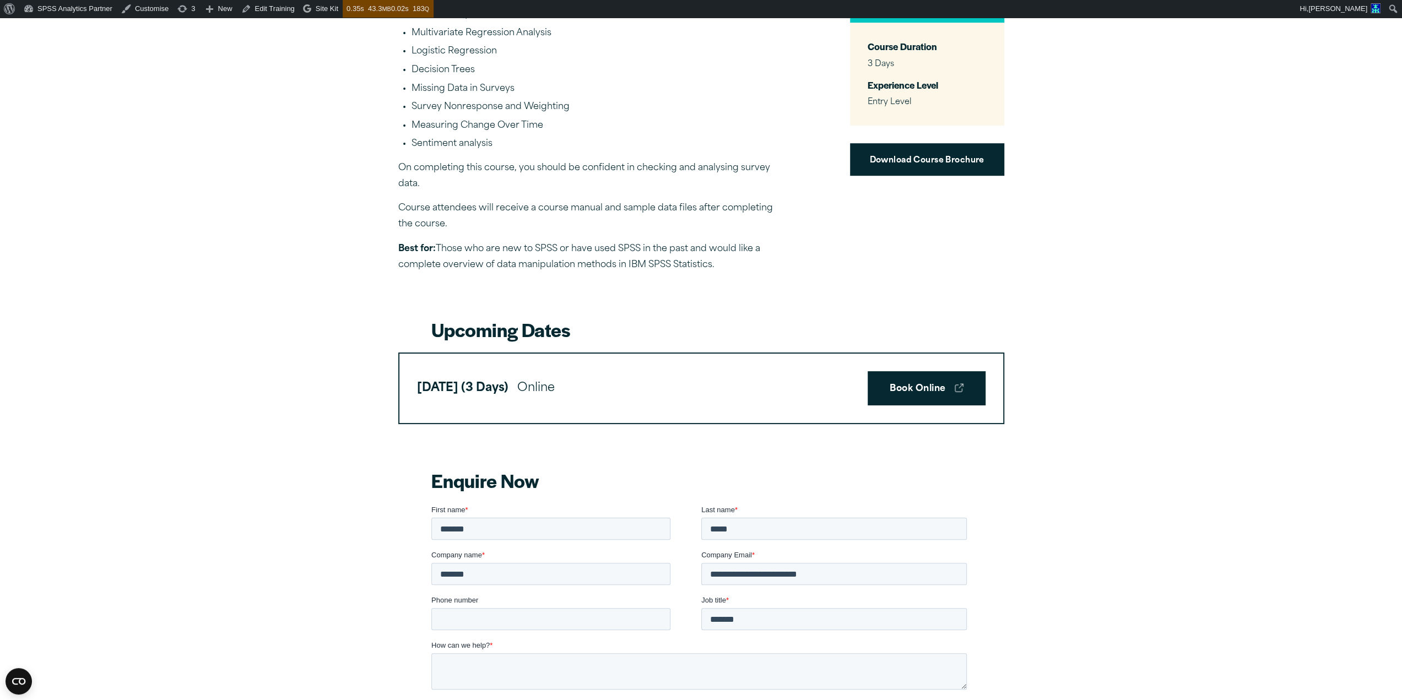
scroll to position [623, 0]
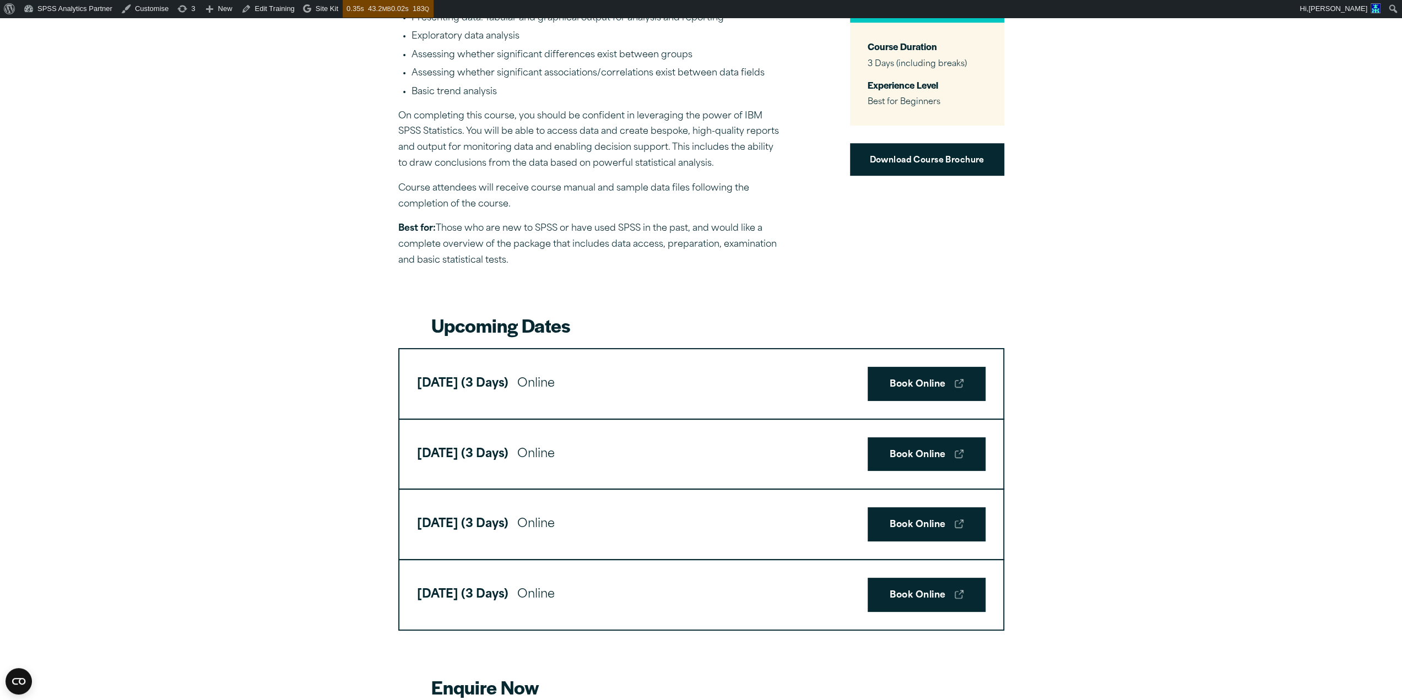
scroll to position [626, 0]
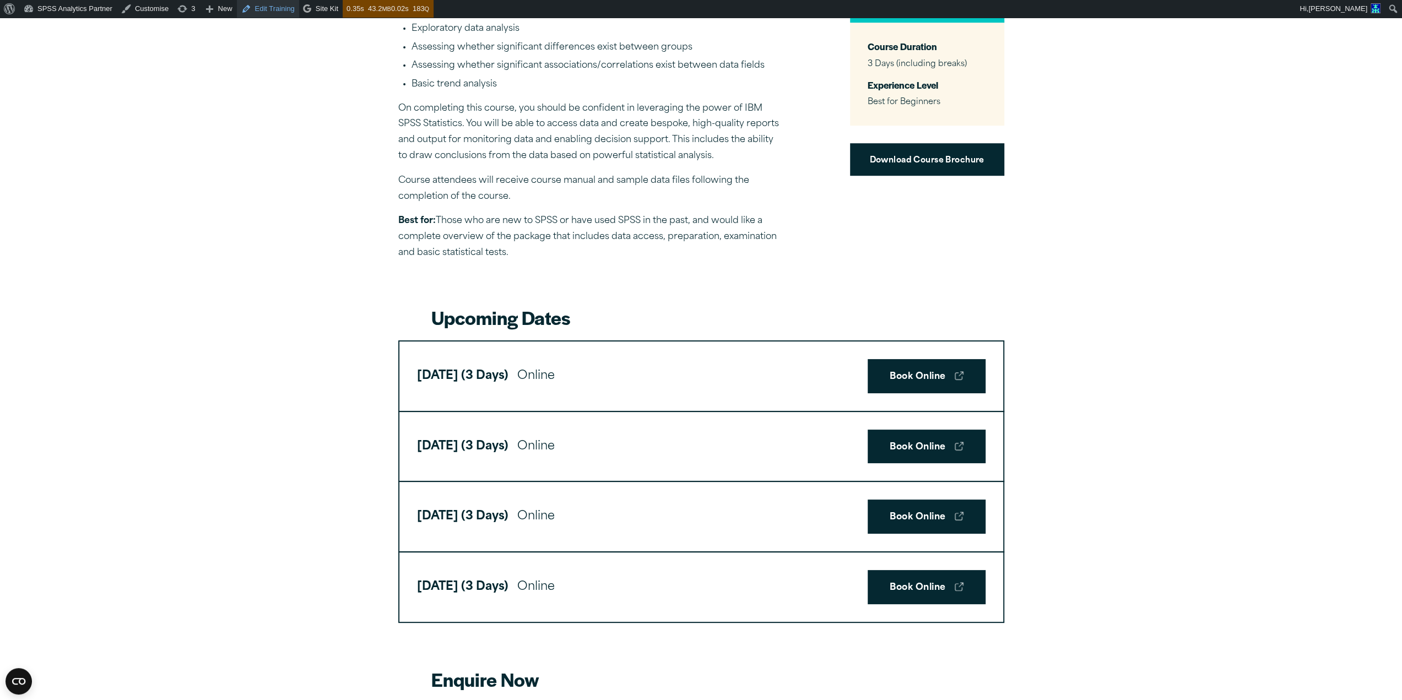
click at [259, 7] on link "Edit Training" at bounding box center [268, 9] width 62 height 18
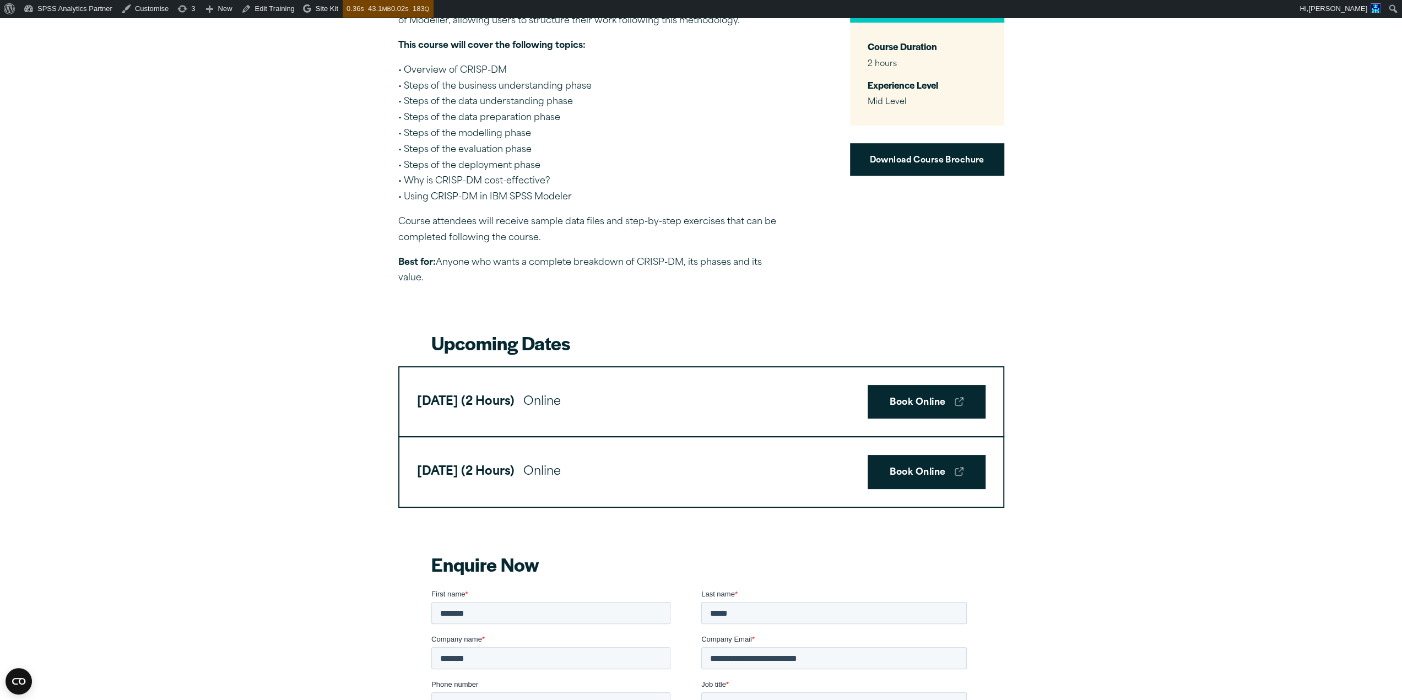
scroll to position [587, 0]
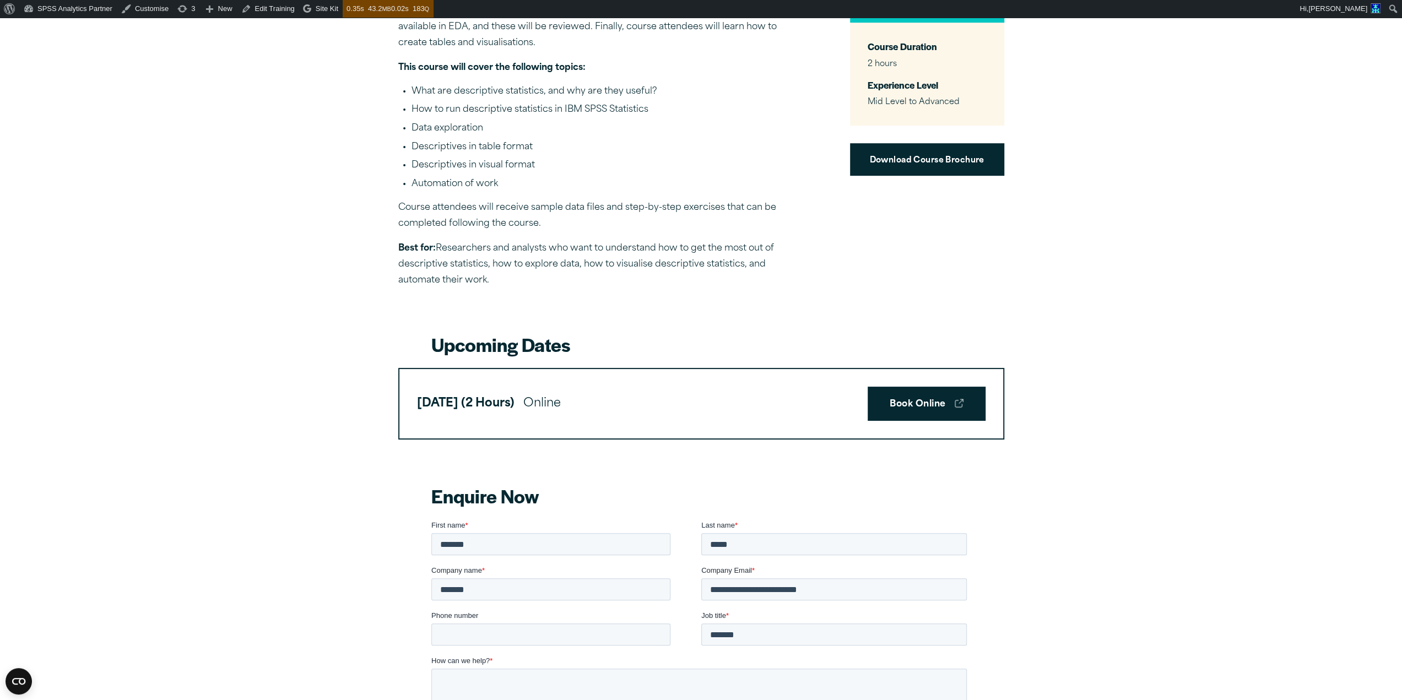
scroll to position [581, 0]
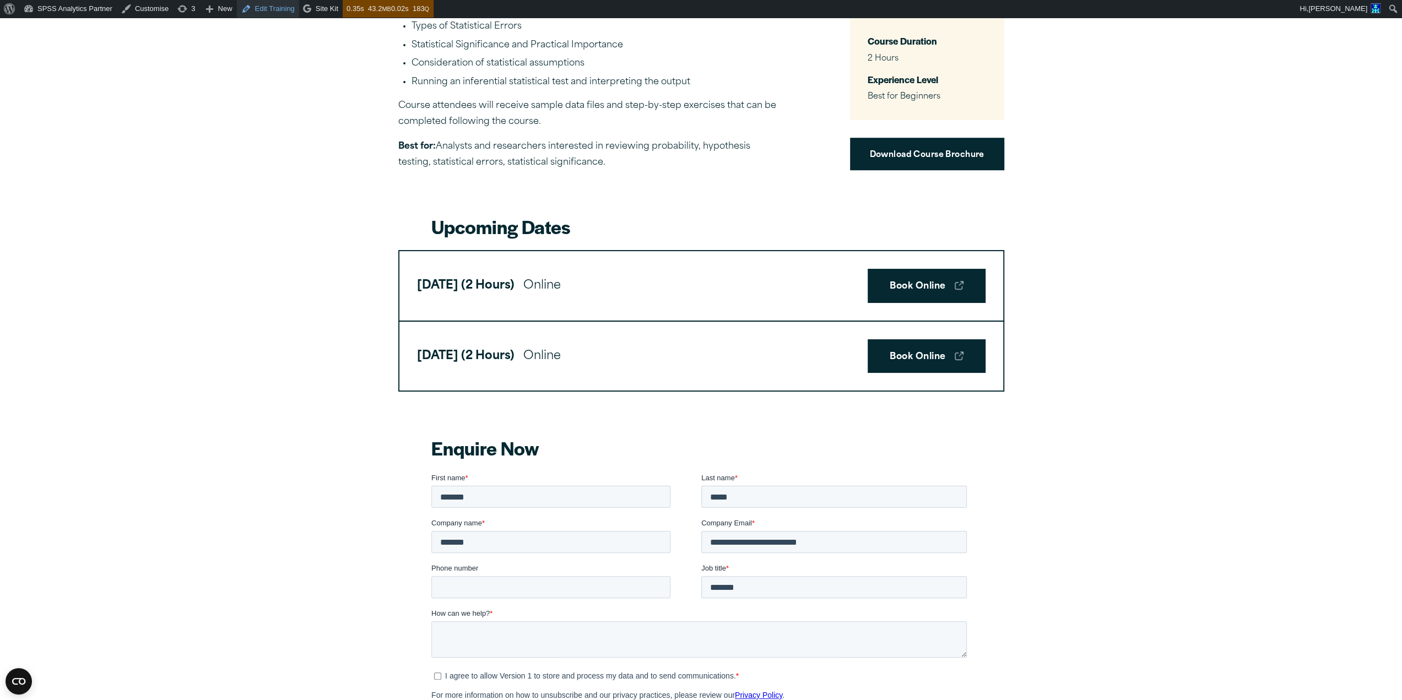
scroll to position [685, 0]
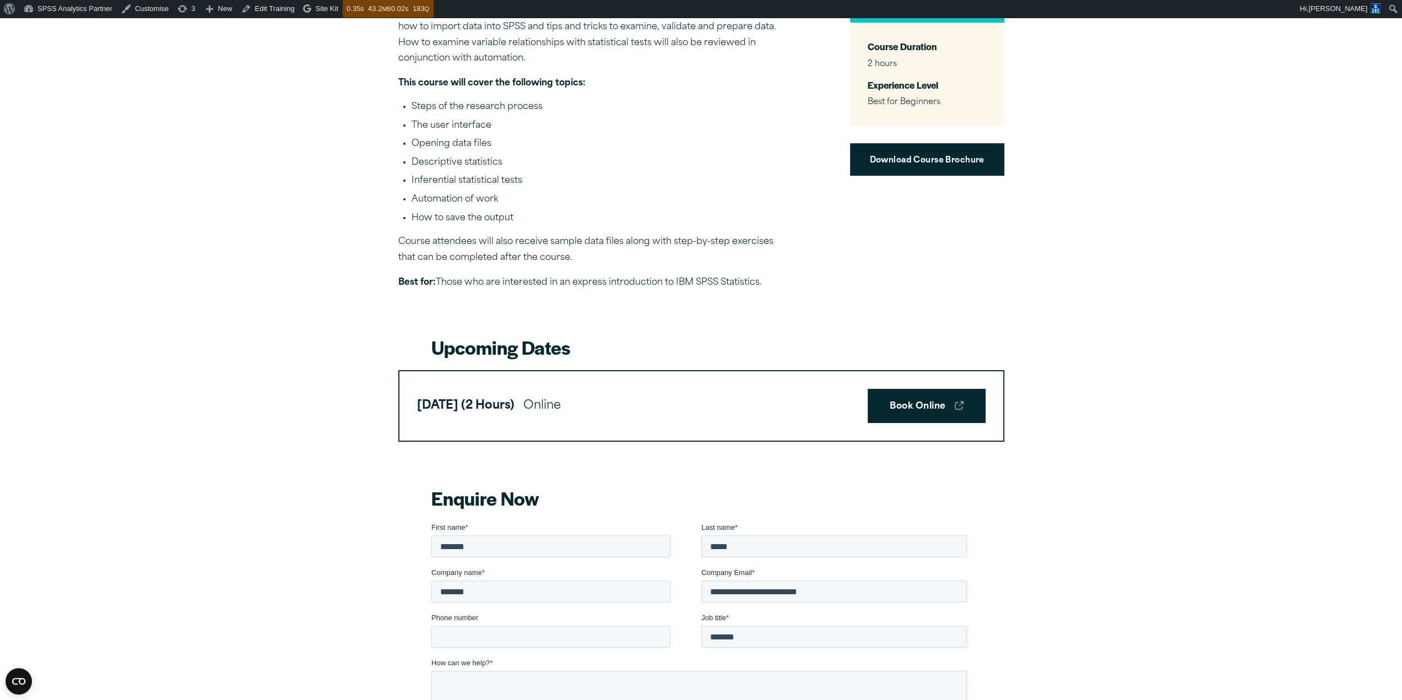
scroll to position [537, 0]
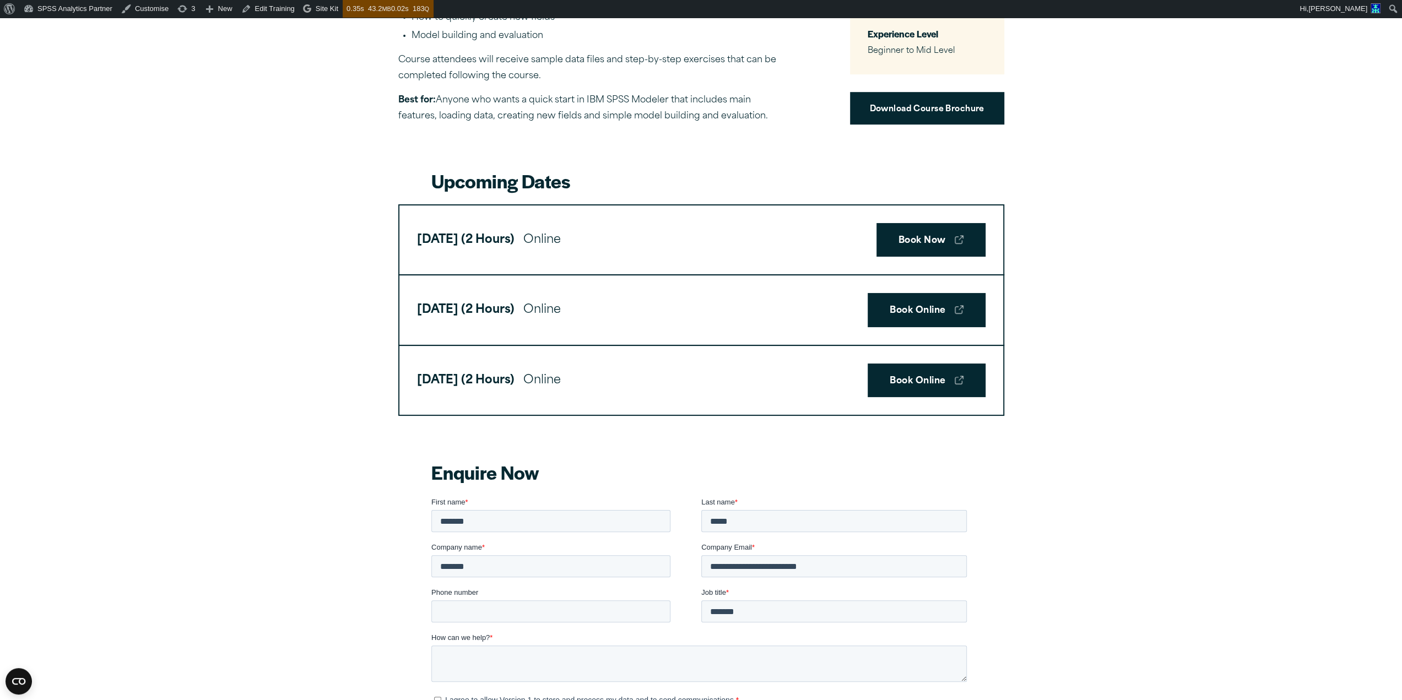
scroll to position [629, 0]
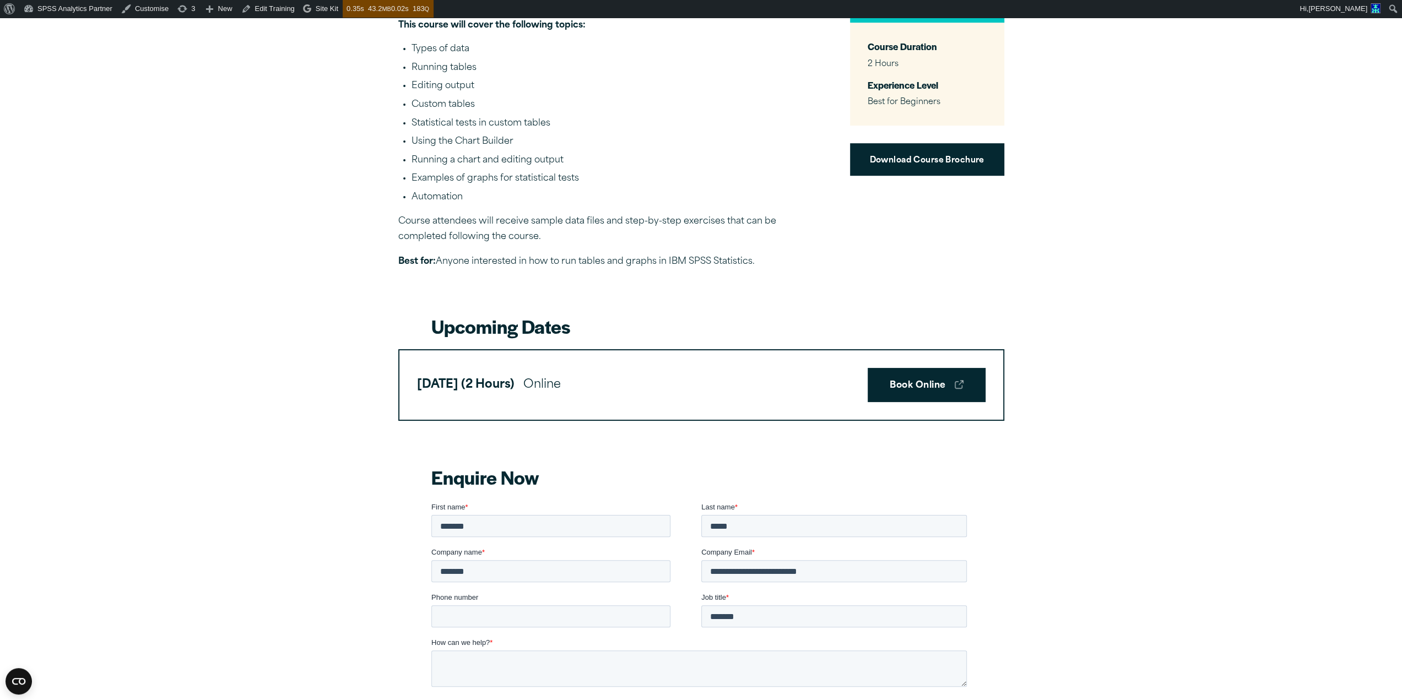
scroll to position [577, 0]
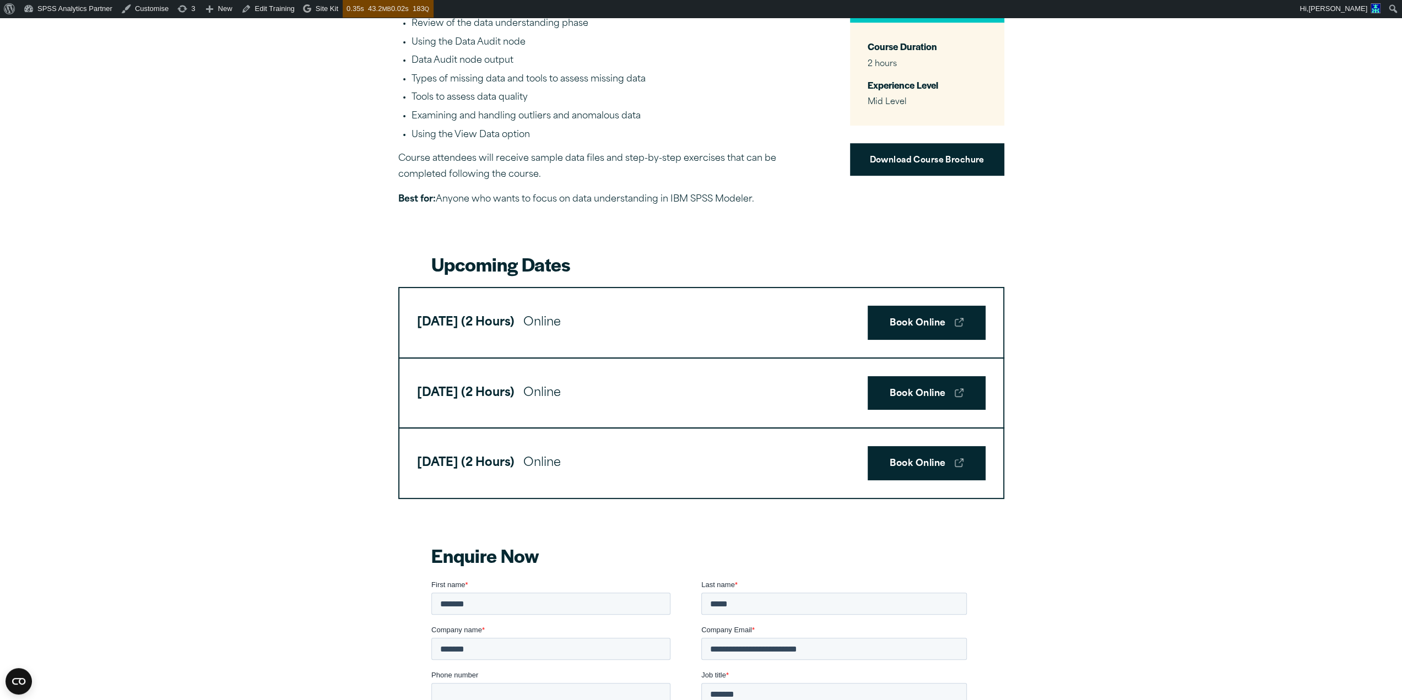
scroll to position [604, 0]
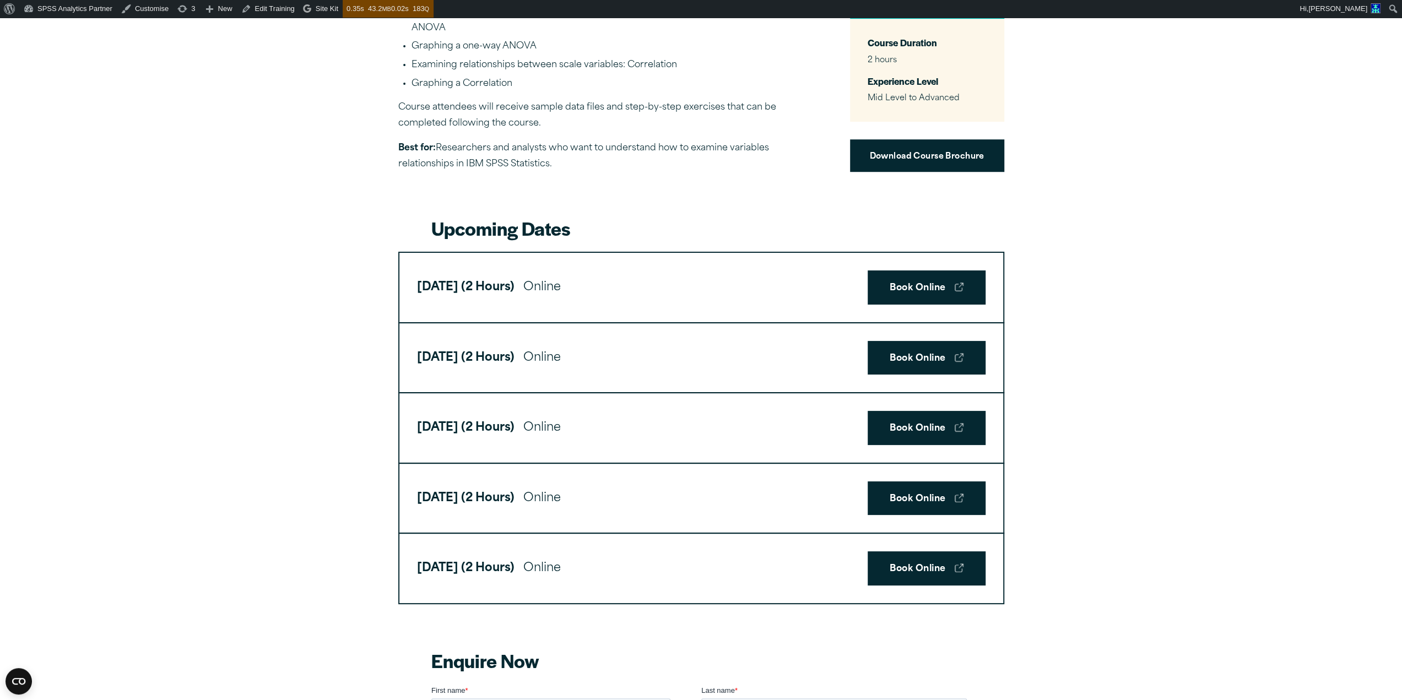
scroll to position [728, 0]
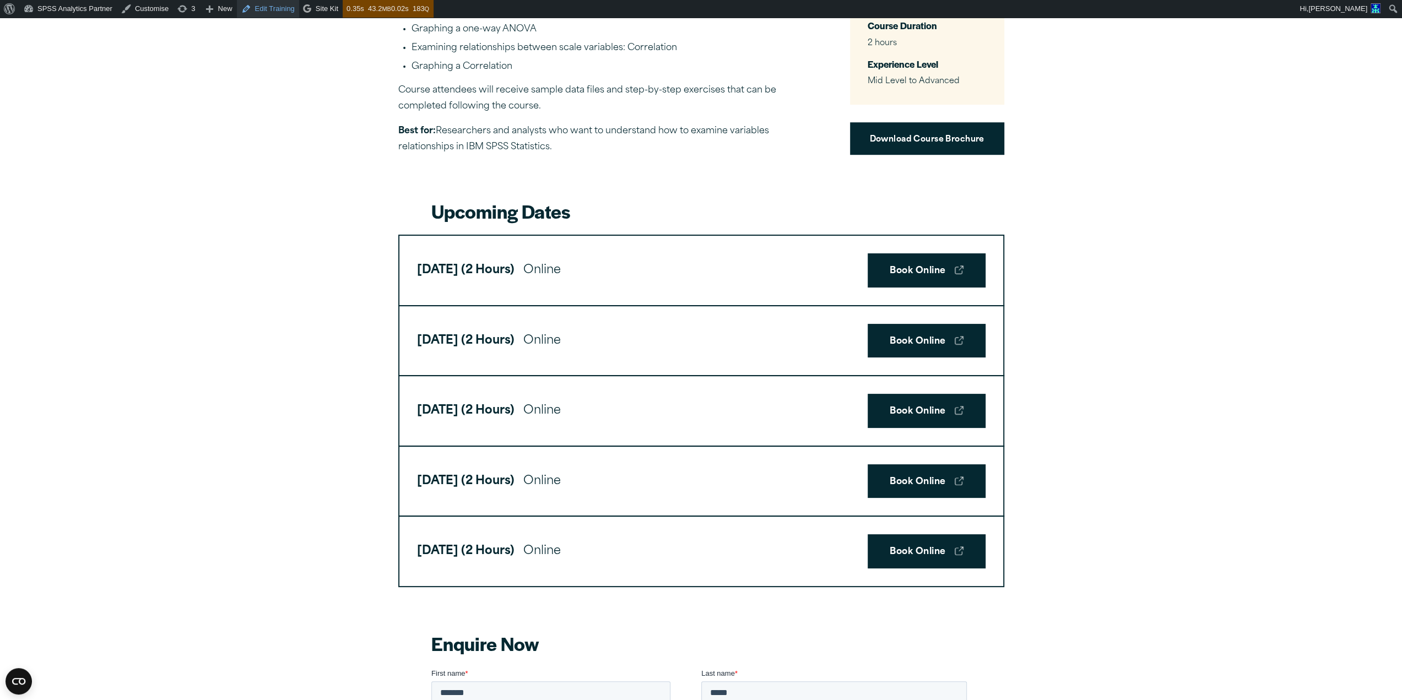
click at [267, 8] on link "Edit Training" at bounding box center [268, 9] width 62 height 18
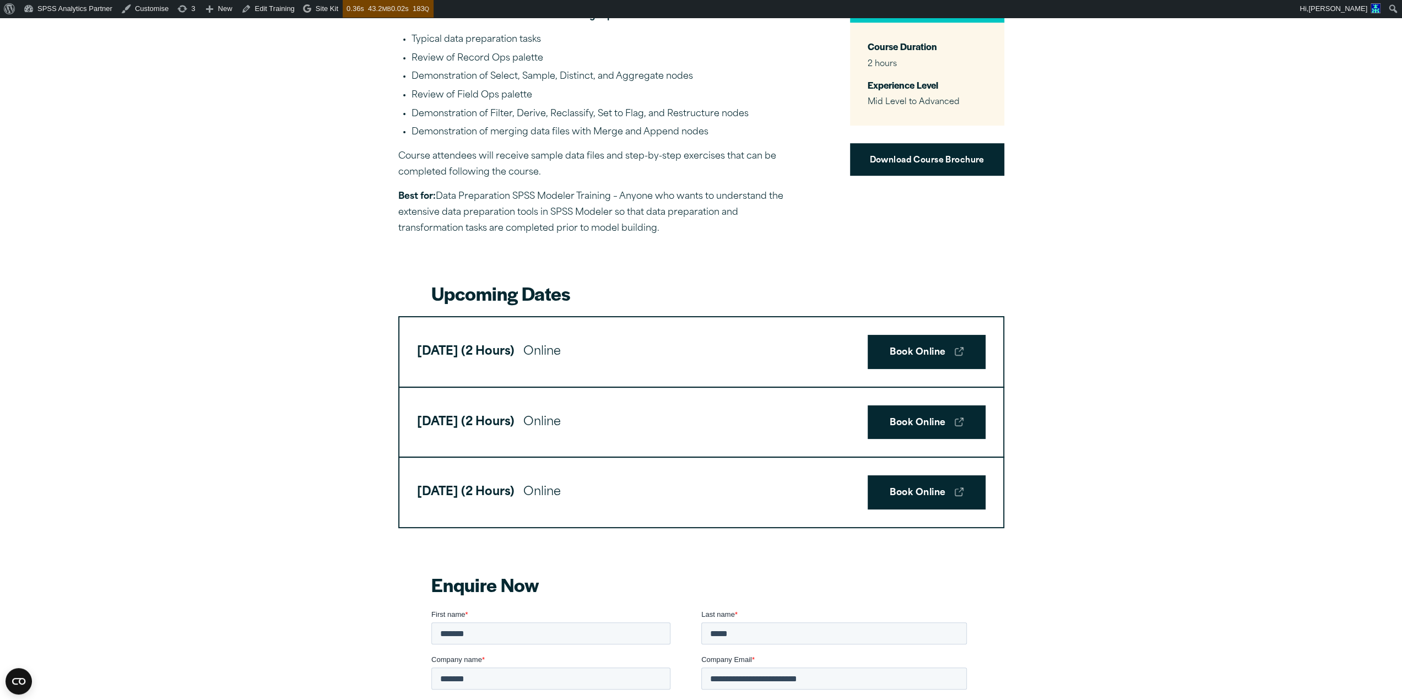
scroll to position [586, 0]
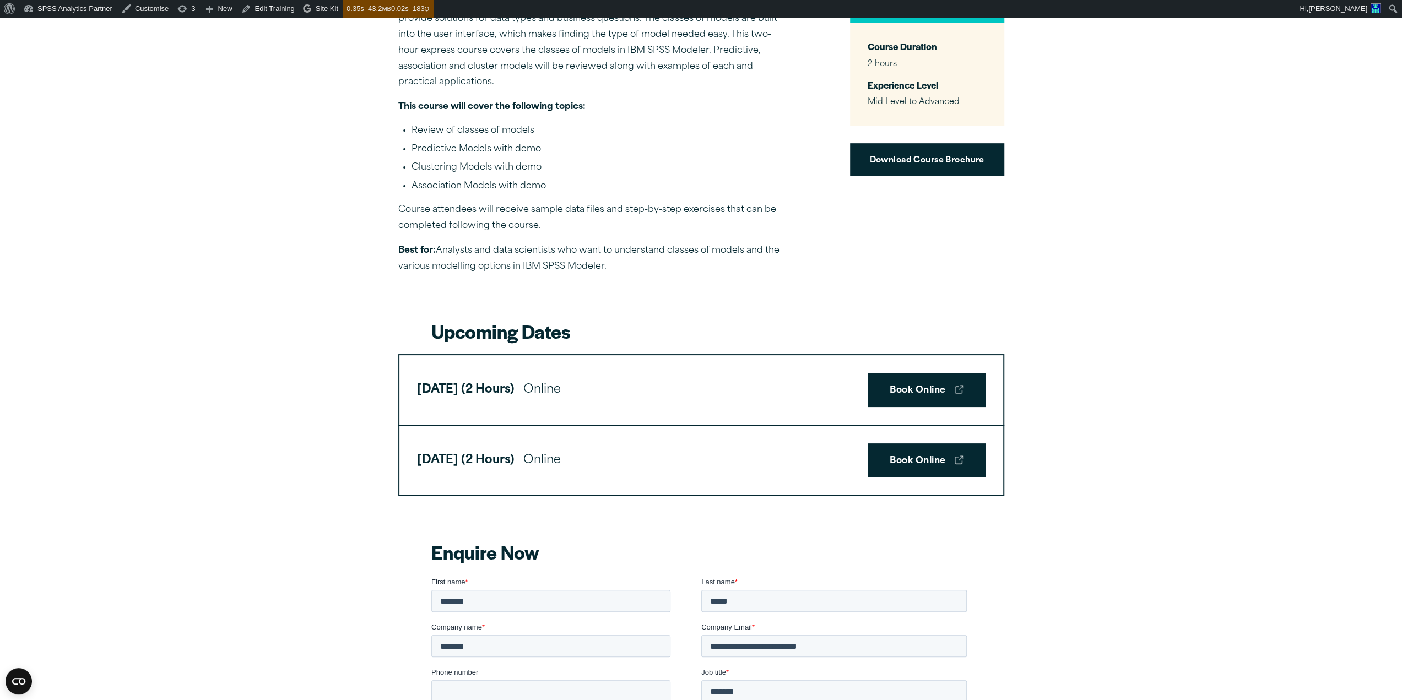
scroll to position [516, 0]
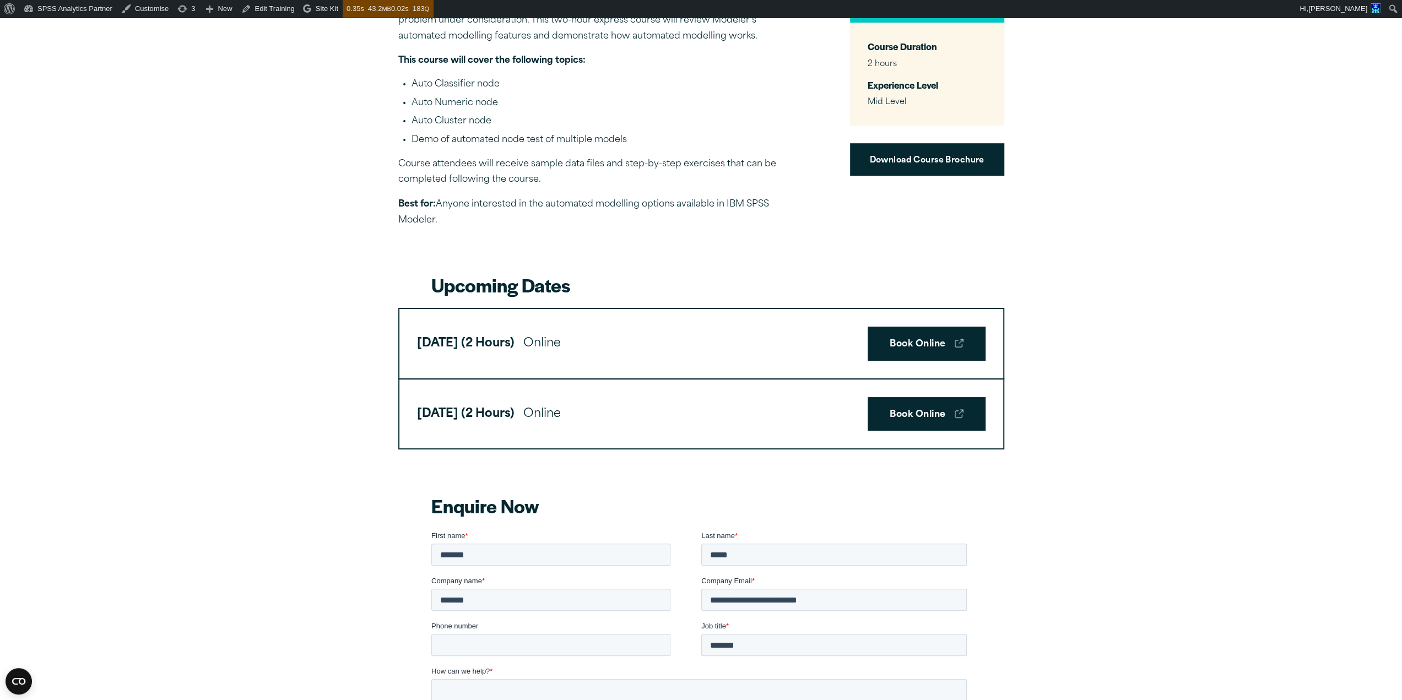
scroll to position [620, 0]
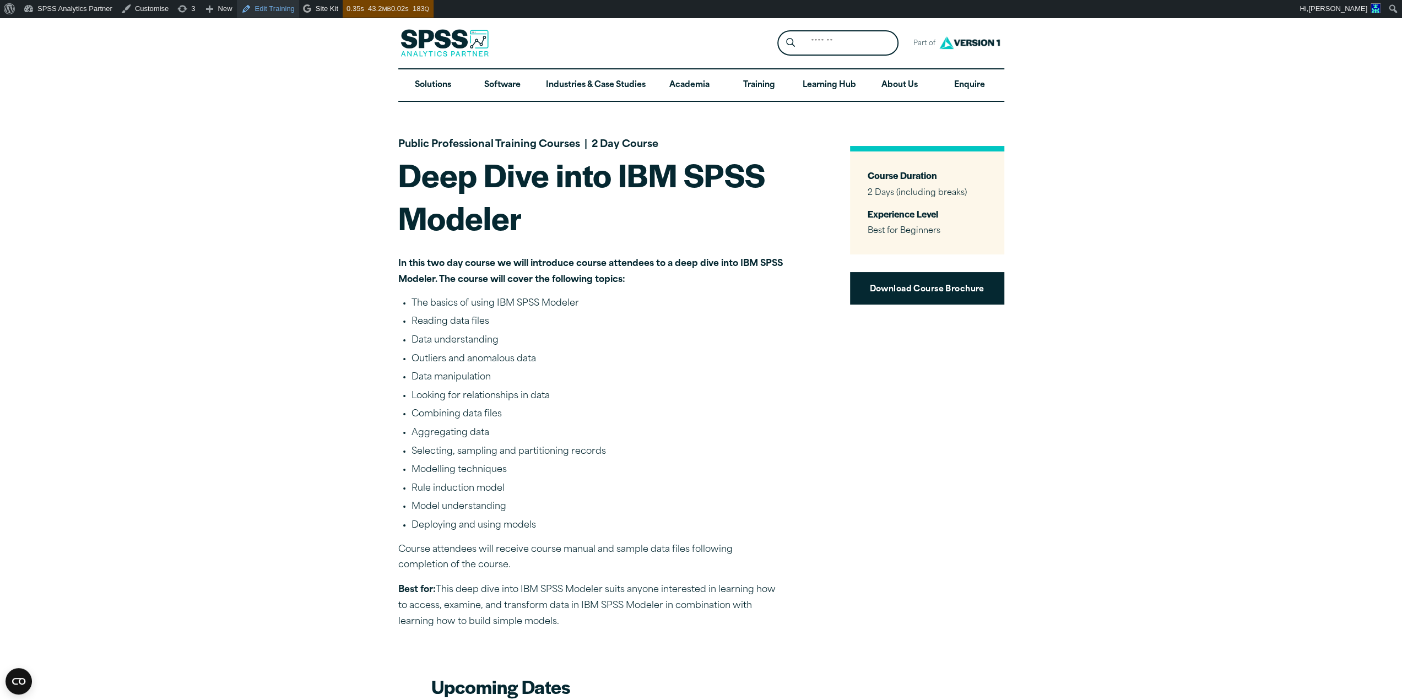
click at [251, 14] on link "Edit Training" at bounding box center [268, 9] width 62 height 18
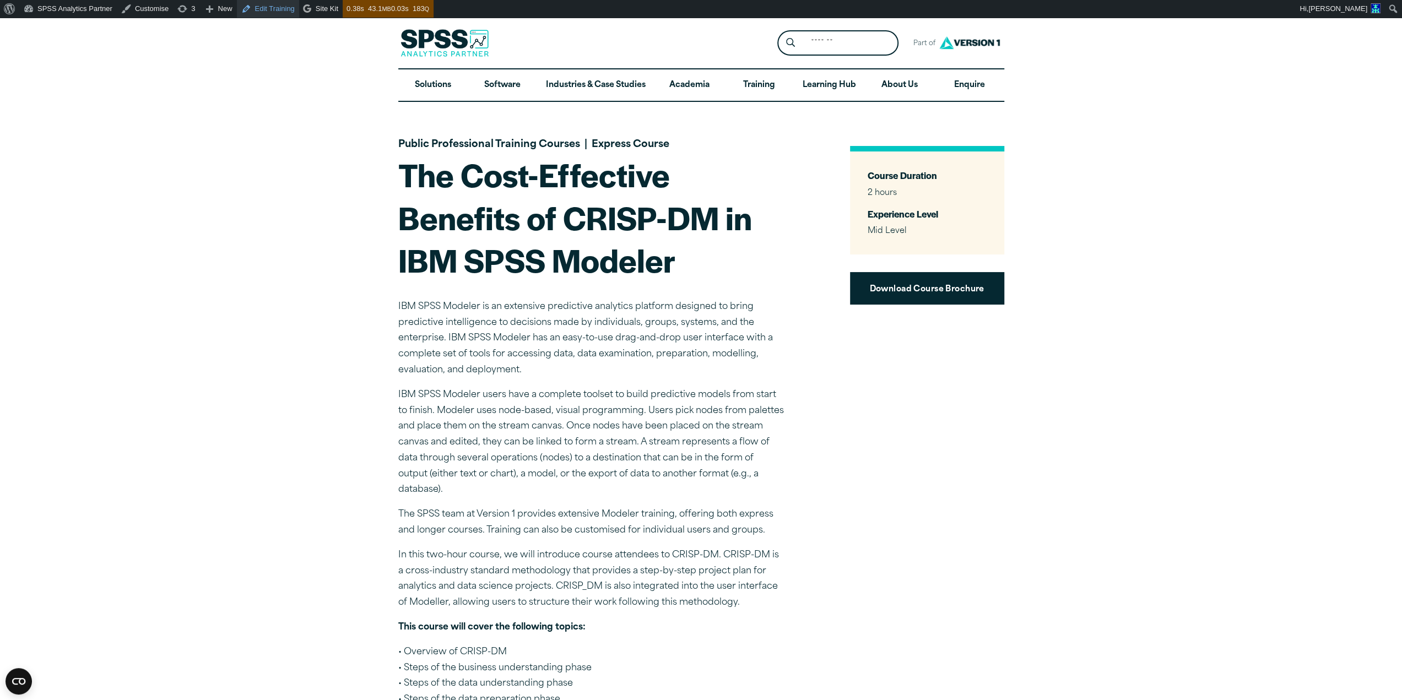
click at [258, 9] on link "Edit Training" at bounding box center [268, 9] width 62 height 18
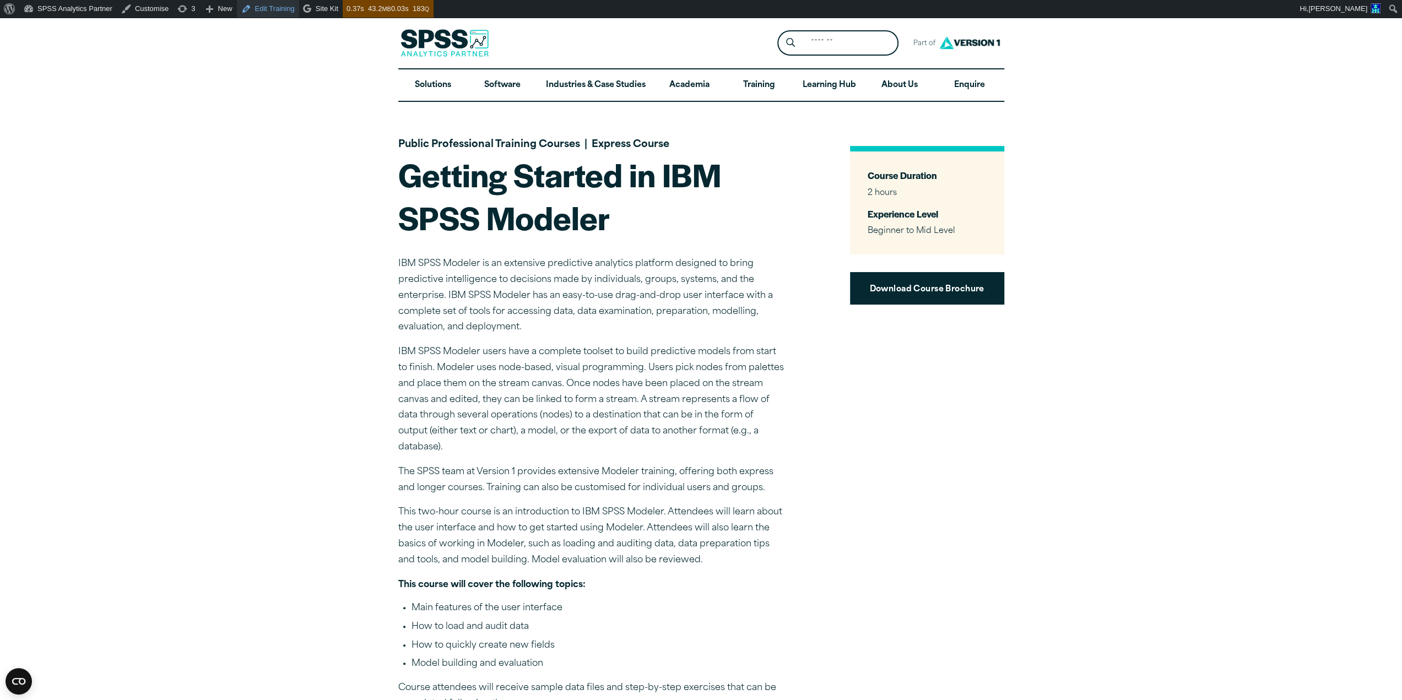
click at [246, 9] on link "Edit Training" at bounding box center [268, 9] width 62 height 18
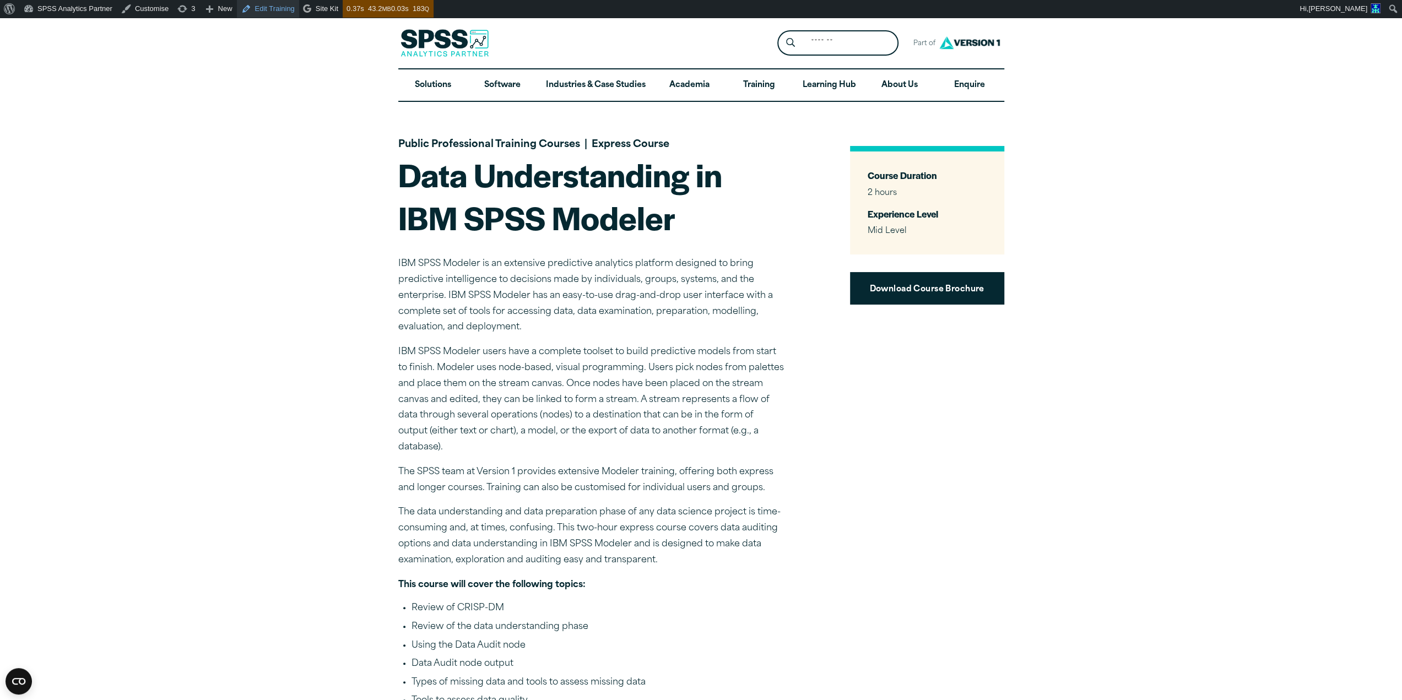
click at [251, 5] on link "Edit Training" at bounding box center [268, 9] width 62 height 18
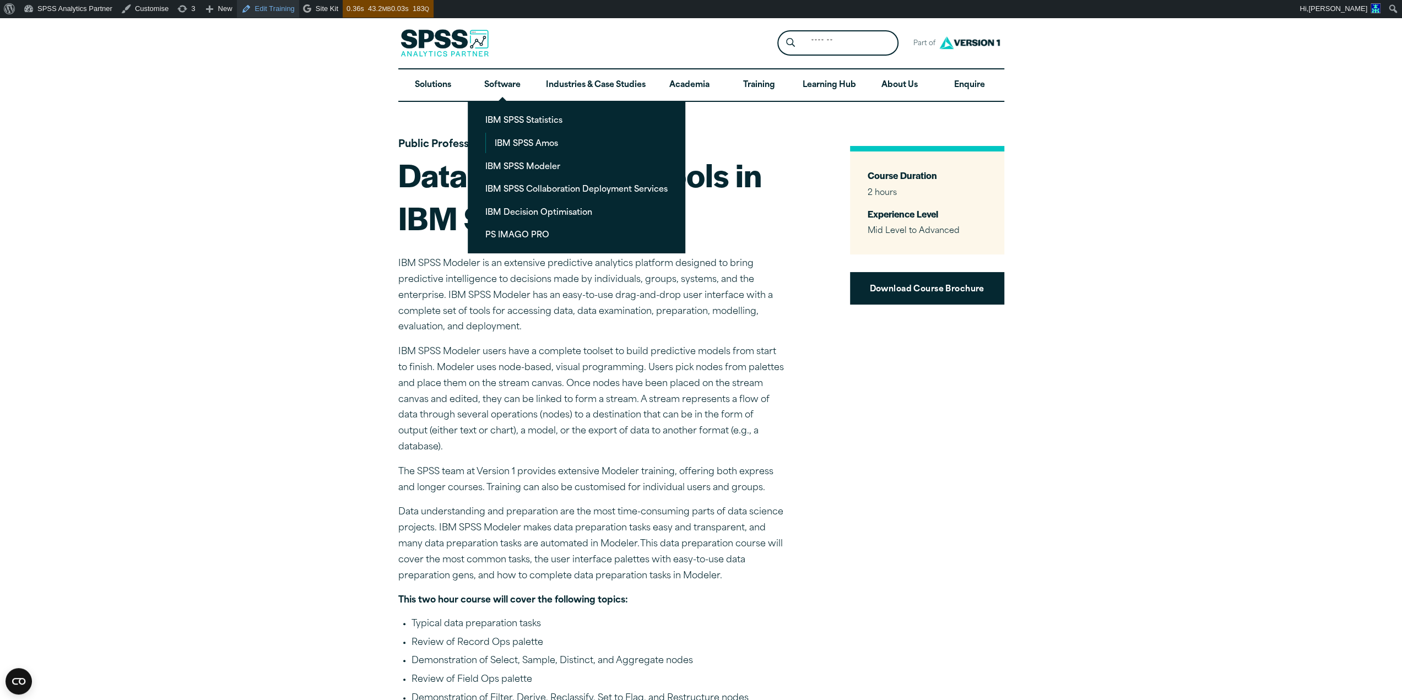
click at [261, 10] on link "Edit Training" at bounding box center [268, 9] width 62 height 18
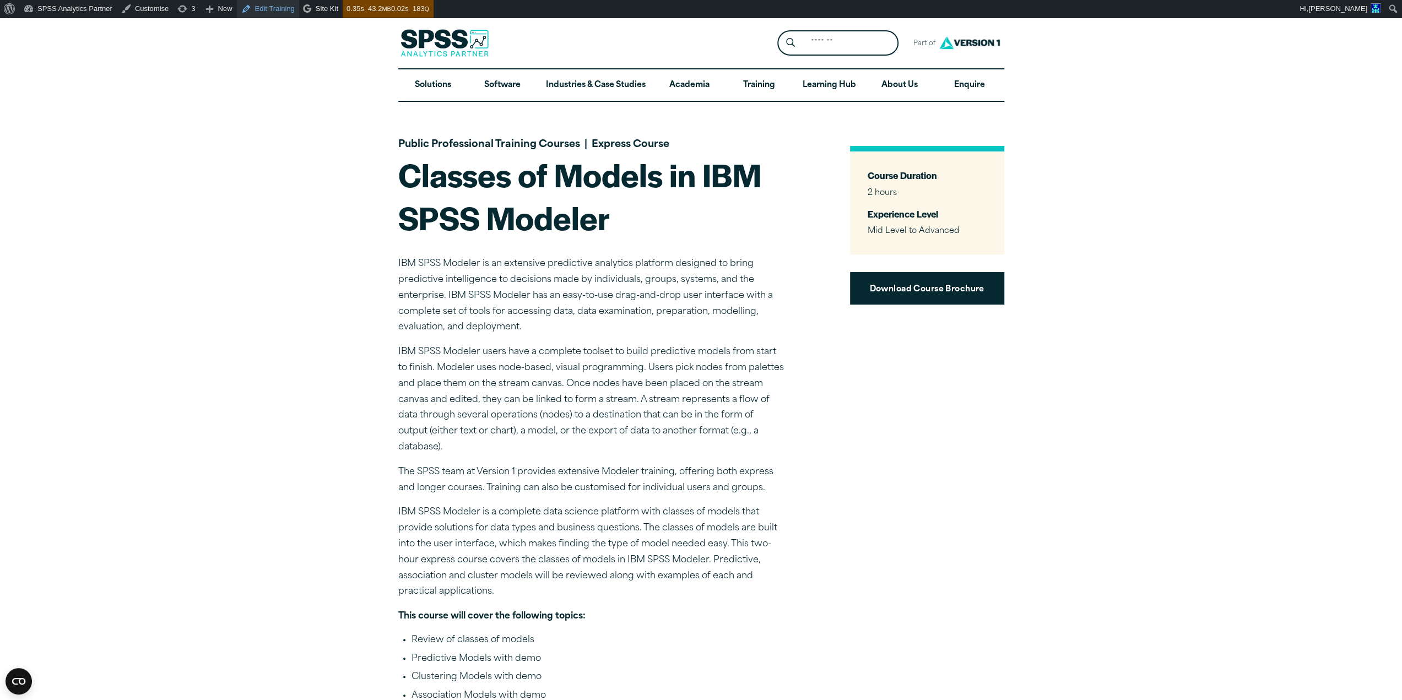
click at [247, 12] on link "Edit Training" at bounding box center [268, 9] width 62 height 18
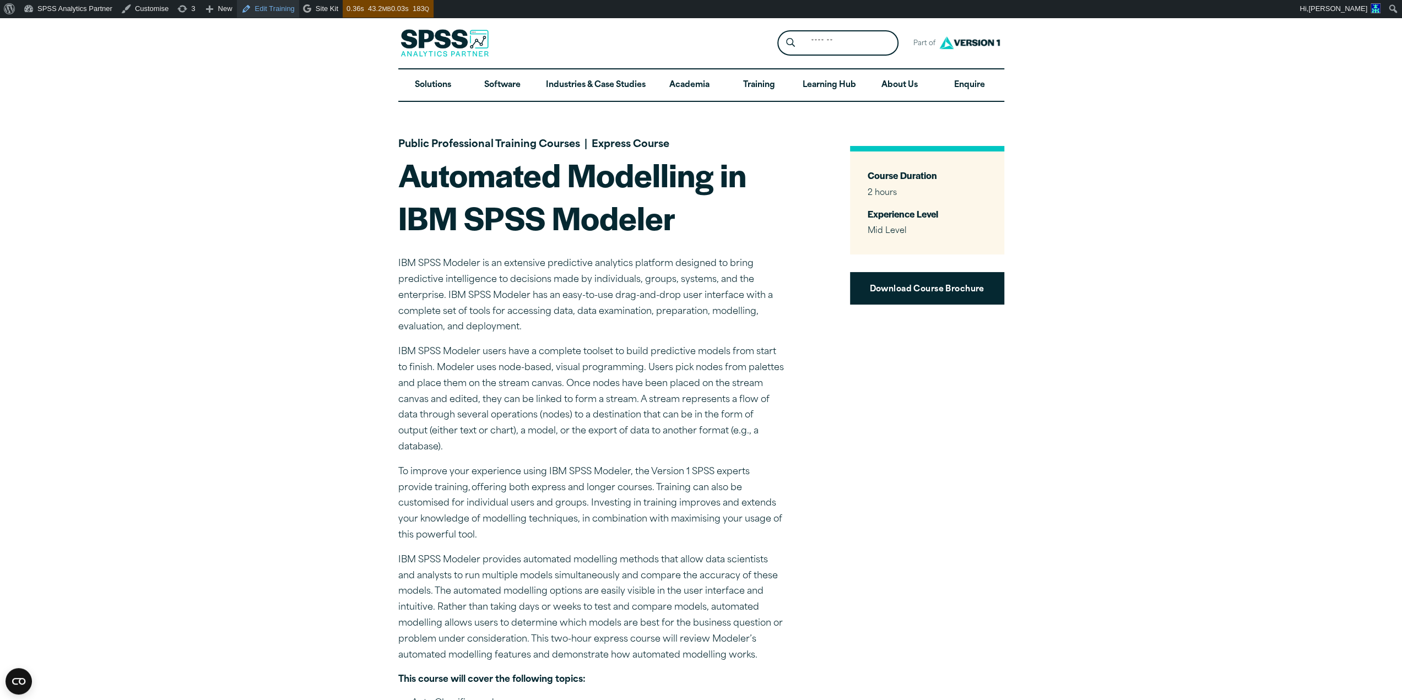
click at [255, 12] on link "Edit Training" at bounding box center [268, 9] width 62 height 18
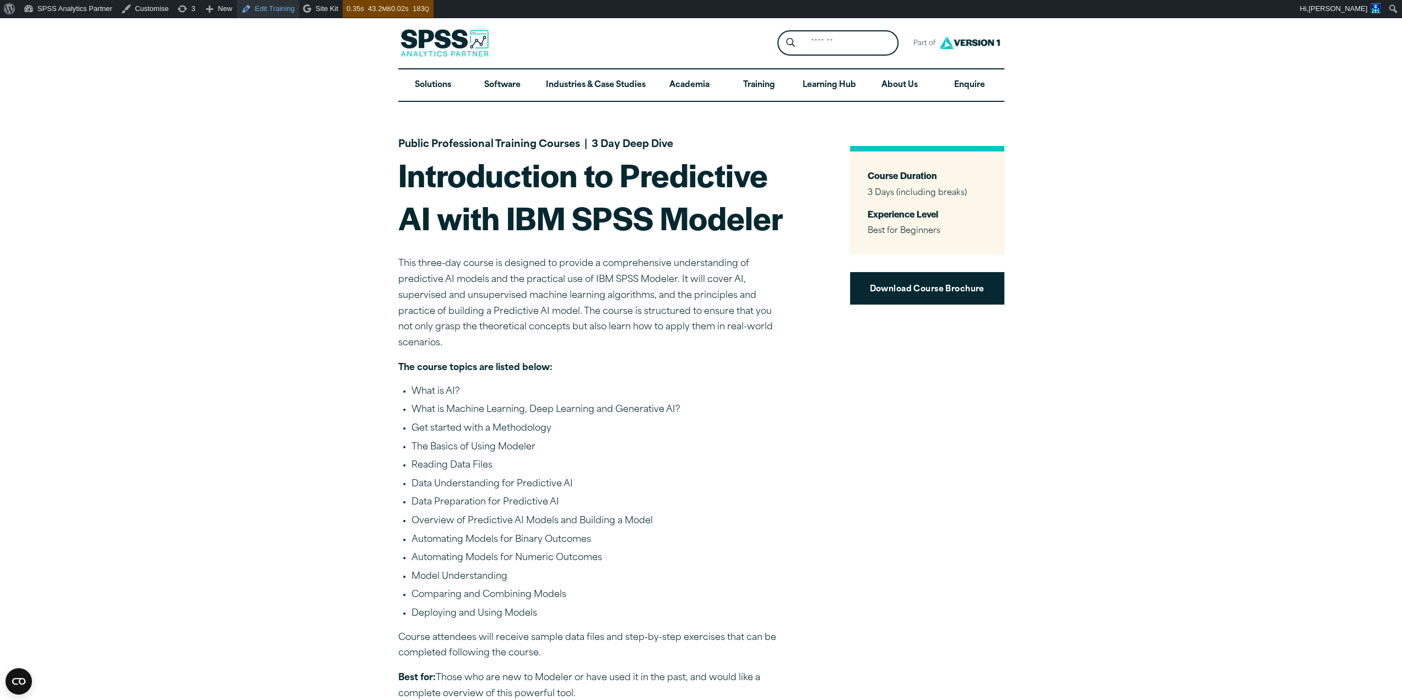
click at [253, 13] on link "Edit Training" at bounding box center [268, 9] width 62 height 18
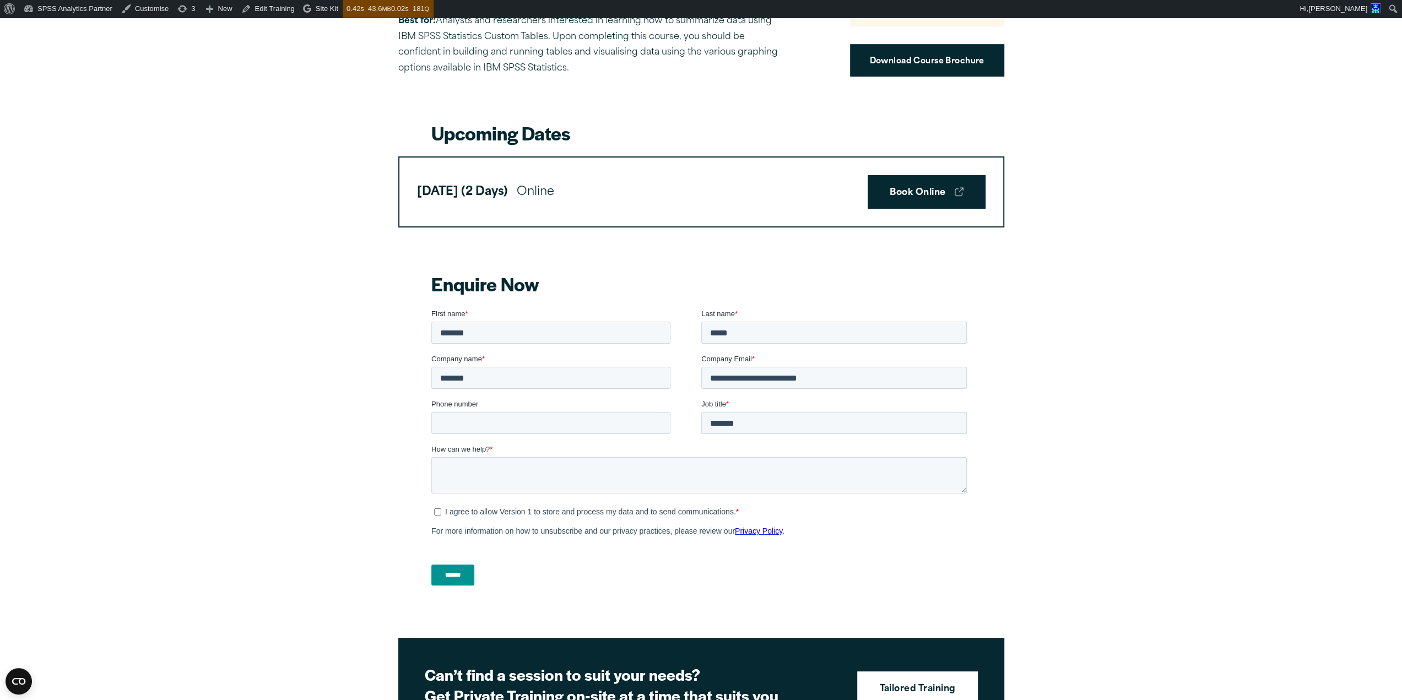
scroll to position [685, 0]
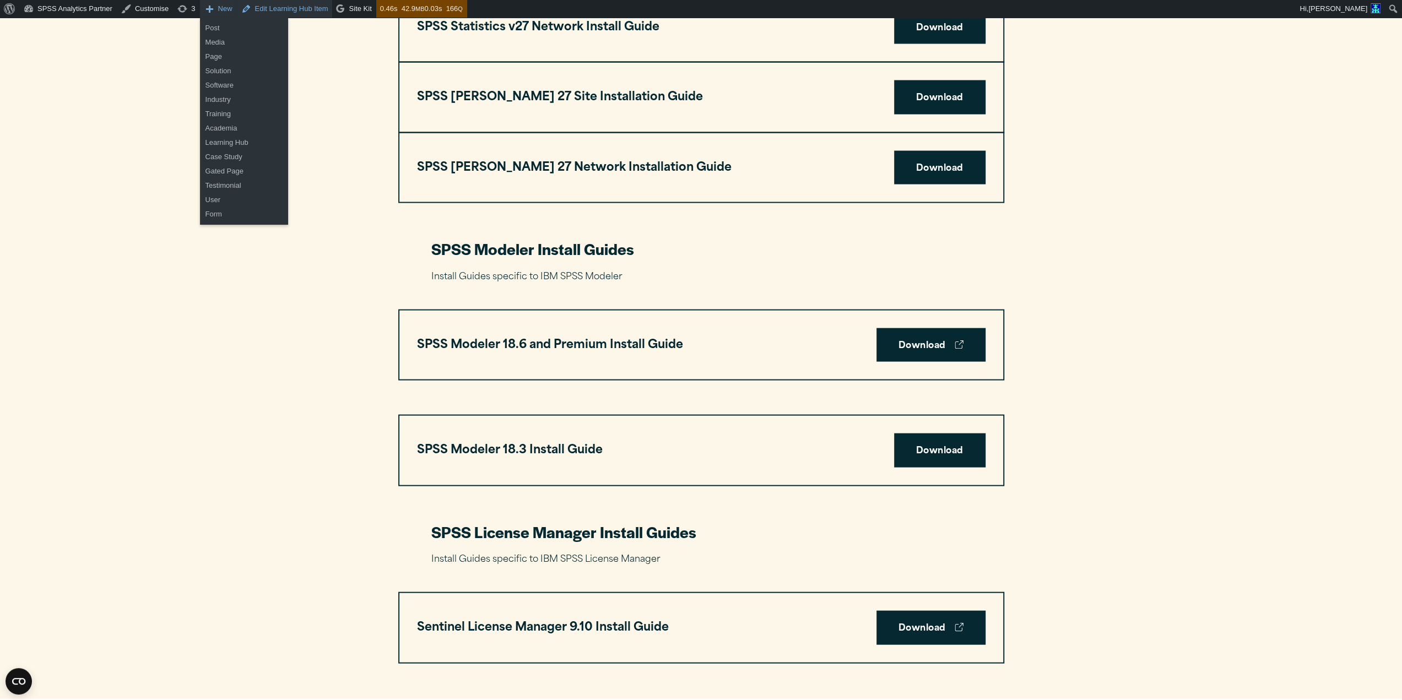
click at [252, 8] on link "Edit Learning Hub Item" at bounding box center [285, 9] width 96 height 18
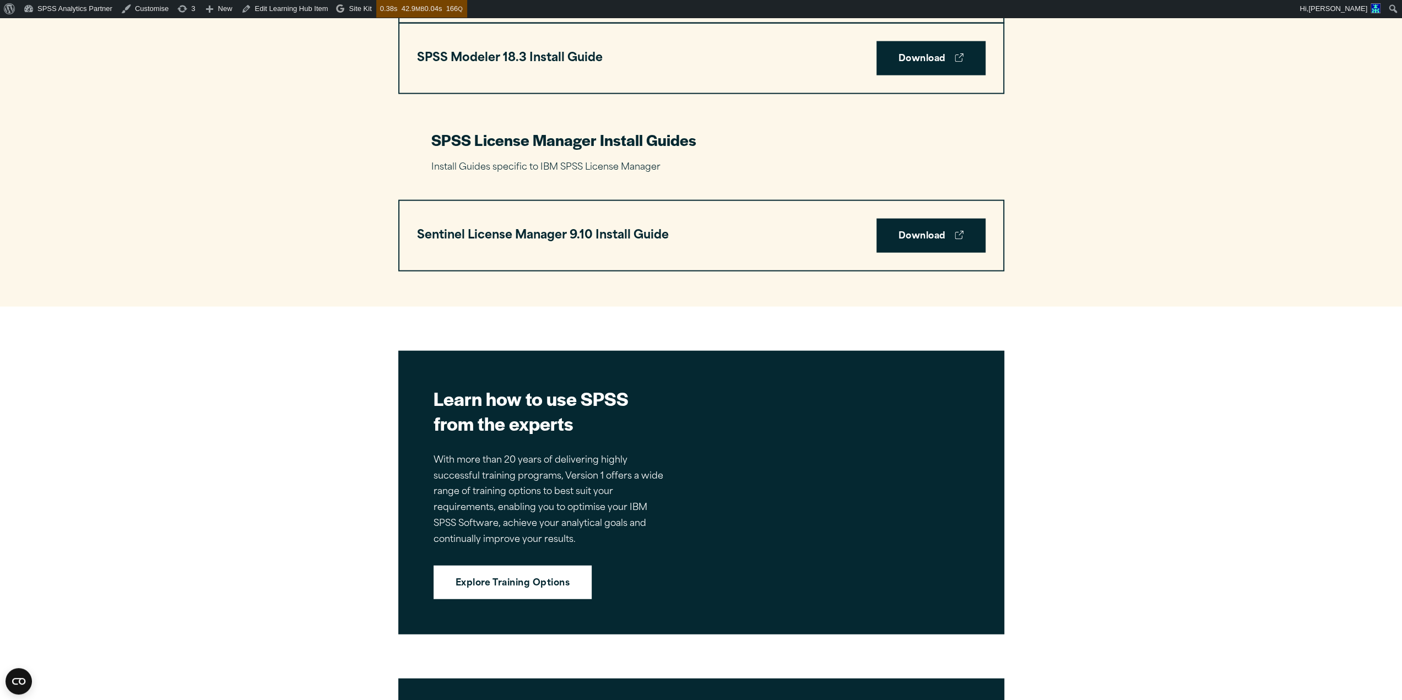
scroll to position [2477, 0]
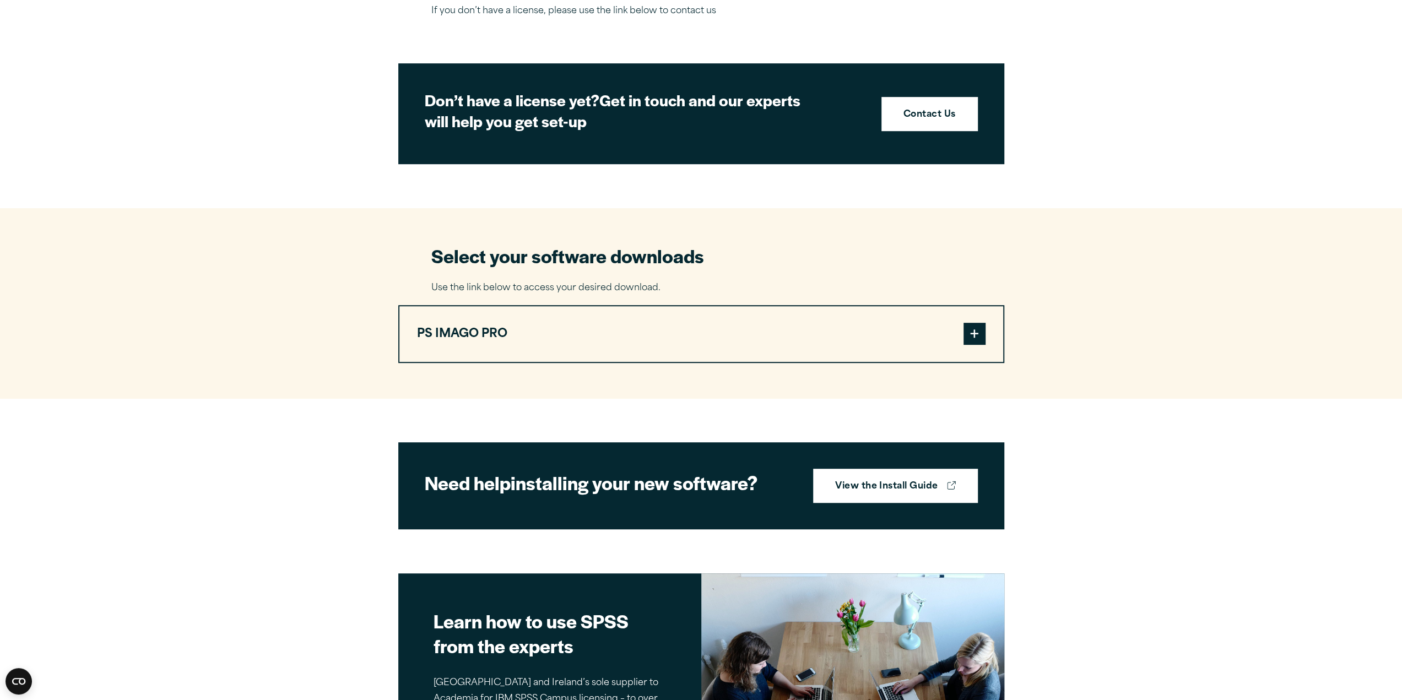
scroll to position [463, 0]
click at [972, 338] on span at bounding box center [975, 334] width 22 height 22
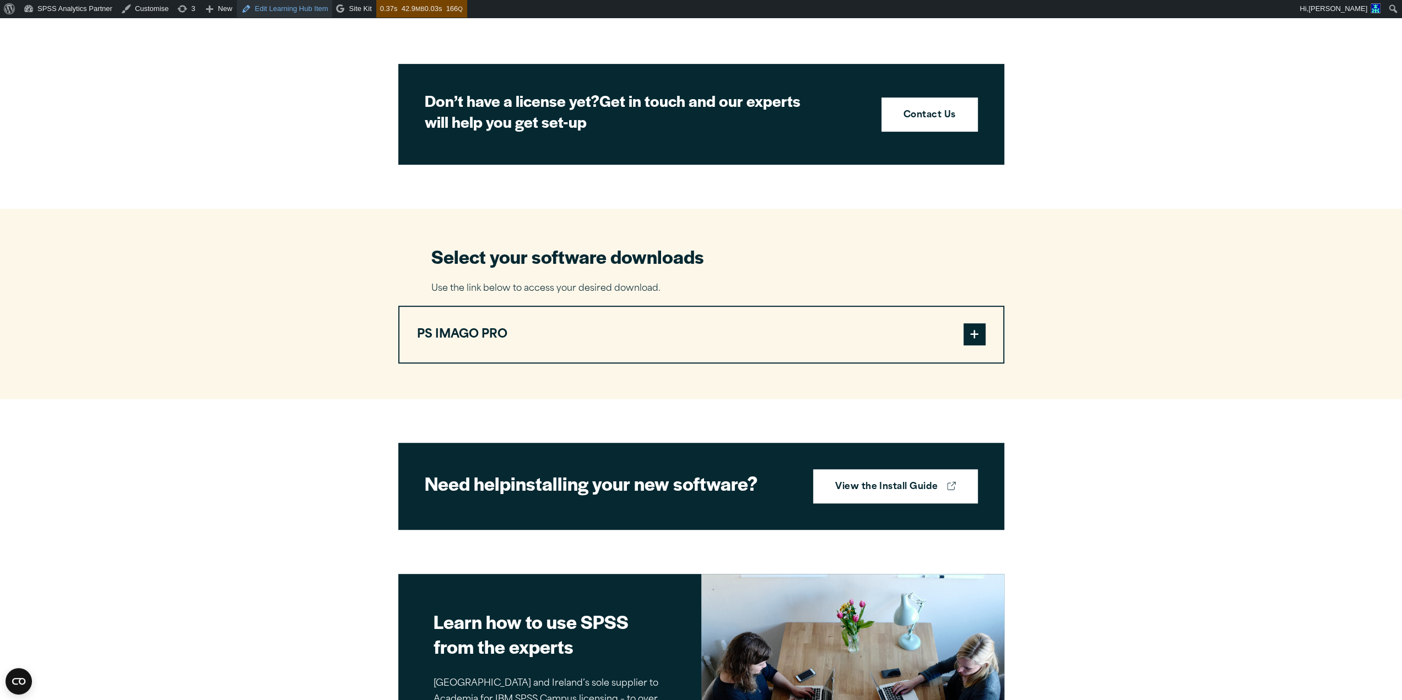
click at [241, 11] on link "Edit Learning Hub Item" at bounding box center [285, 9] width 96 height 18
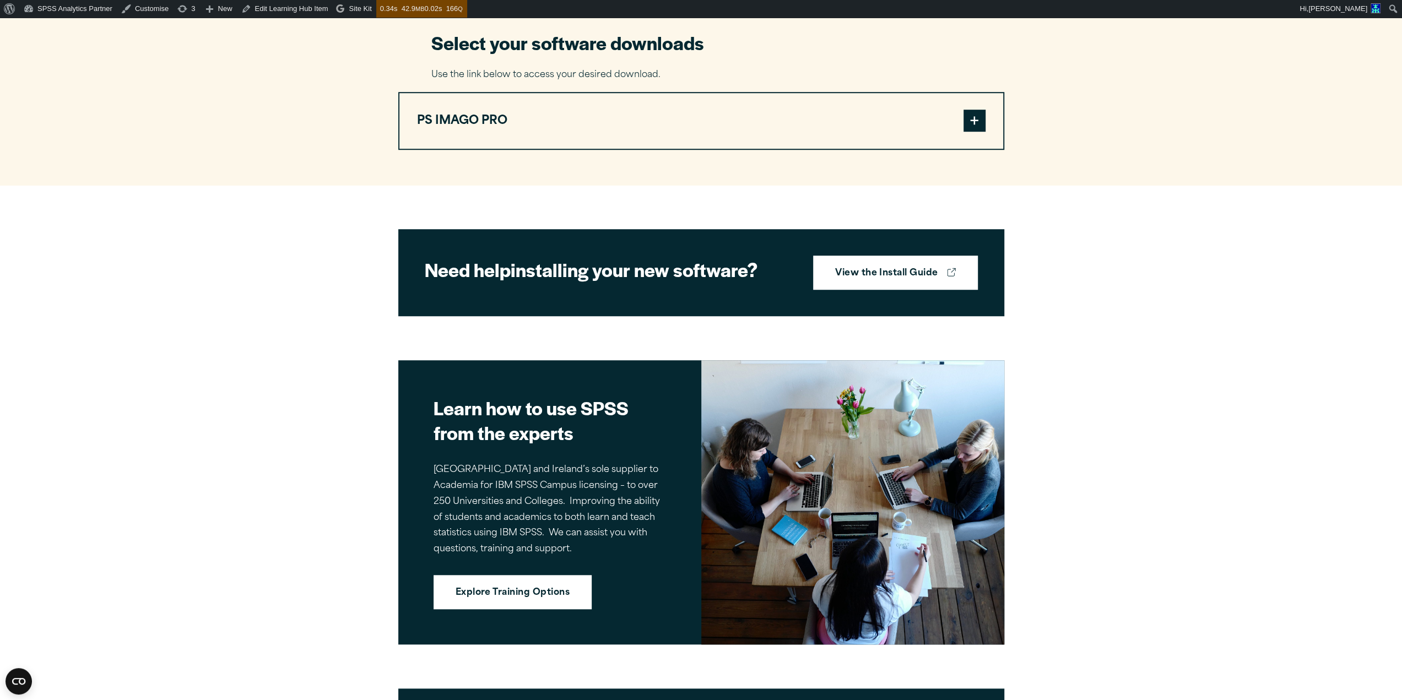
scroll to position [625, 0]
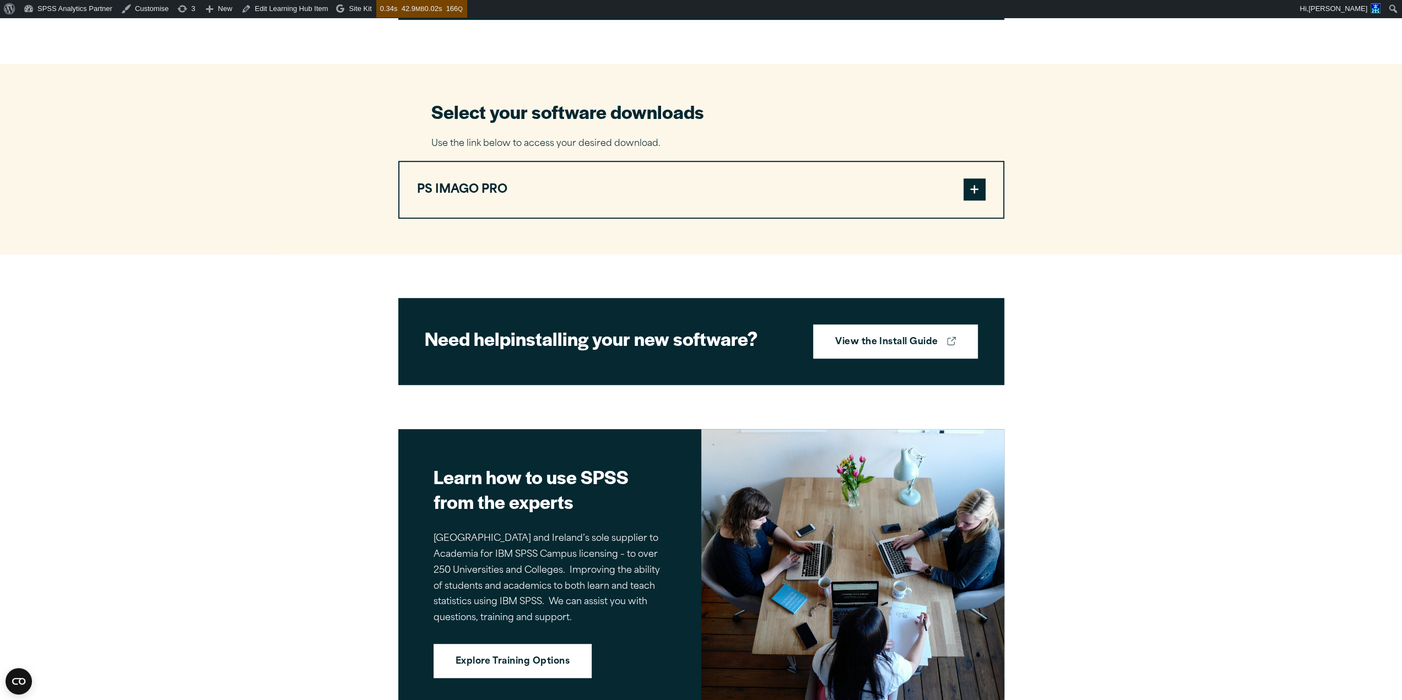
click at [976, 194] on span at bounding box center [975, 189] width 22 height 22
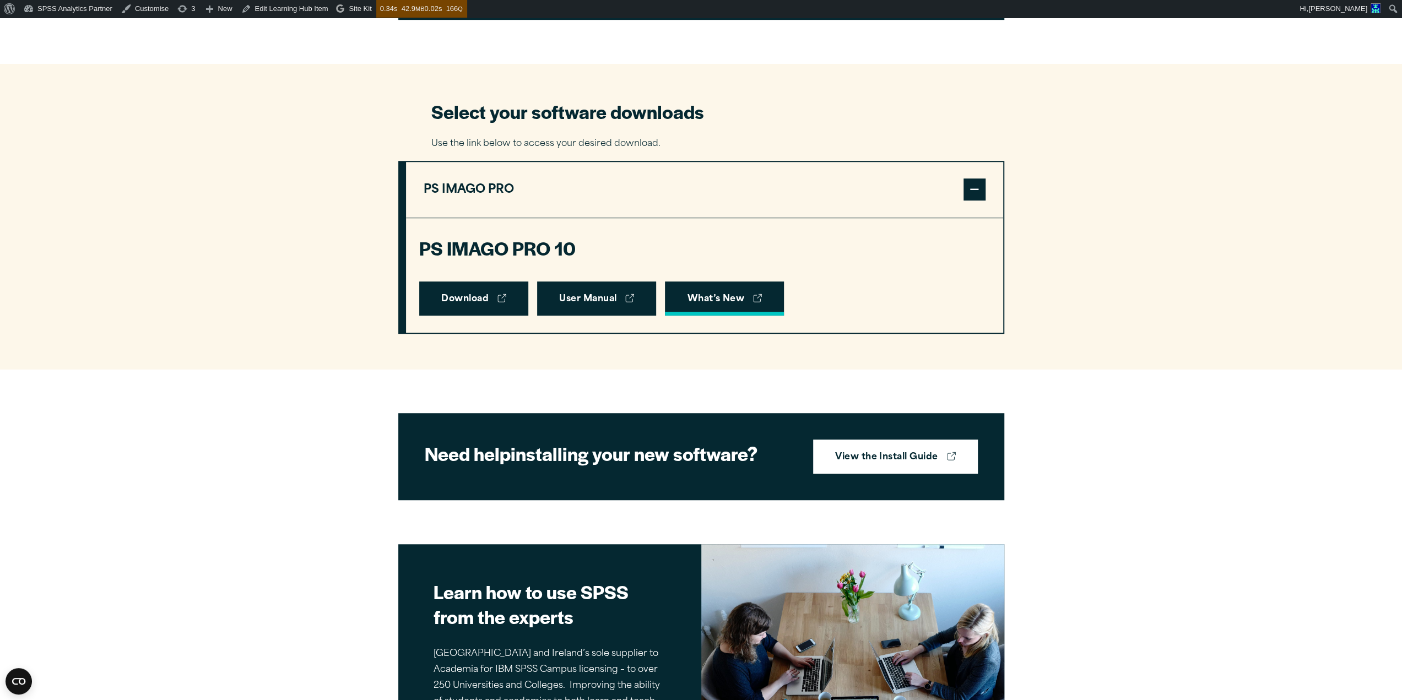
click at [714, 291] on link "What’s New" at bounding box center [724, 299] width 119 height 34
